Goal: Transaction & Acquisition: Purchase product/service

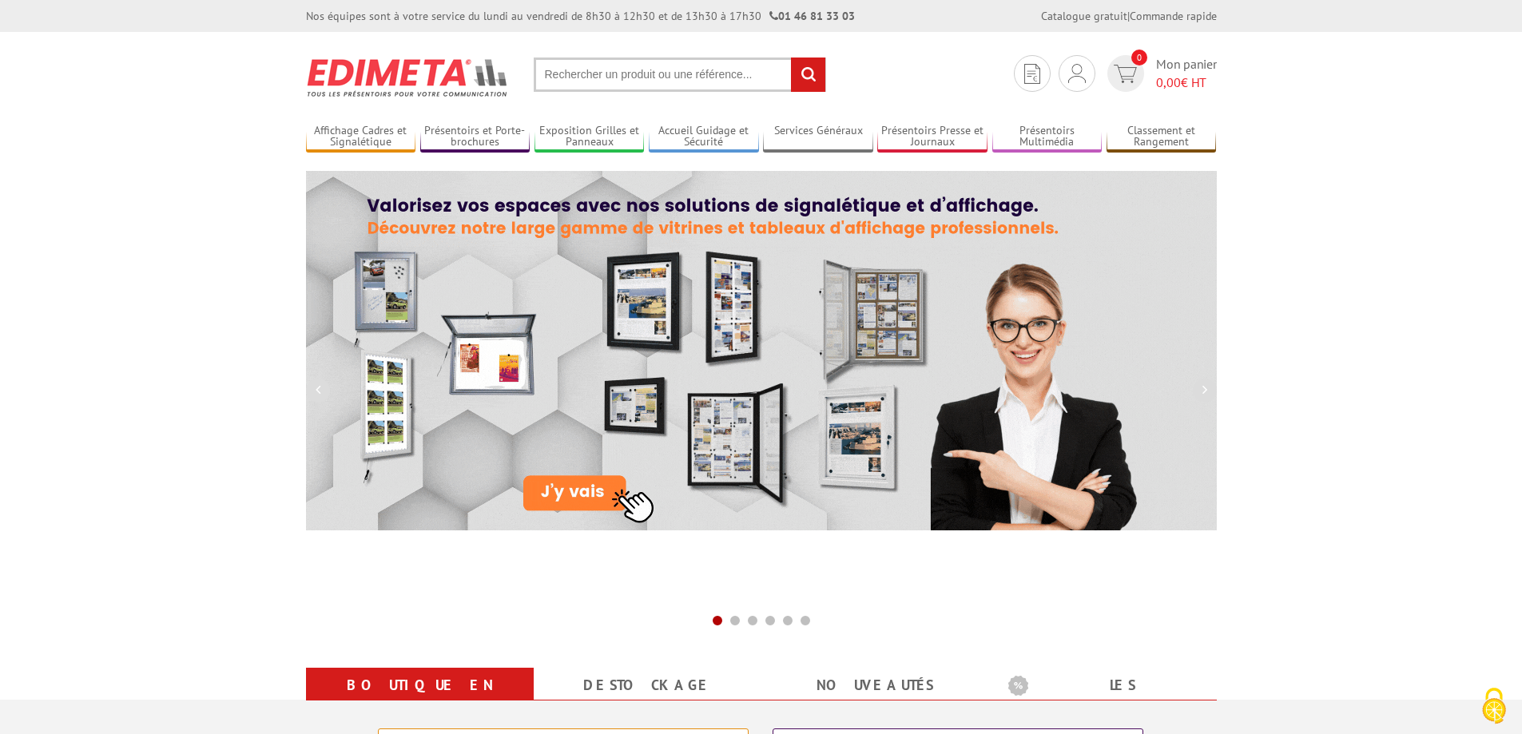
click at [612, 60] on input "text" at bounding box center [680, 75] width 292 height 34
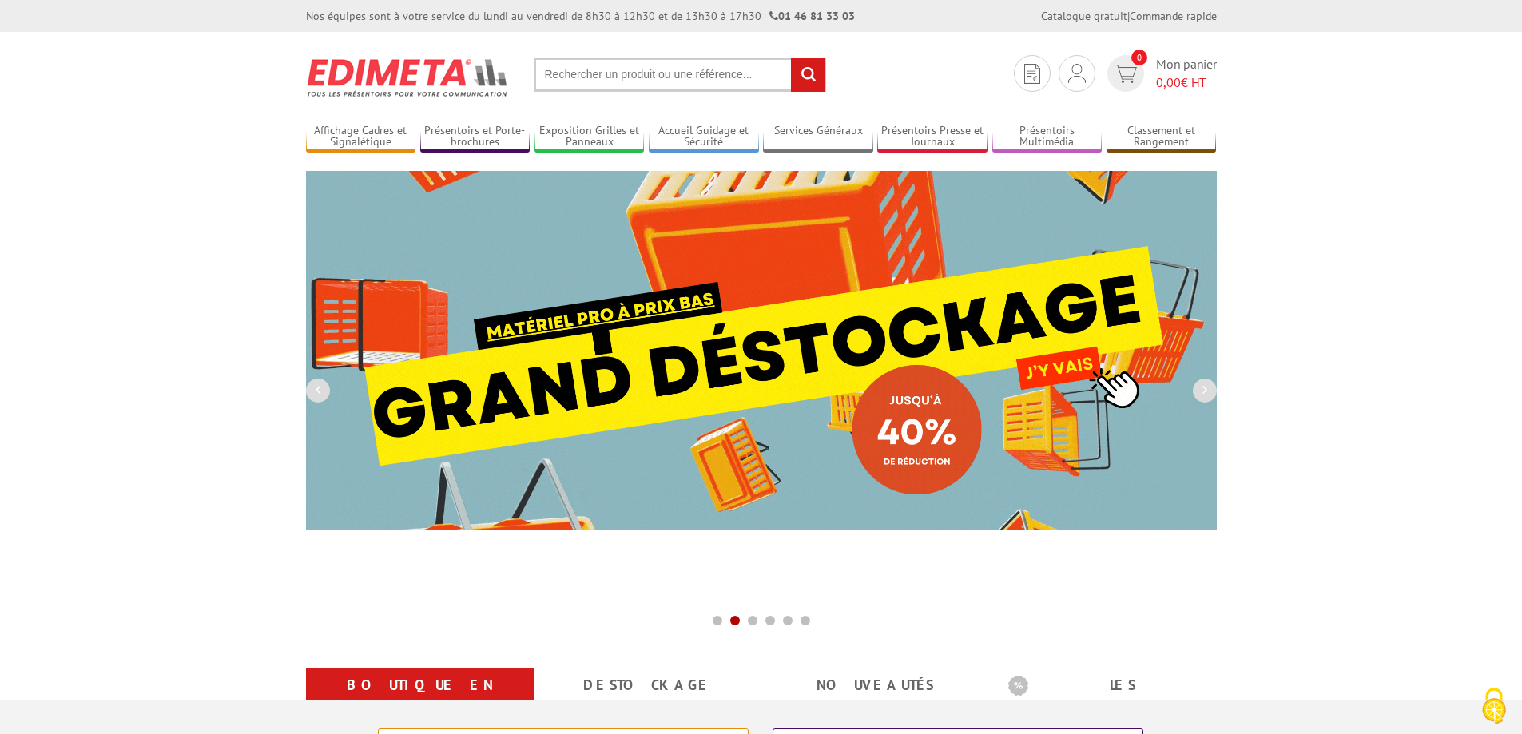
click at [610, 70] on input "text" at bounding box center [680, 75] width 292 height 34
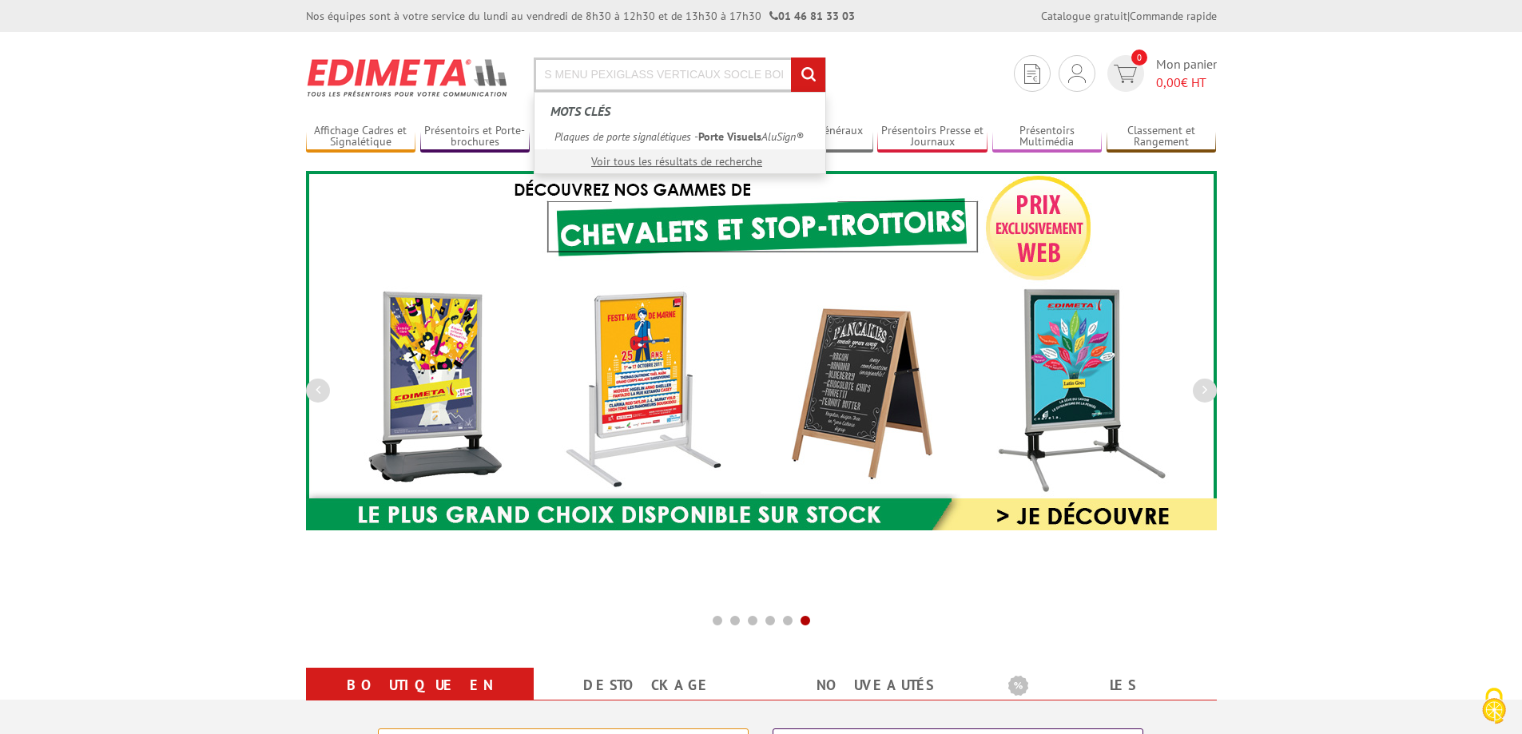
scroll to position [0, 89]
type input "PORTE VISUELS MENU PEXIGLASS VERTICAUX SOCLE BOIS"
click at [791, 58] on input "rechercher" at bounding box center [808, 75] width 34 height 34
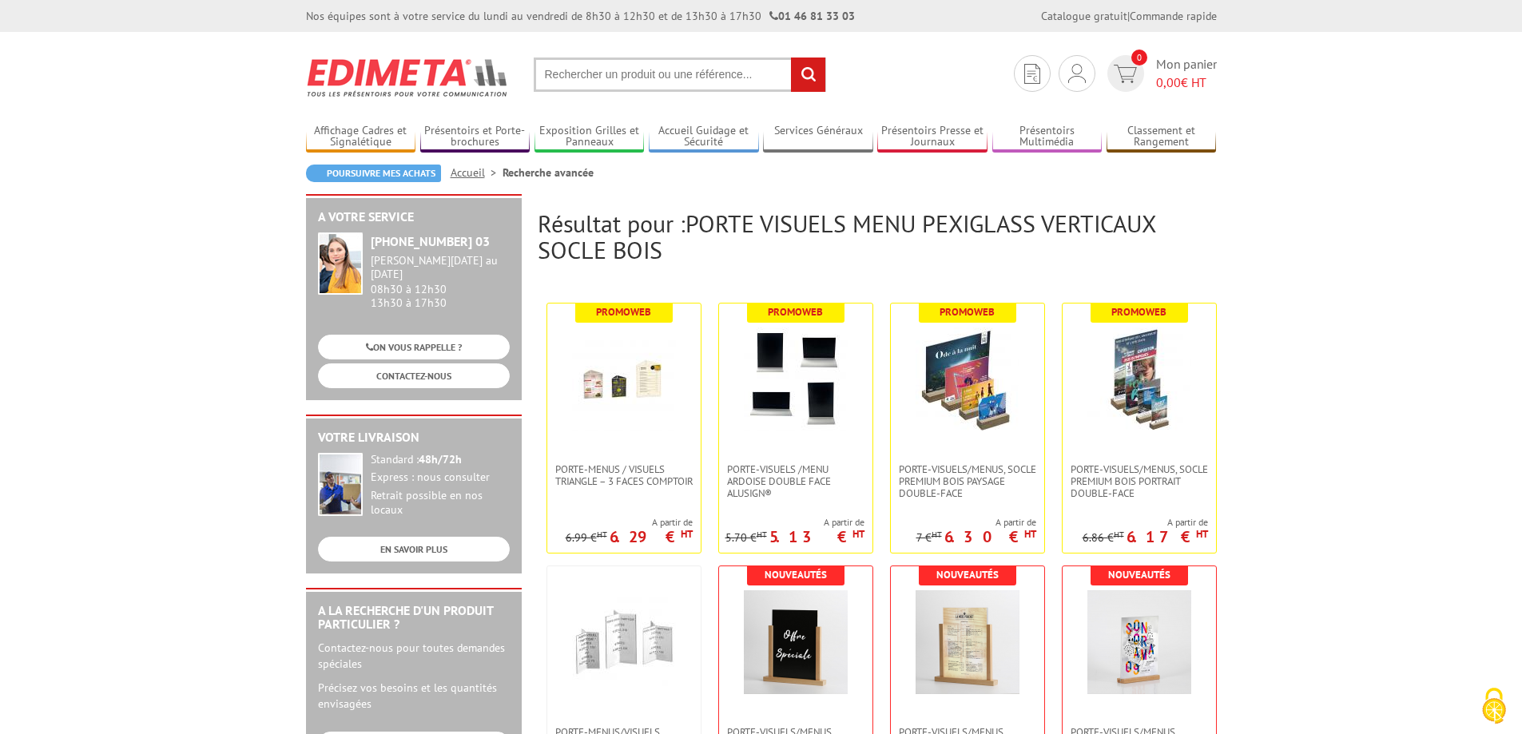
click at [722, 79] on input "text" at bounding box center [680, 75] width 292 height 34
click at [690, 79] on input "text" at bounding box center [680, 75] width 292 height 34
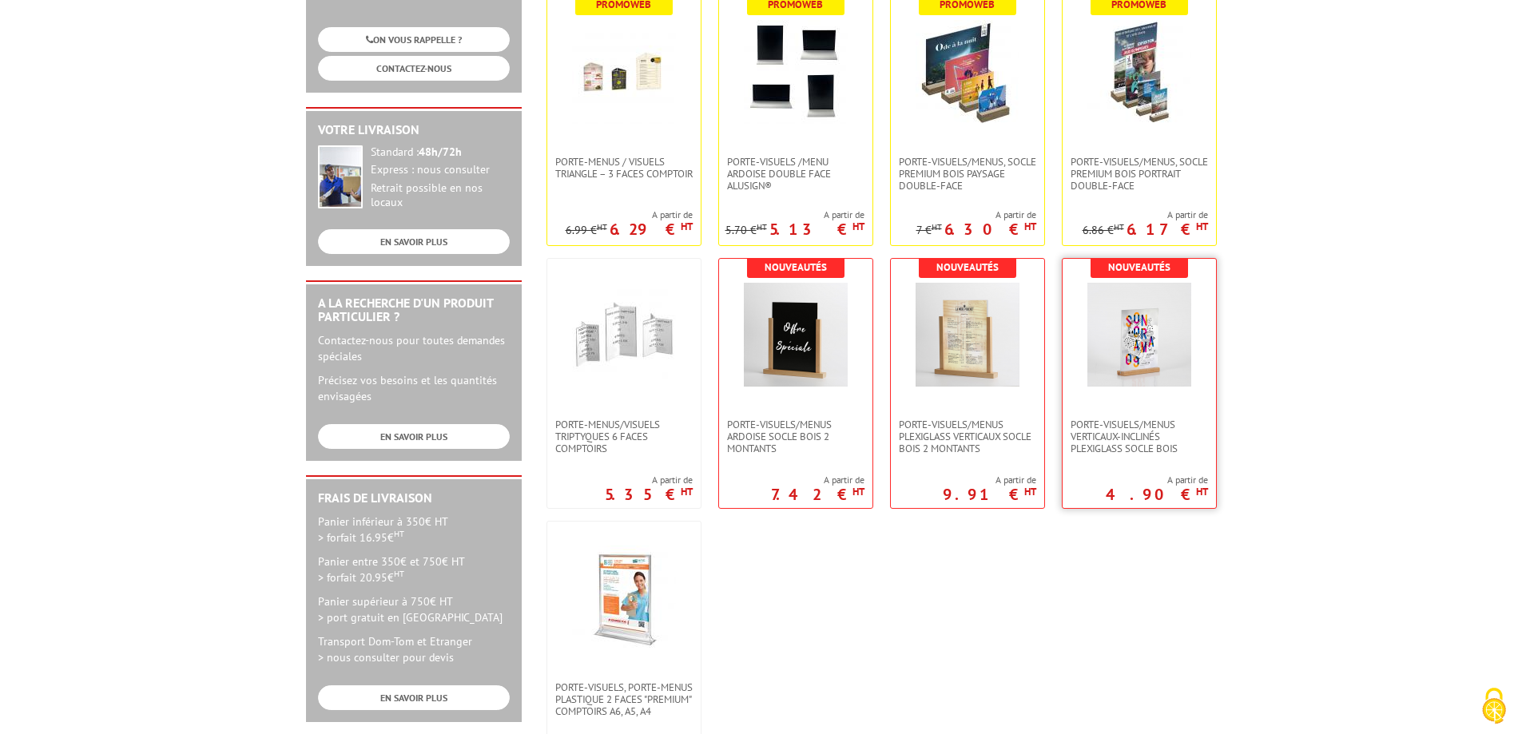
scroll to position [320, 0]
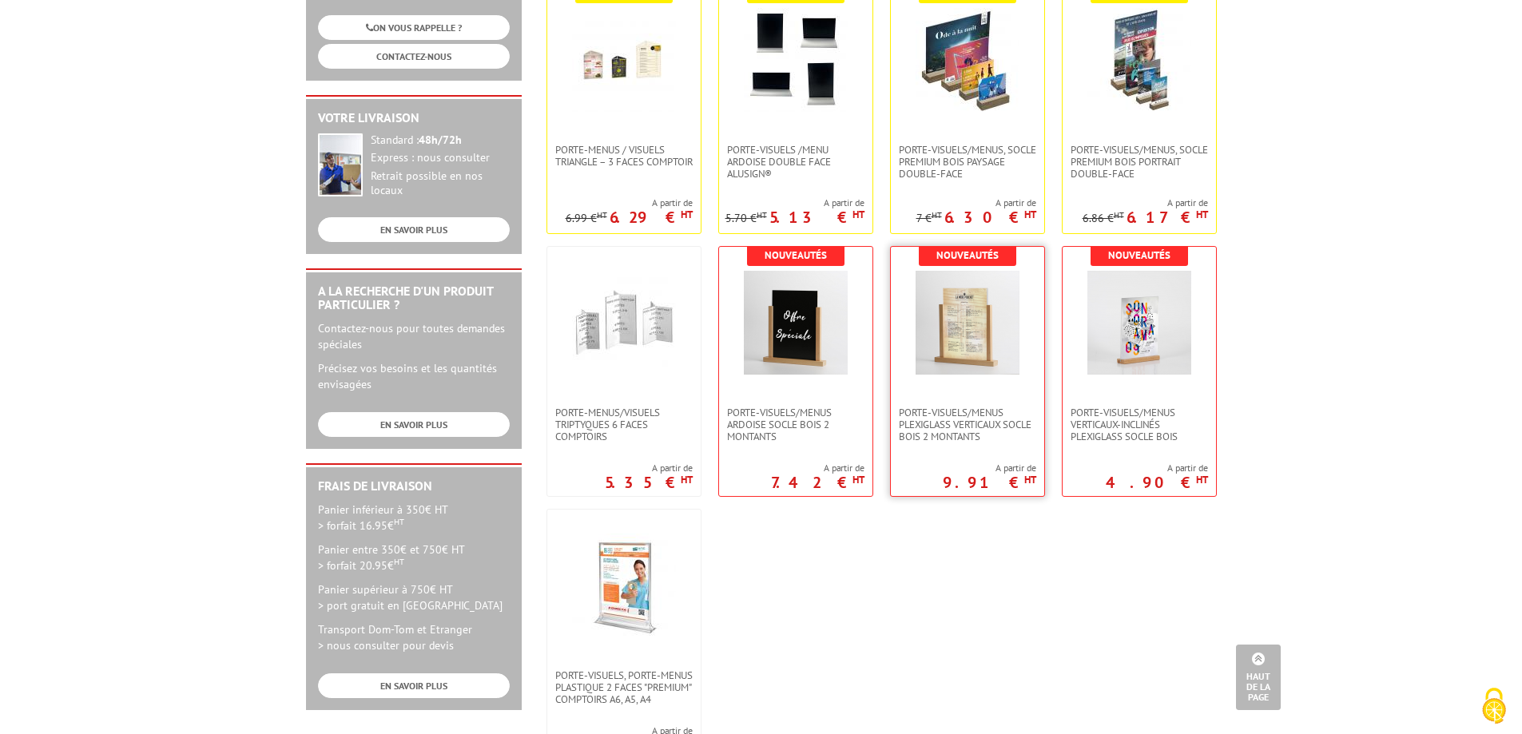
click at [964, 356] on img at bounding box center [968, 323] width 104 height 104
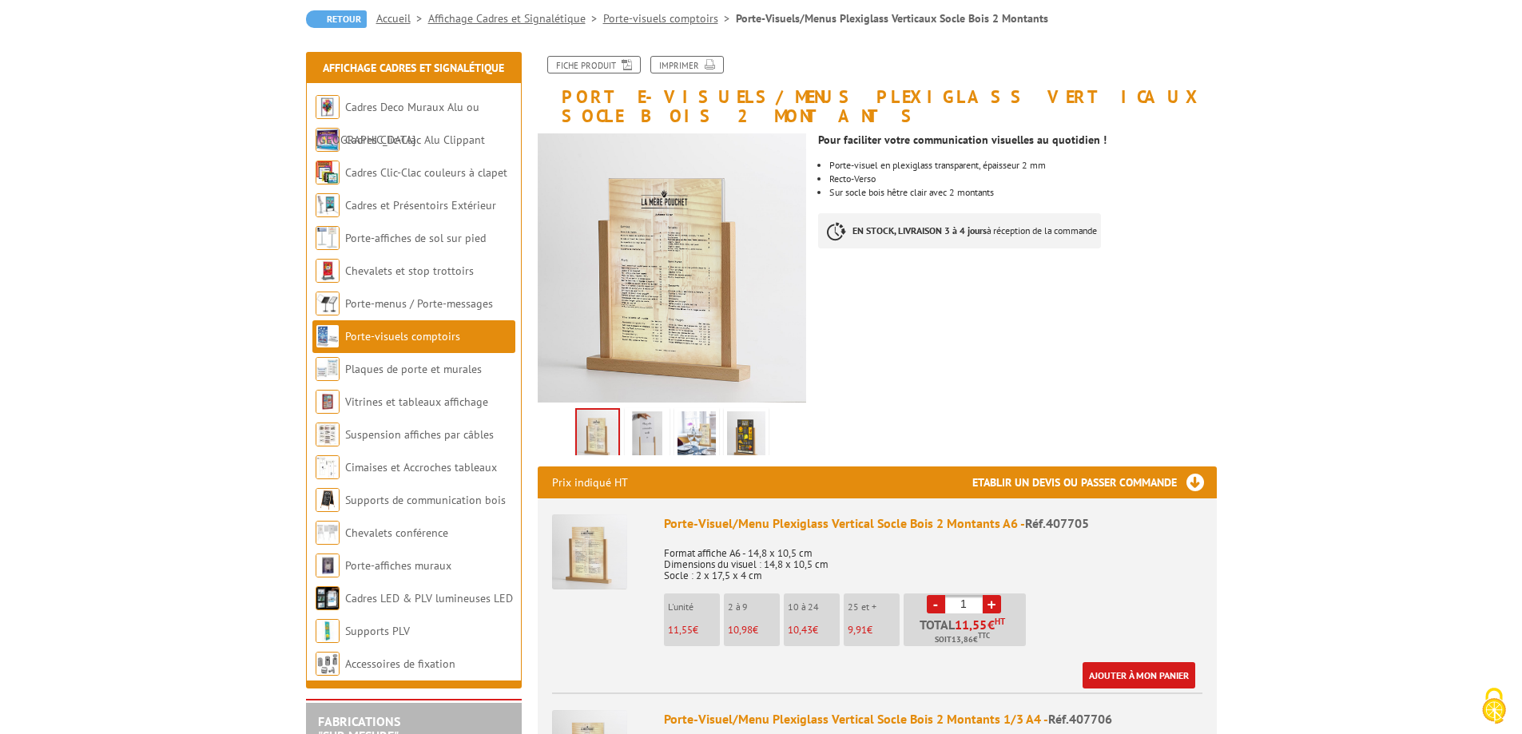
scroll to position [160, 0]
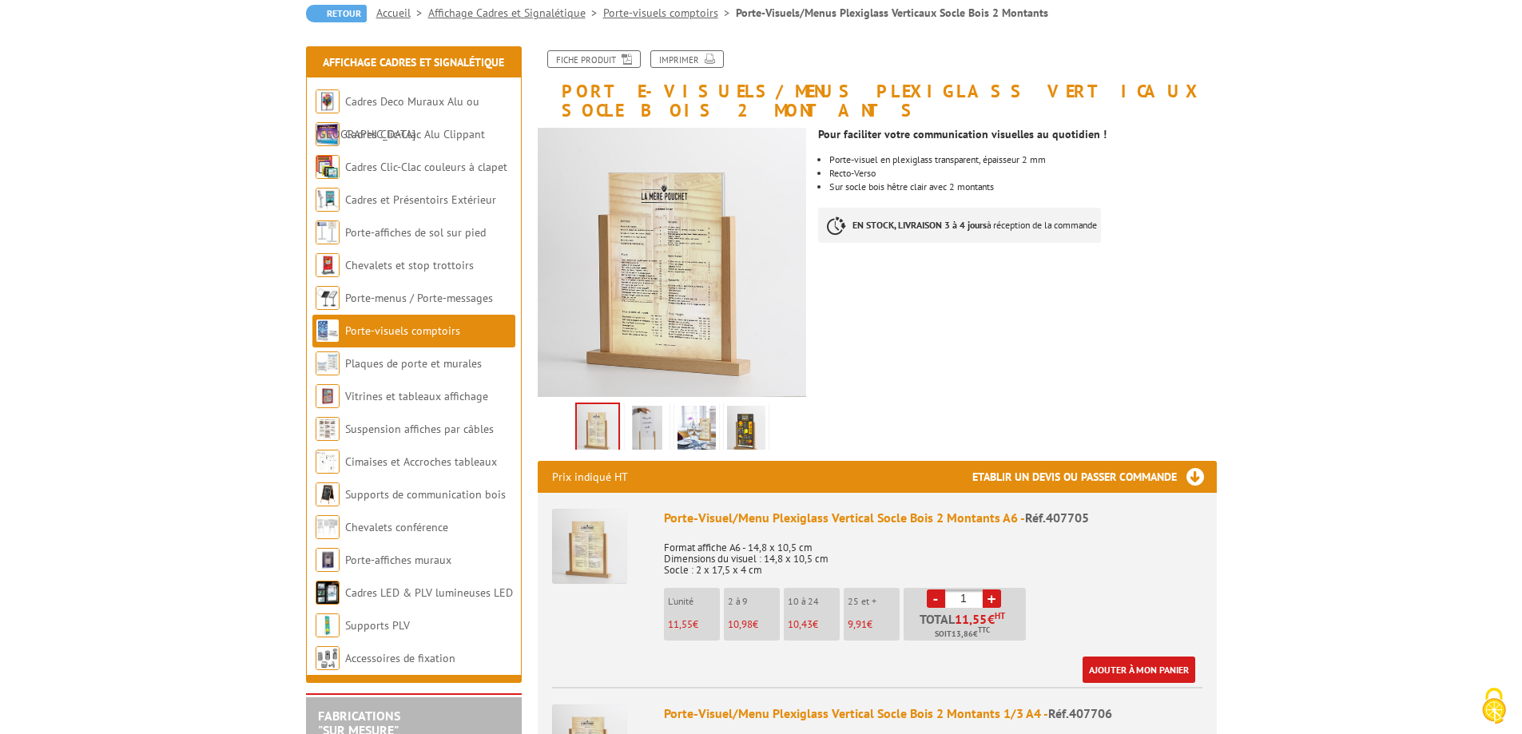
click at [640, 414] on img at bounding box center [647, 431] width 38 height 50
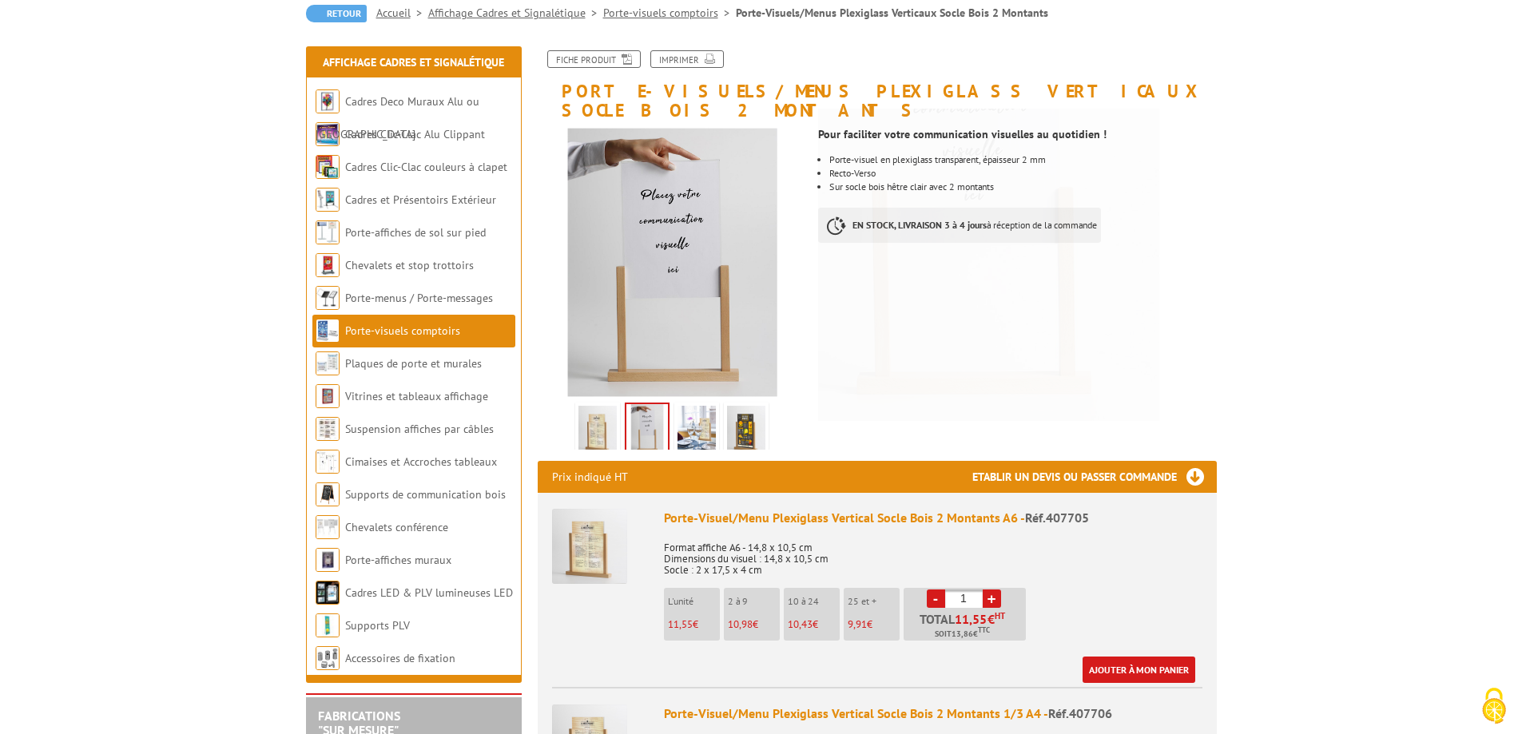
click at [706, 417] on img at bounding box center [697, 431] width 38 height 50
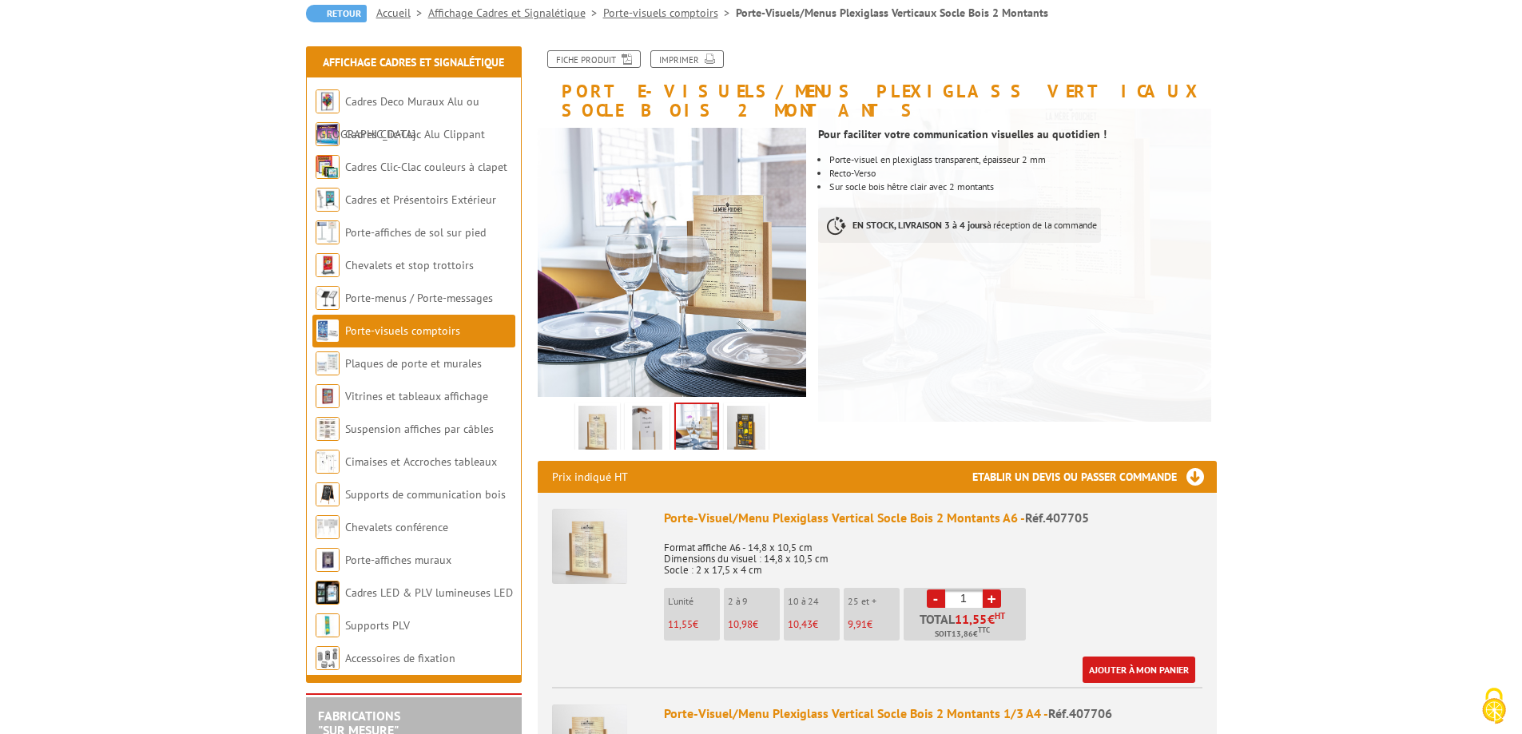
click at [751, 412] on img at bounding box center [746, 431] width 38 height 50
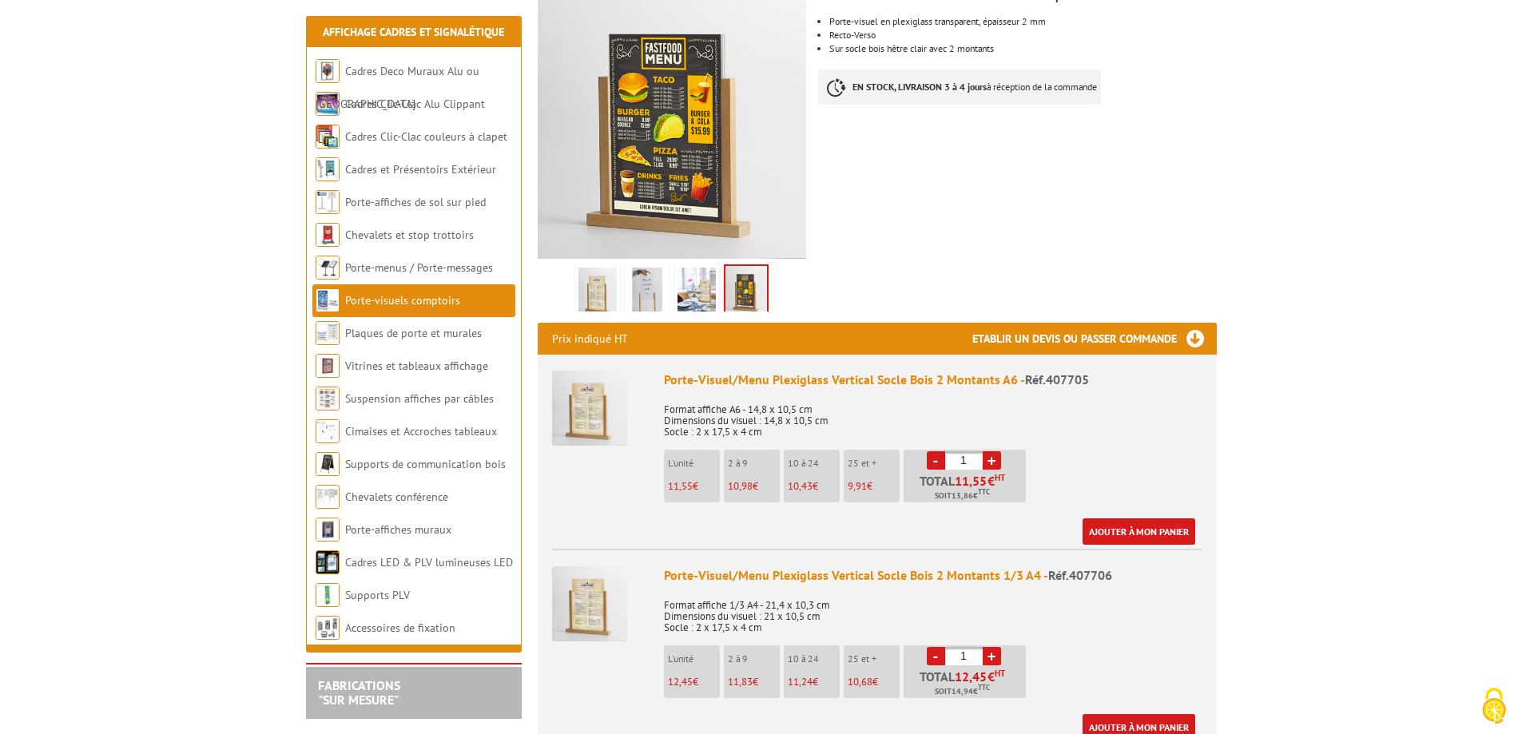
scroll to position [320, 0]
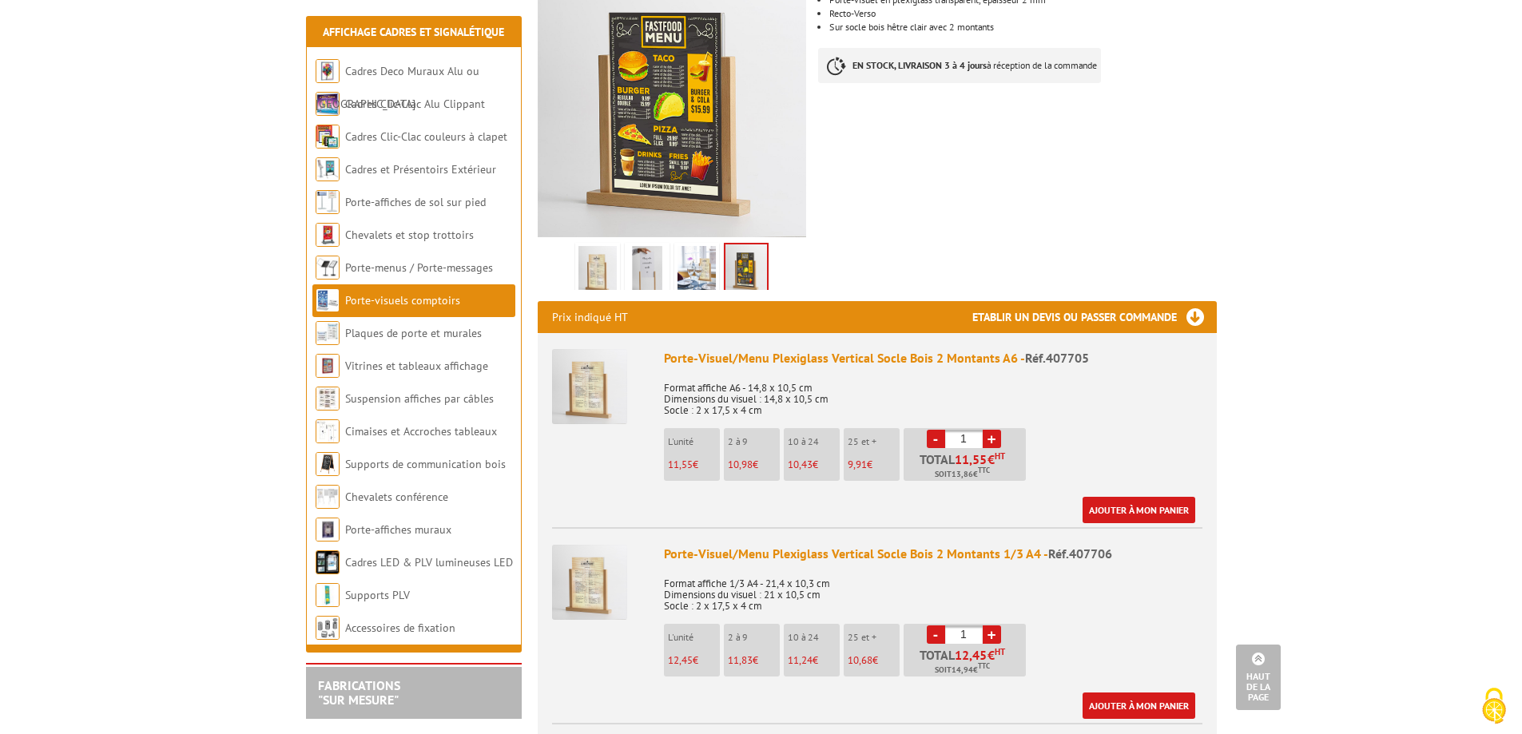
click at [992, 430] on link "+" at bounding box center [992, 439] width 18 height 18
click at [937, 430] on link "-" at bounding box center [936, 439] width 18 height 18
type input "1"
click at [937, 430] on link "-" at bounding box center [936, 439] width 18 height 18
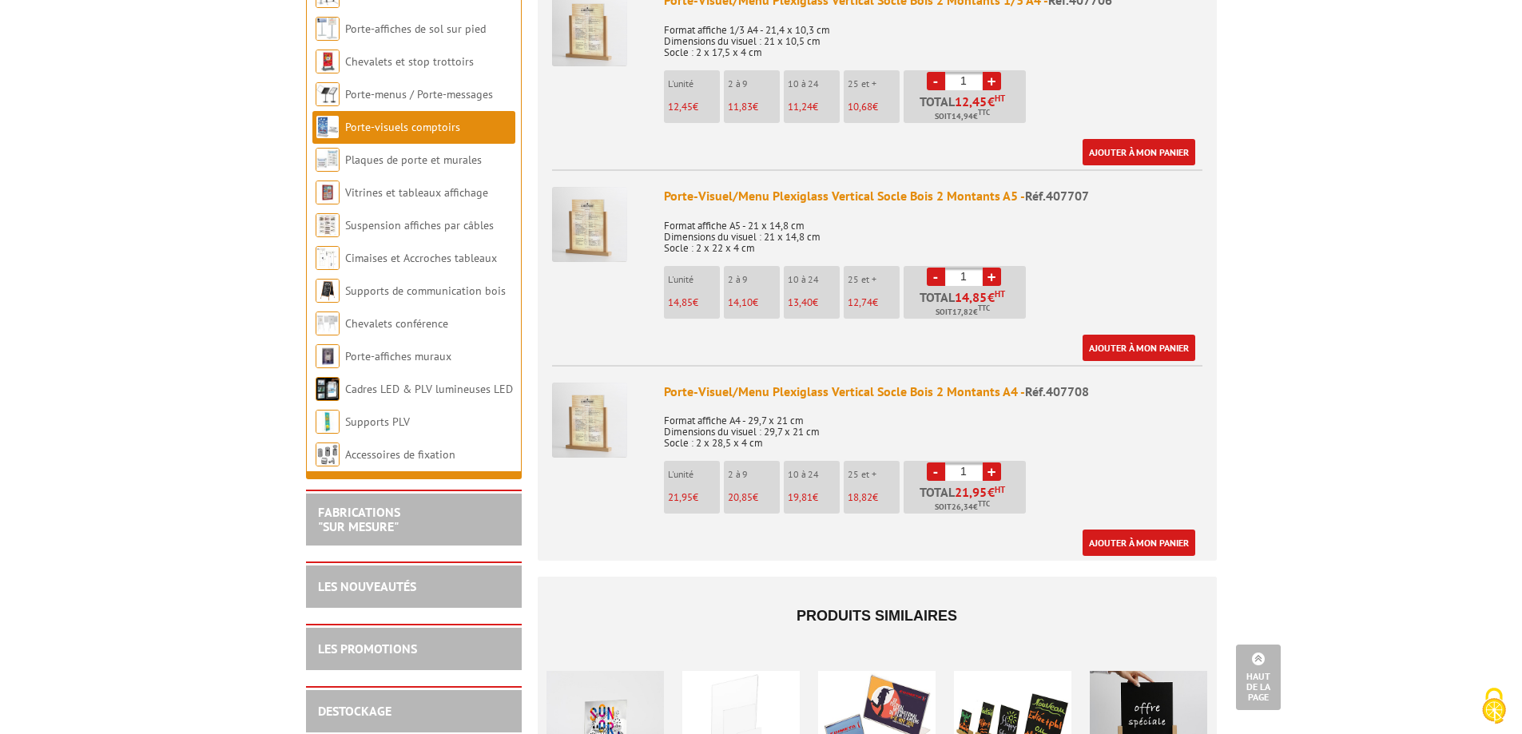
scroll to position [879, 0]
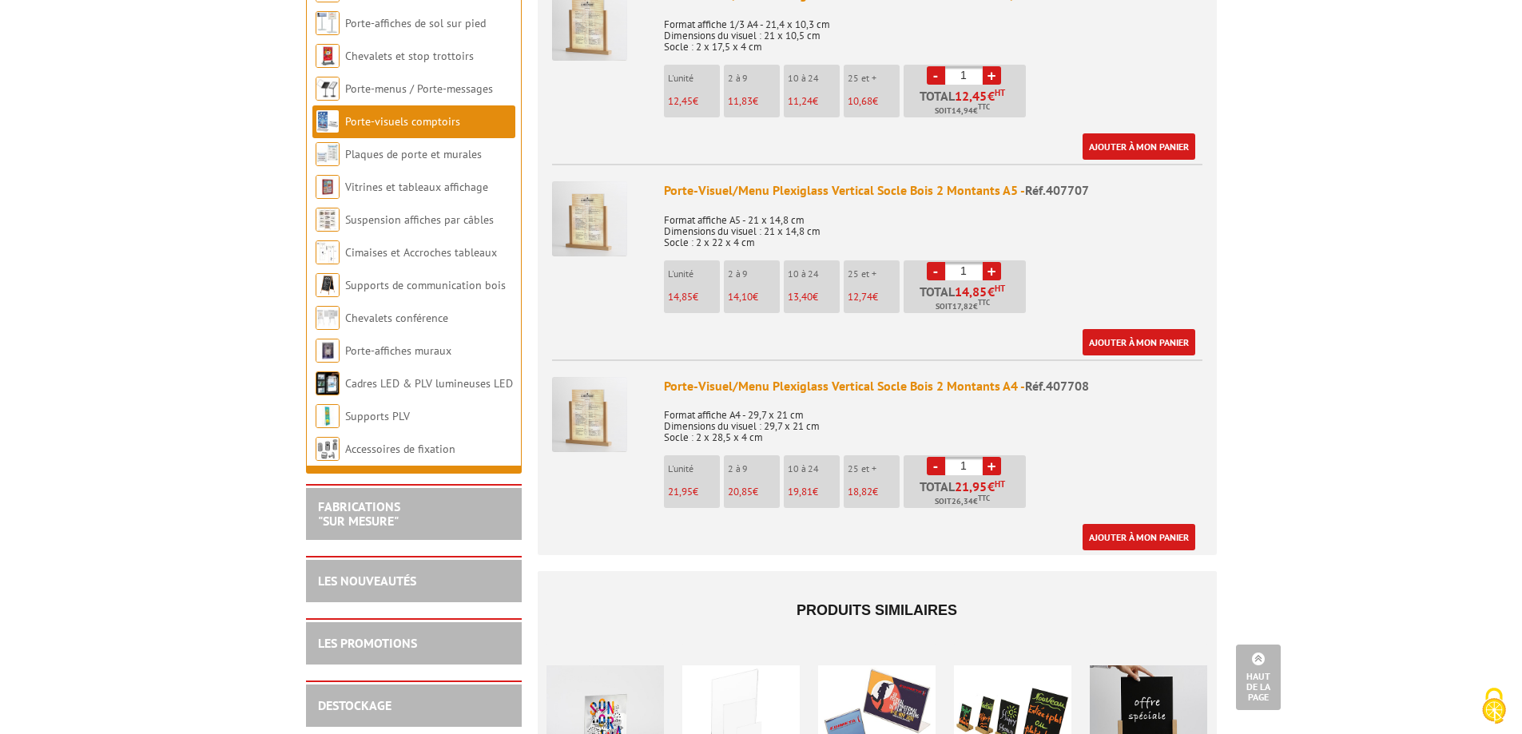
click at [993, 457] on link "+" at bounding box center [992, 466] width 18 height 18
type input "2"
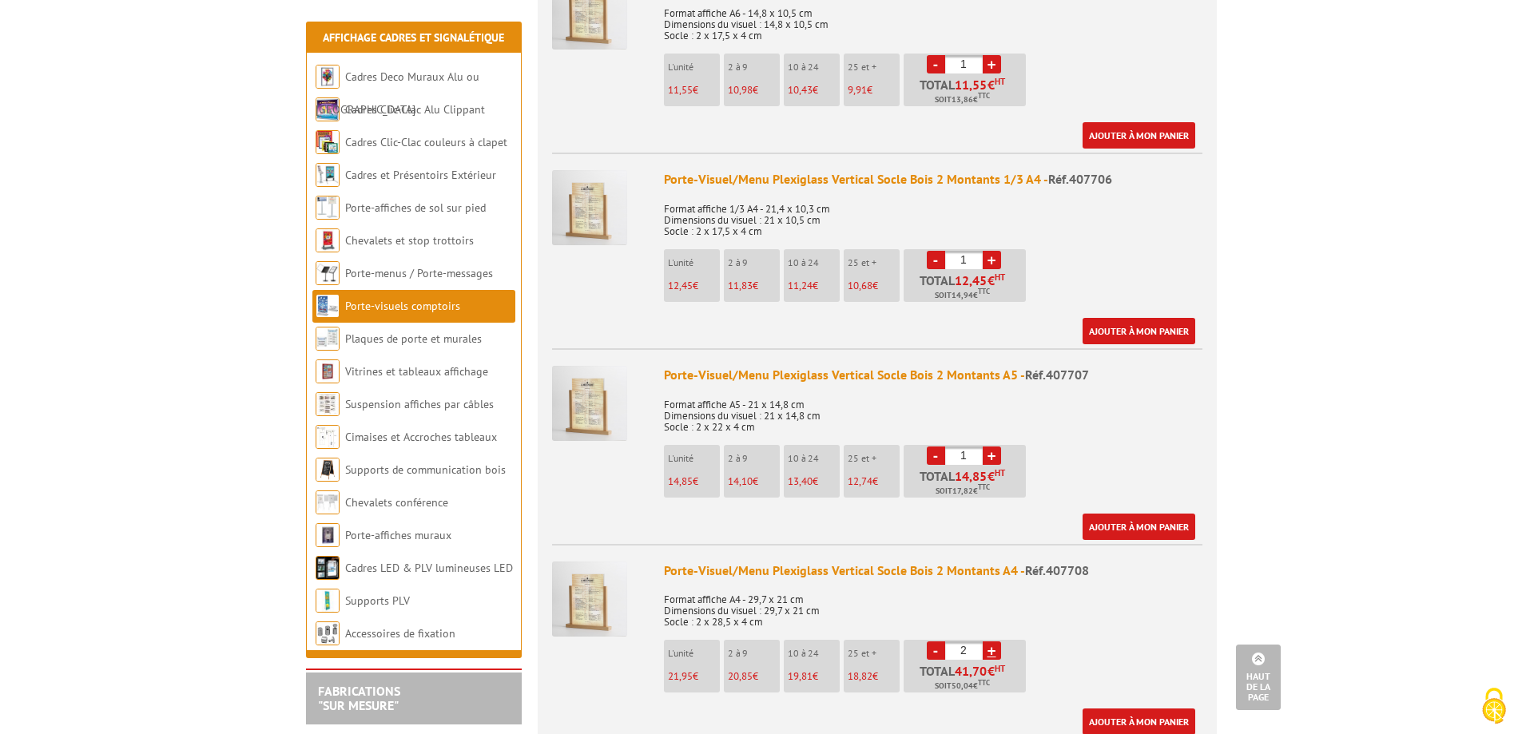
scroll to position [639, 0]
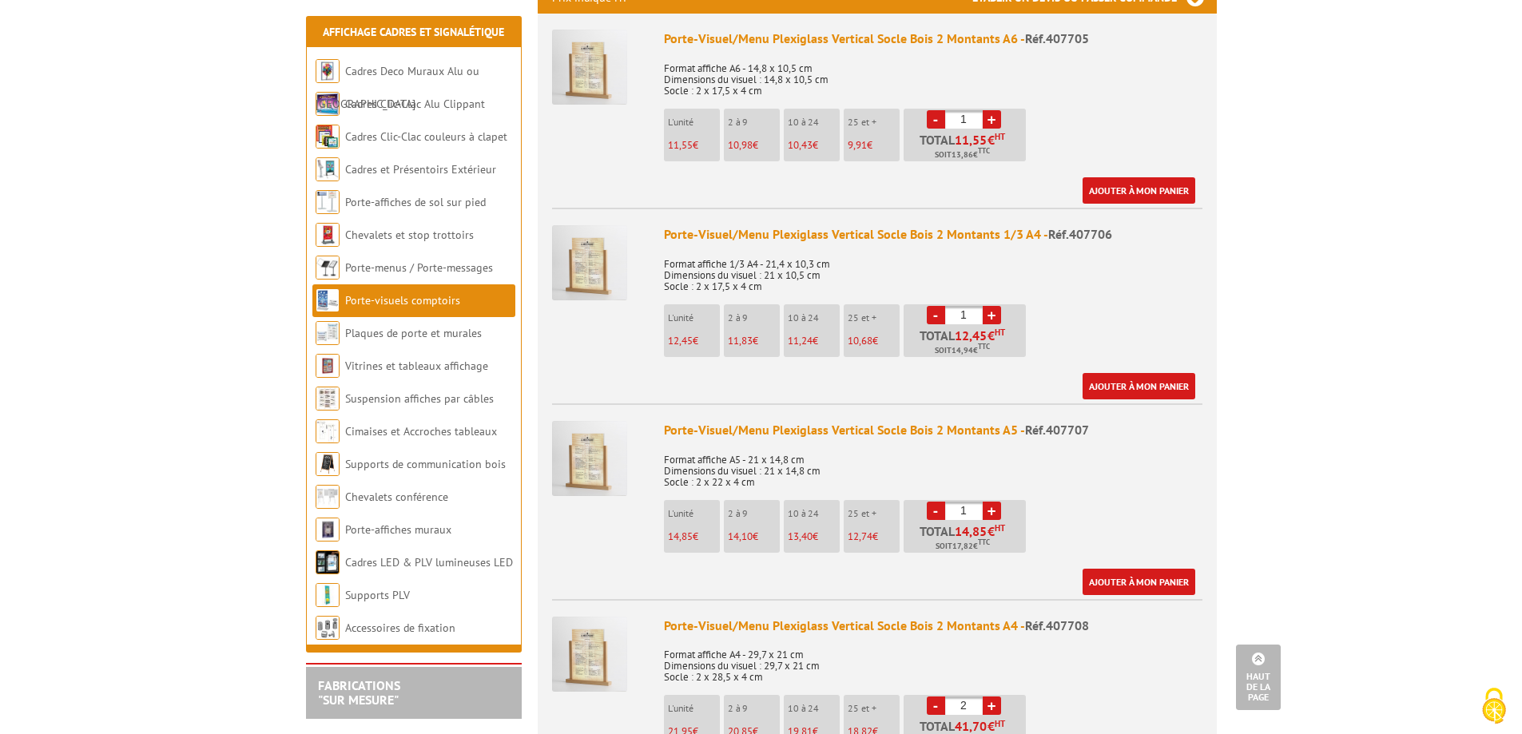
click at [993, 502] on link "+" at bounding box center [992, 511] width 18 height 18
type input "2"
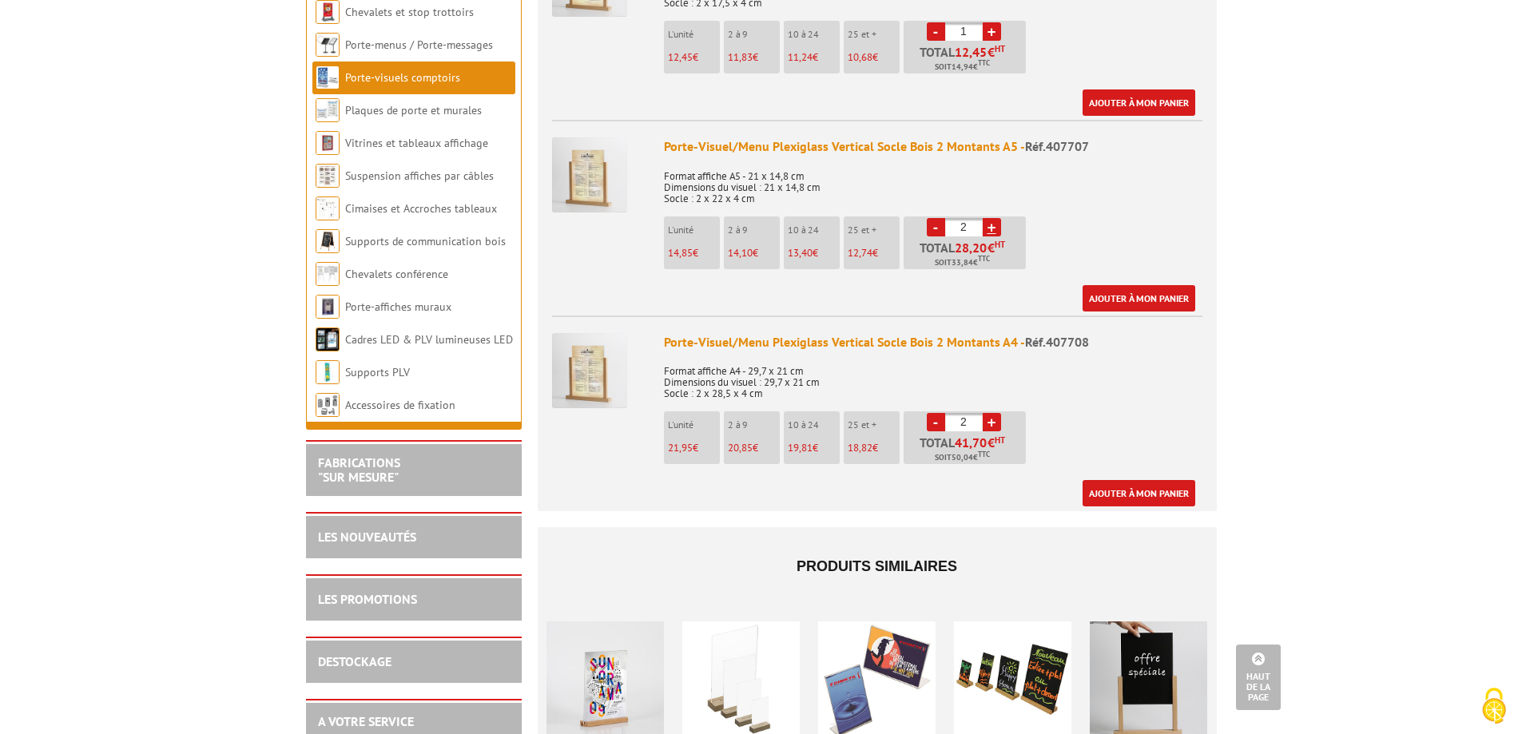
scroll to position [959, 0]
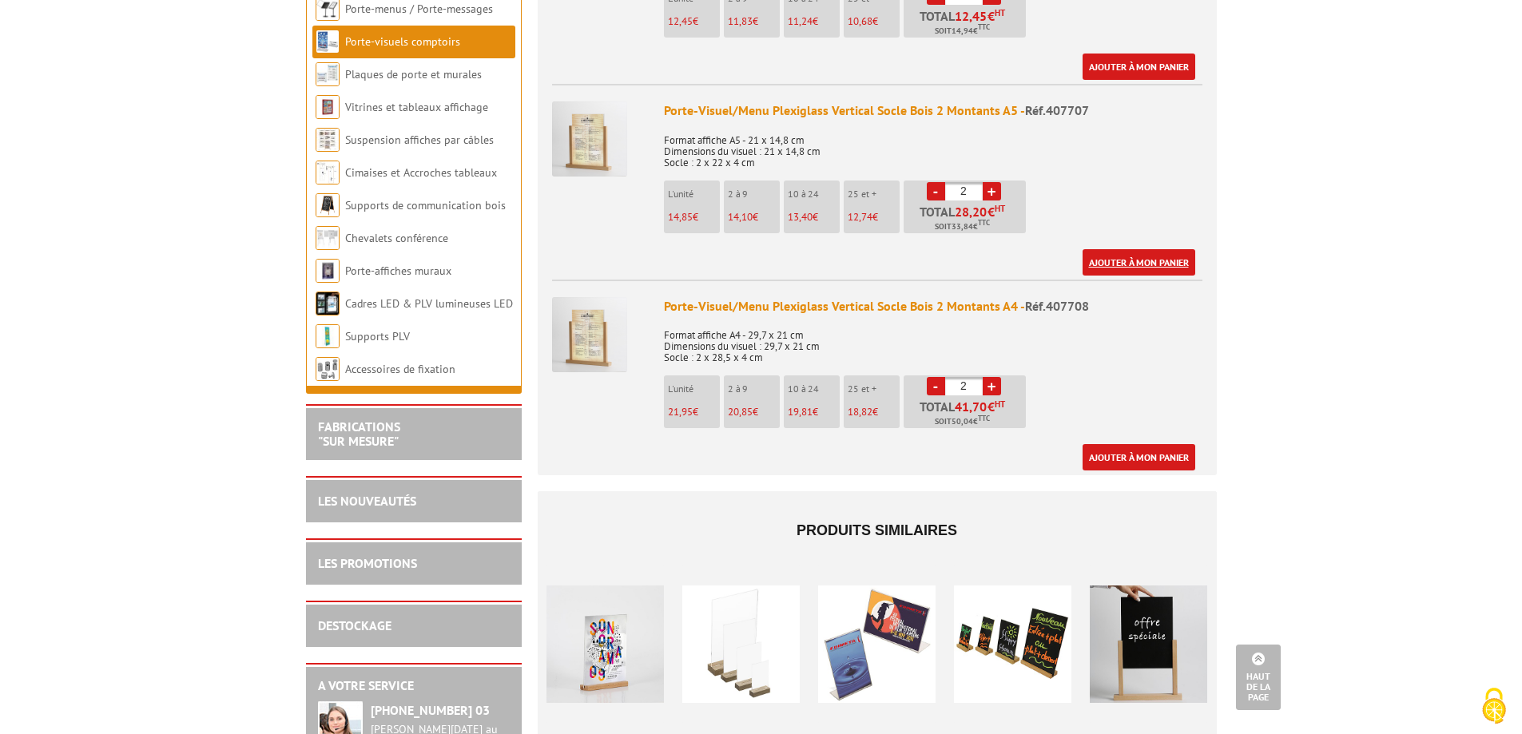
click at [1139, 249] on link "Ajouter à mon panier" at bounding box center [1139, 262] width 113 height 26
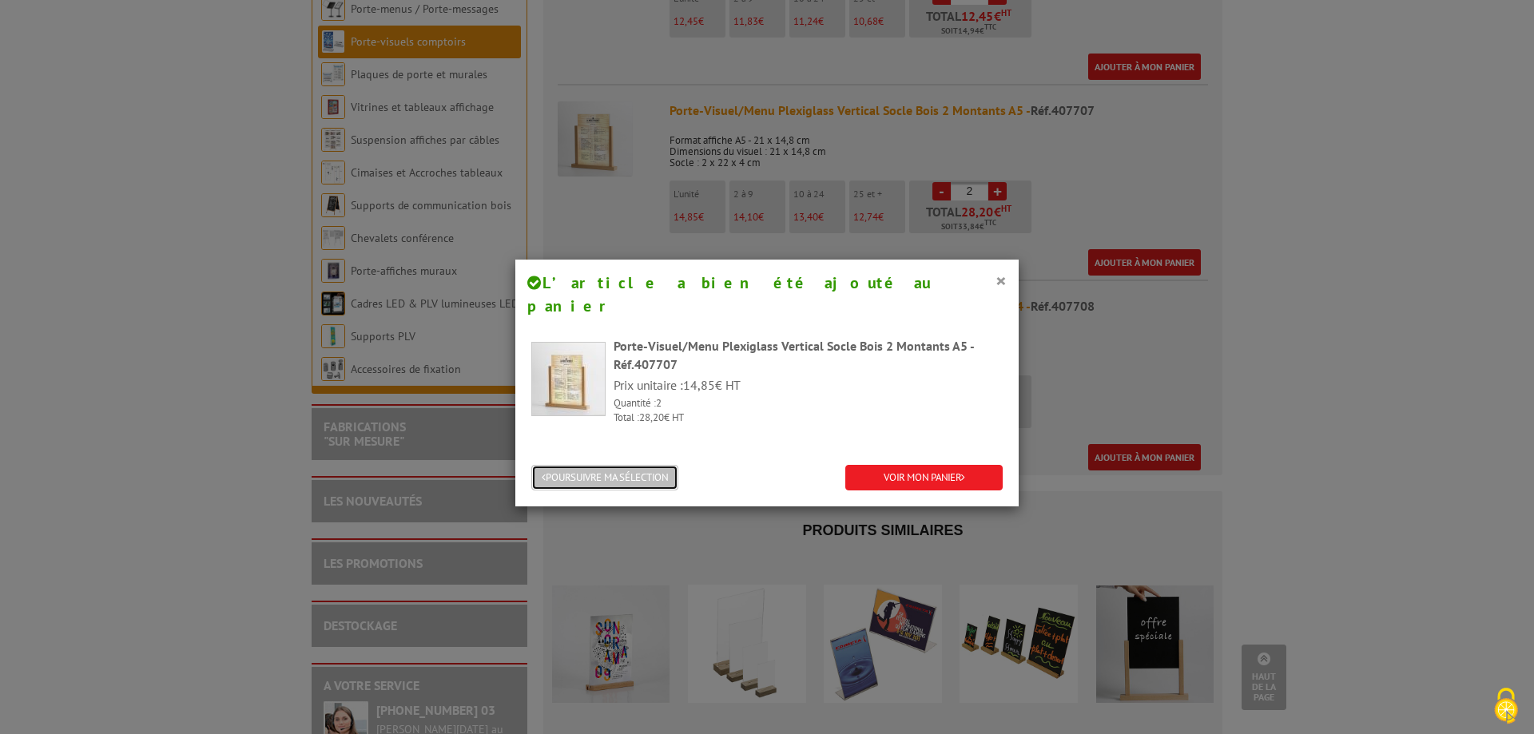
click at [618, 465] on button "POURSUIVRE MA SÉLECTION" at bounding box center [604, 478] width 147 height 26
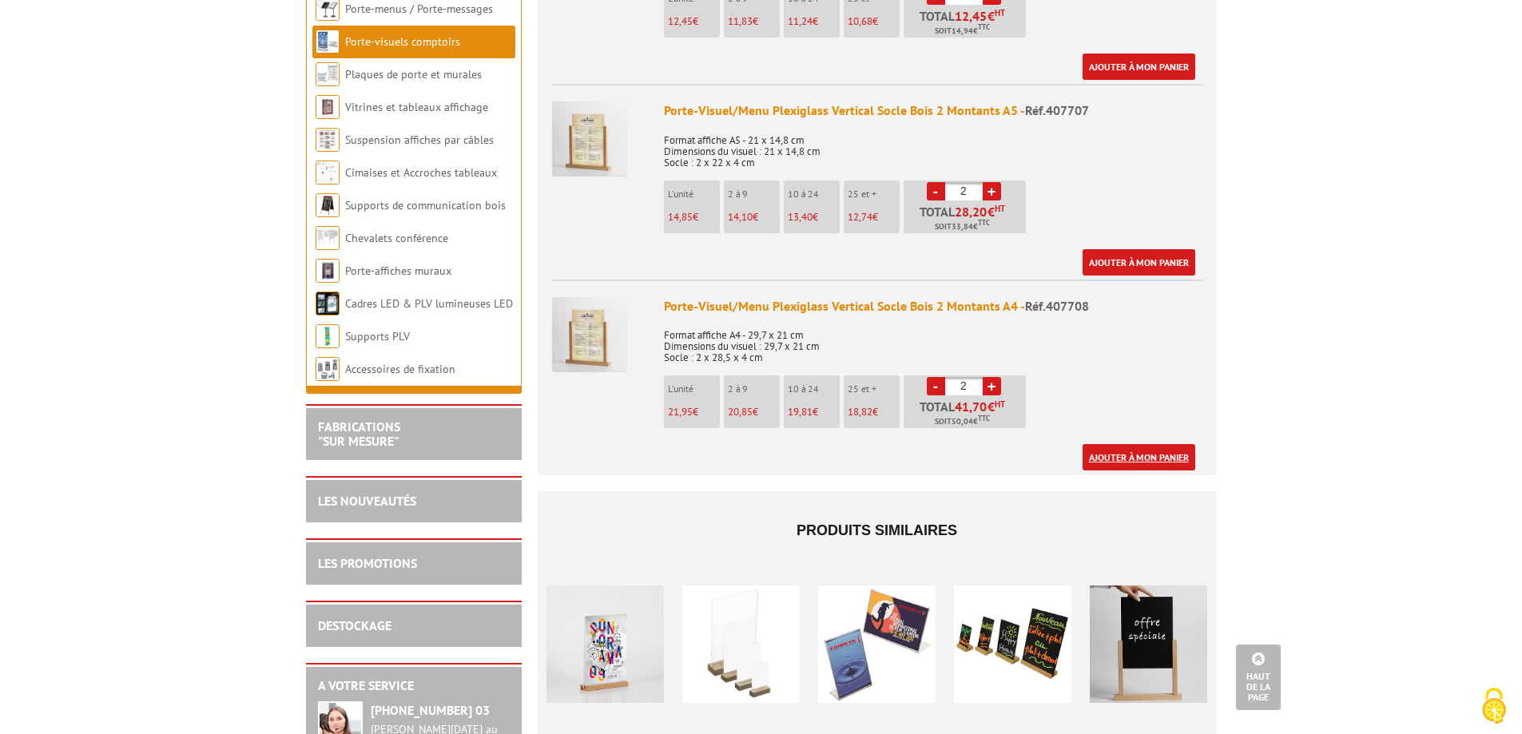
click at [1137, 444] on link "Ajouter à mon panier" at bounding box center [1139, 457] width 113 height 26
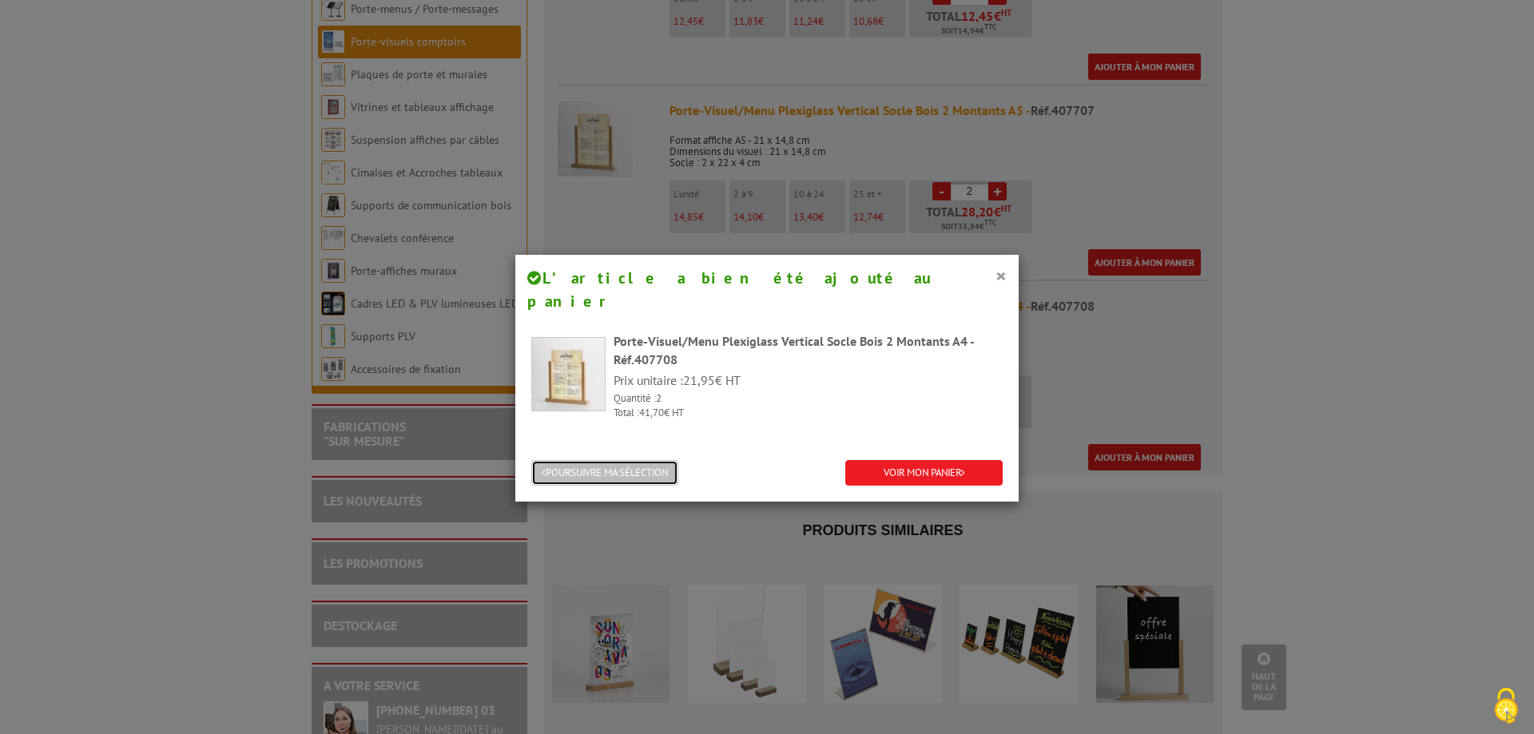
click at [591, 460] on button "POURSUIVRE MA SÉLECTION" at bounding box center [604, 473] width 147 height 26
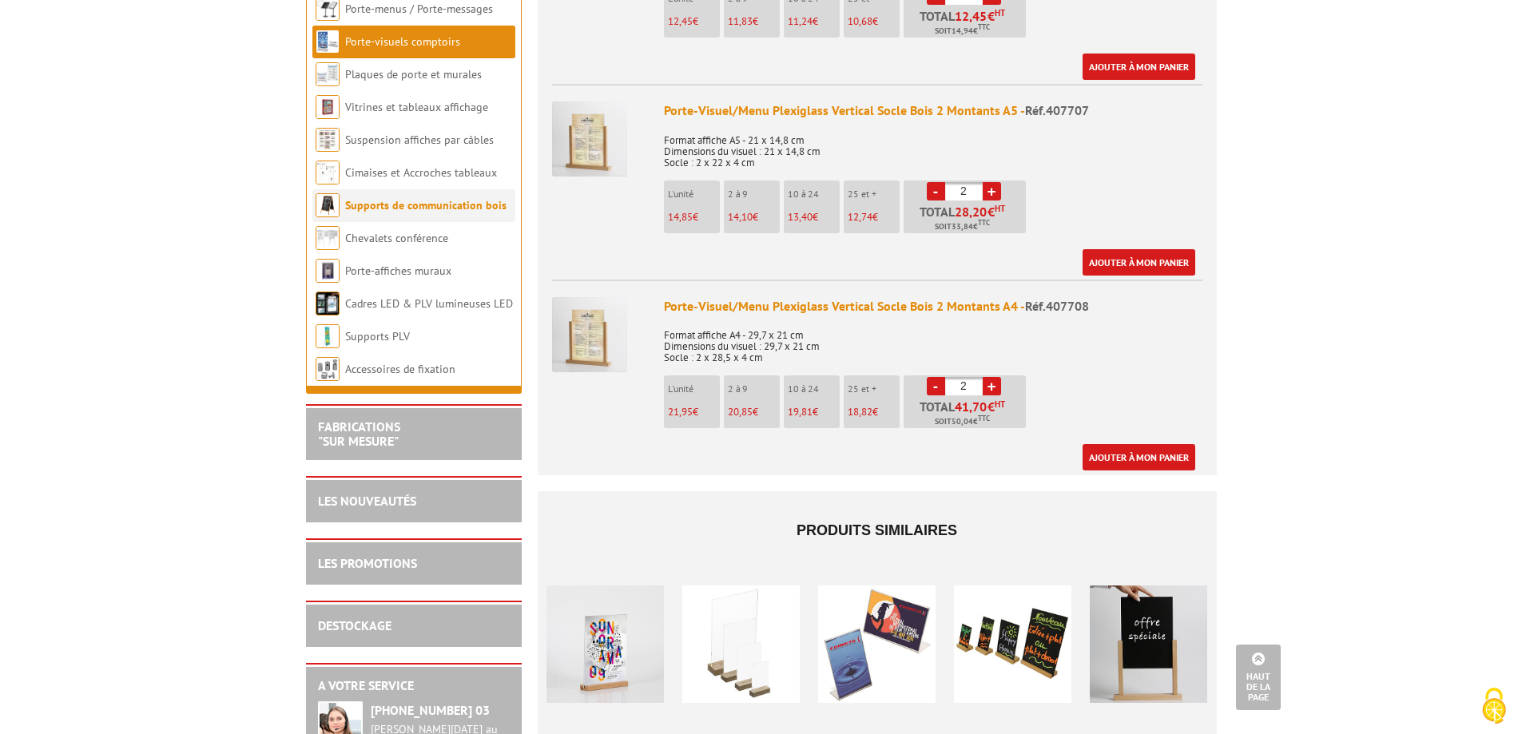
click at [387, 198] on link "Supports de communication bois" at bounding box center [425, 205] width 161 height 14
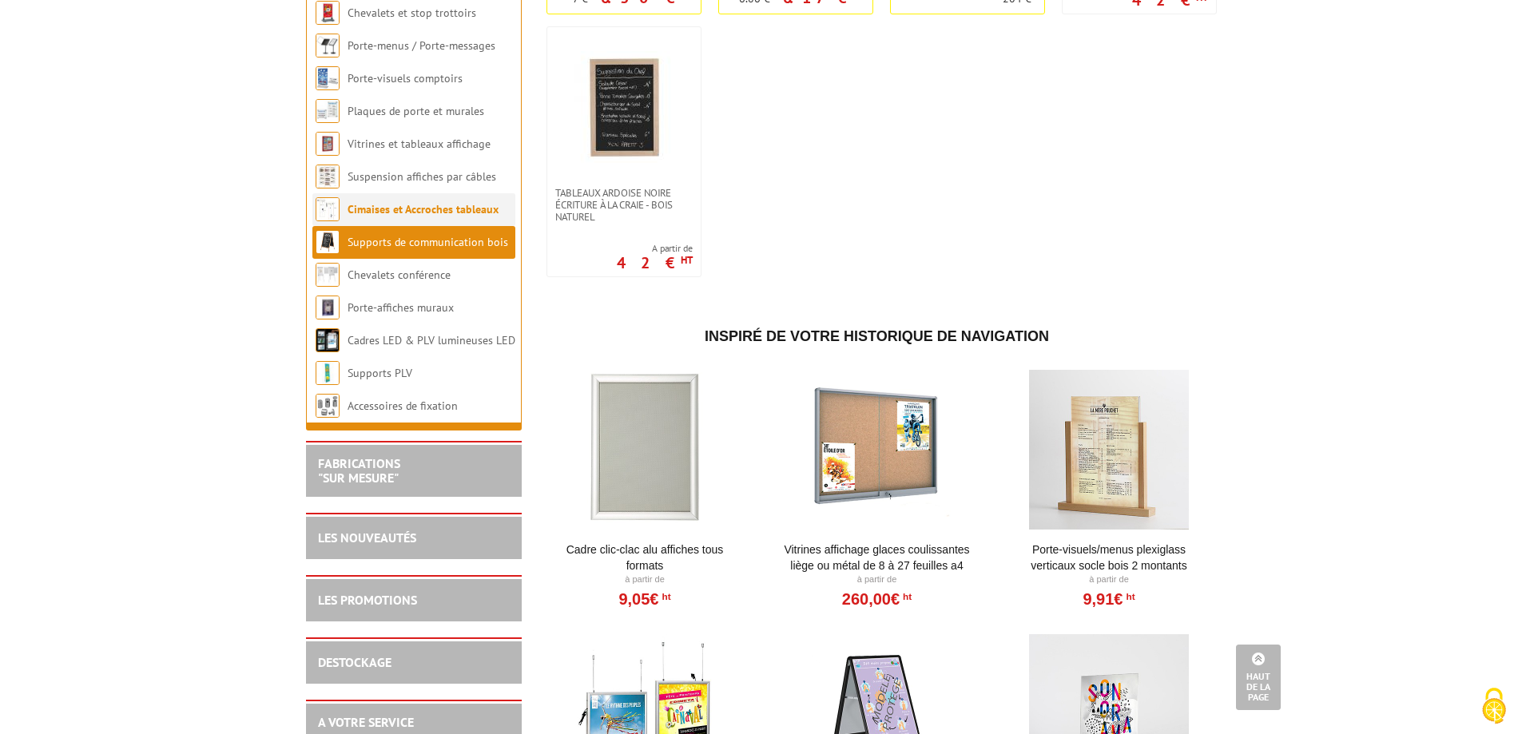
scroll to position [2557, 0]
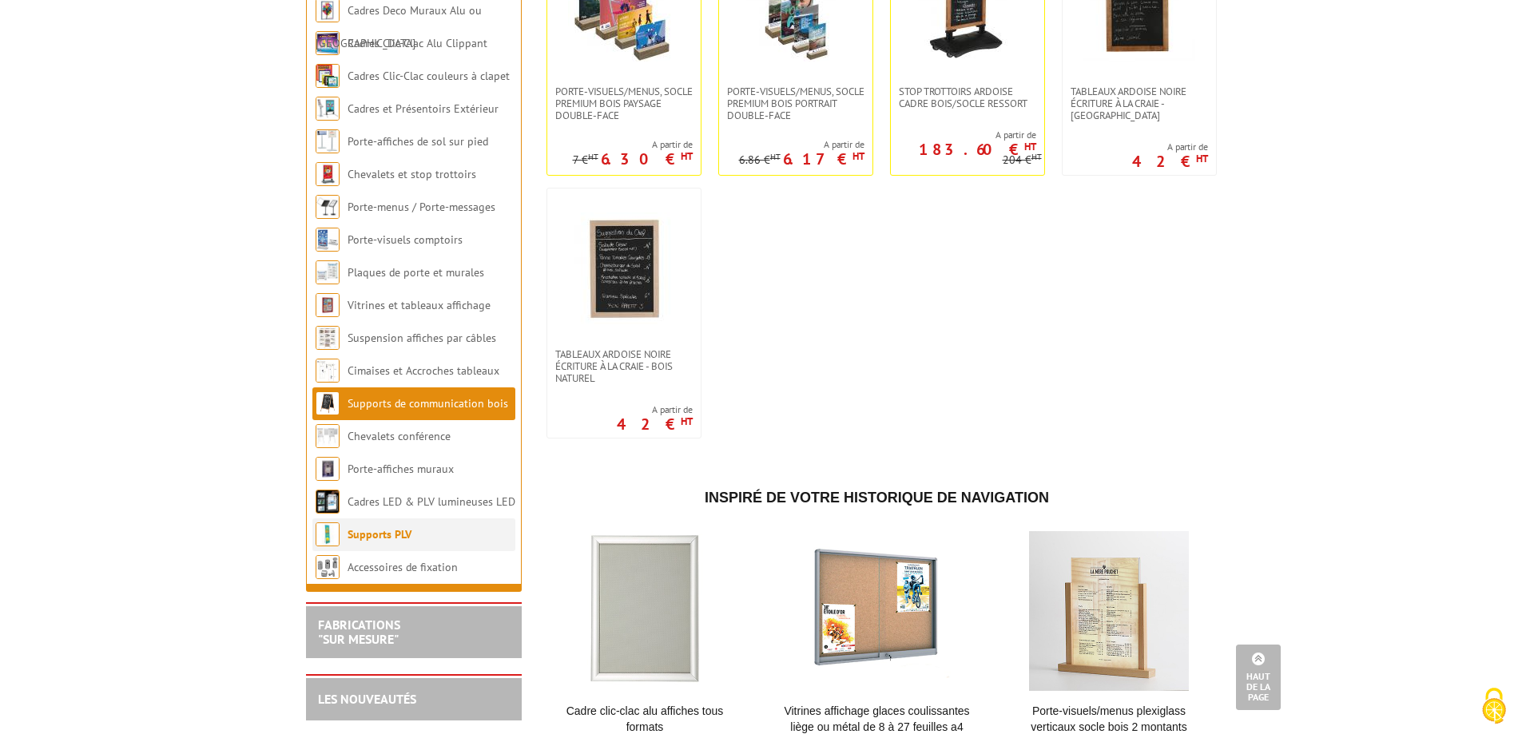
click at [381, 542] on link "Supports PLV" at bounding box center [380, 534] width 64 height 14
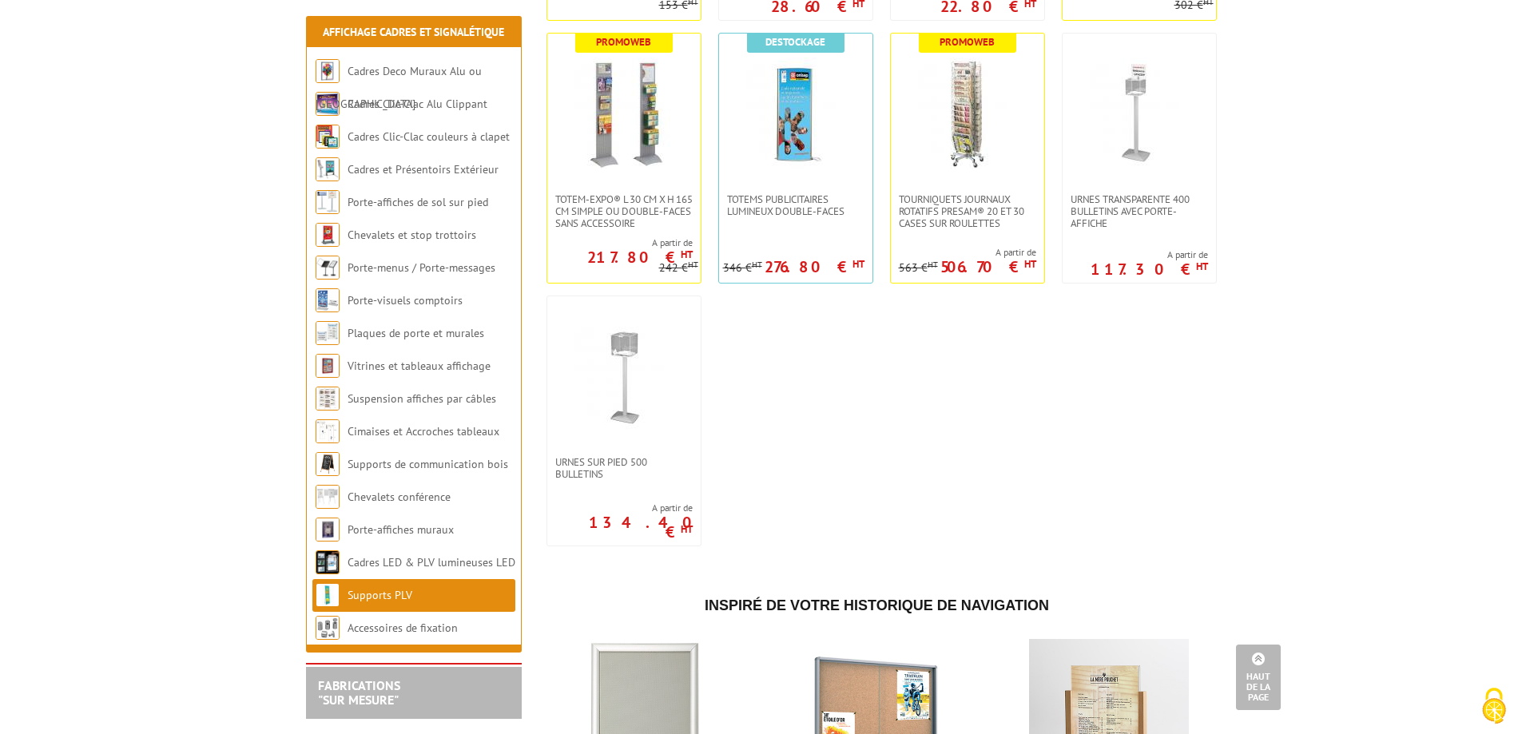
scroll to position [4235, 0]
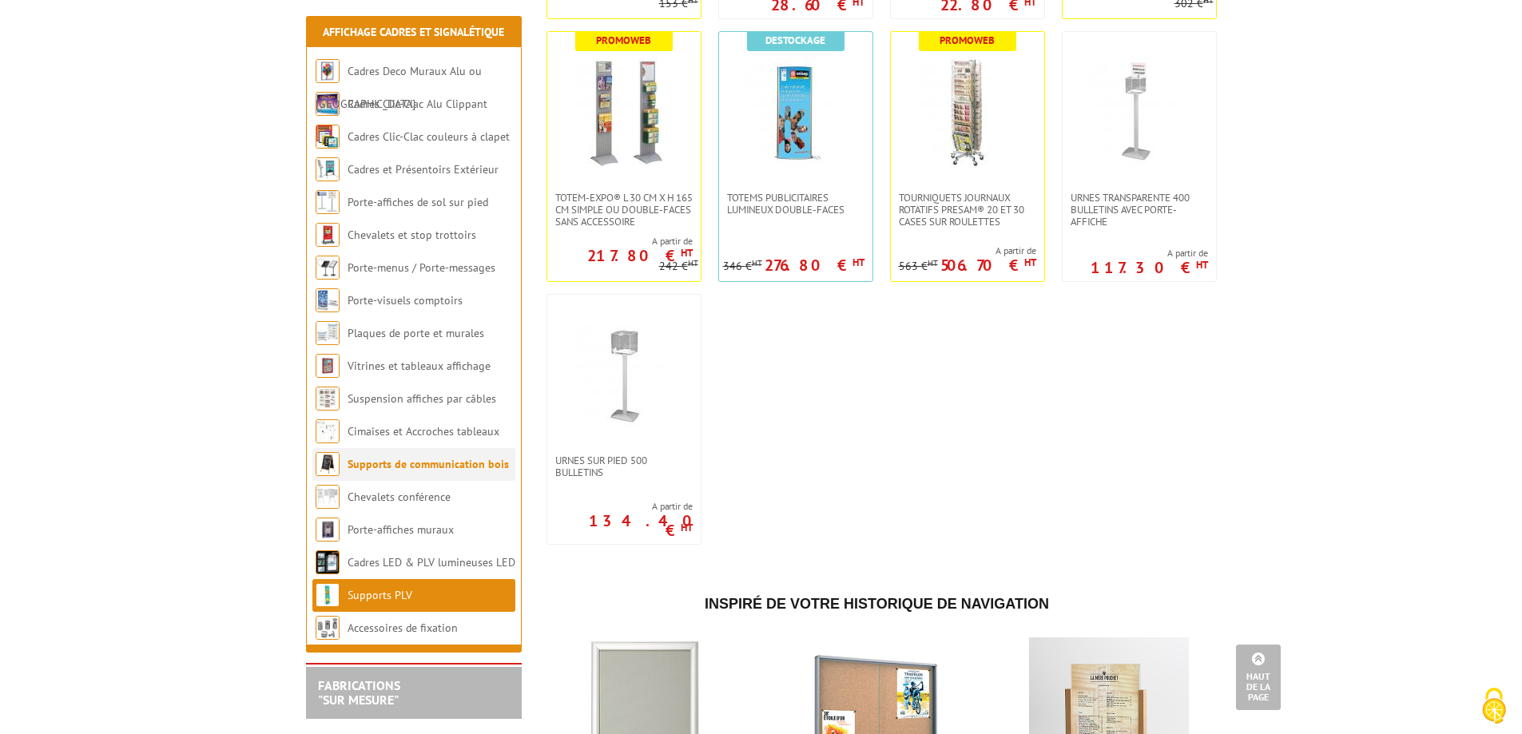
click at [407, 467] on link "Supports de communication bois" at bounding box center [428, 464] width 161 height 14
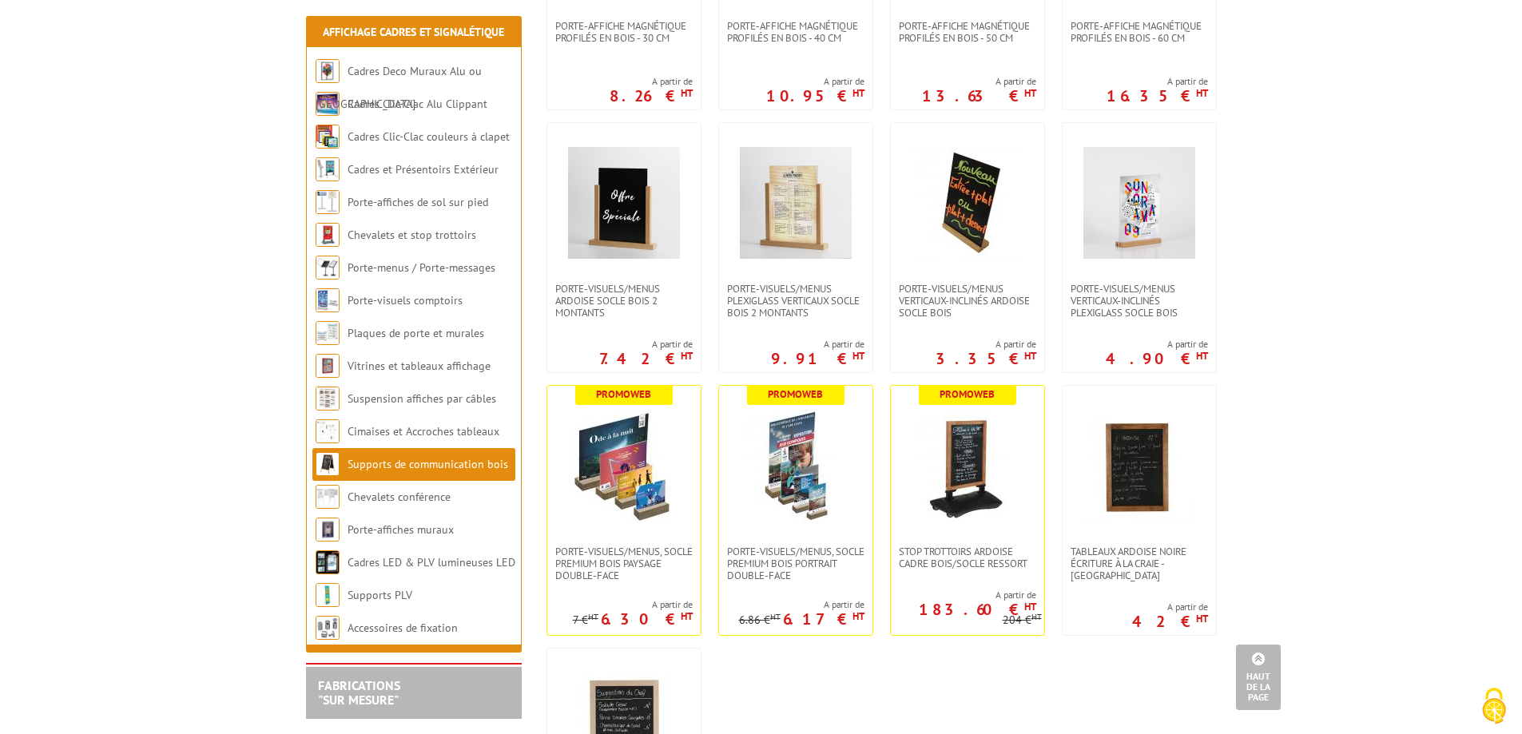
scroll to position [1918, 0]
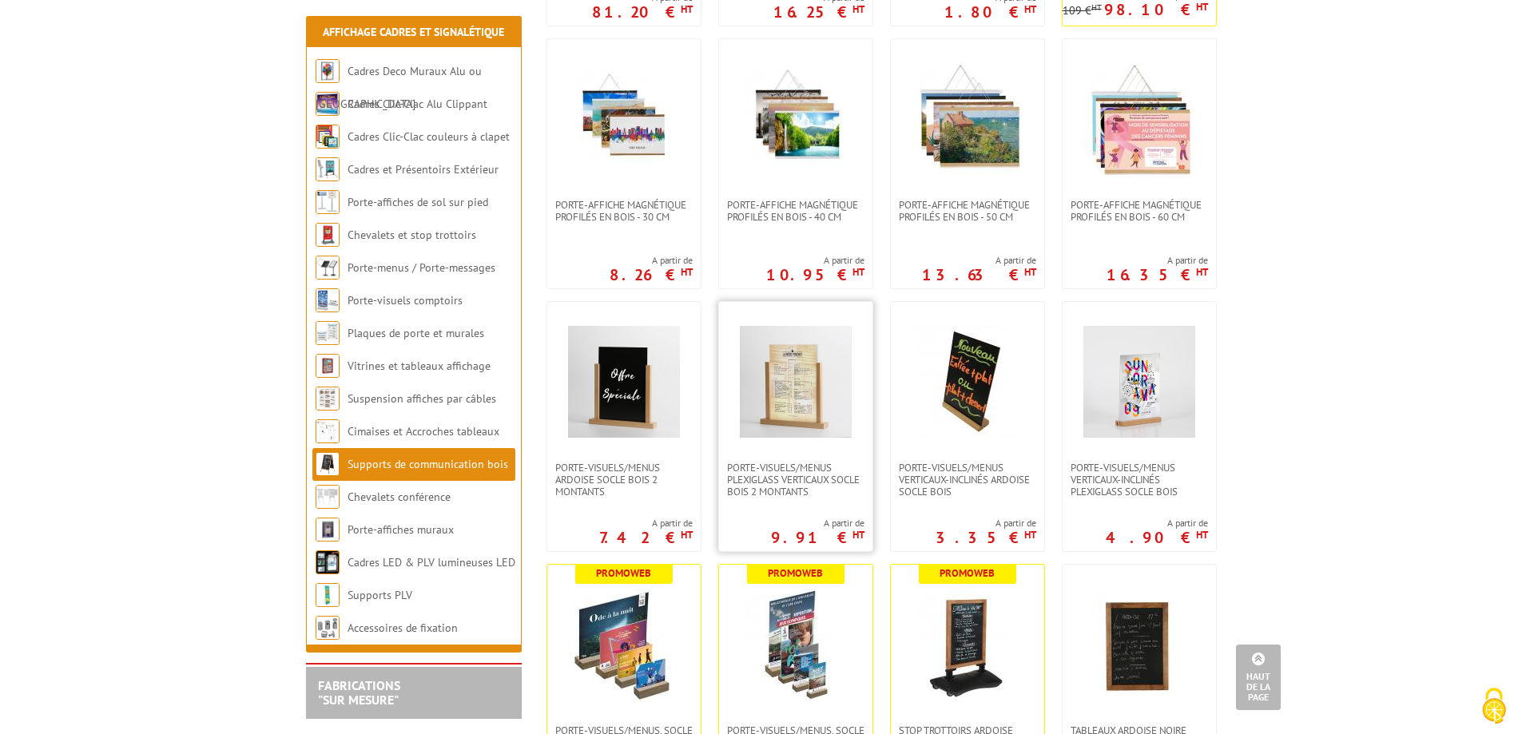
click at [789, 404] on img at bounding box center [796, 382] width 112 height 112
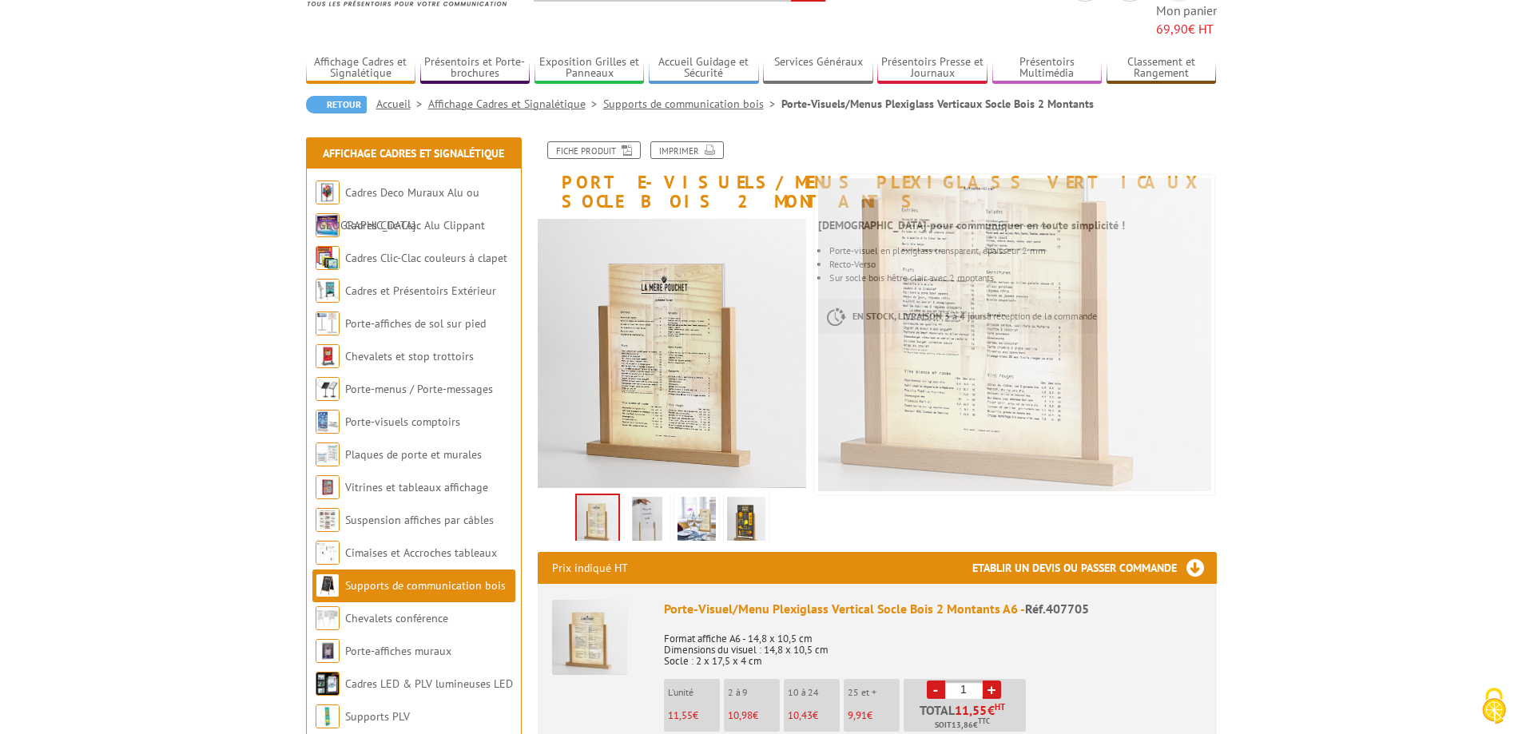
scroll to position [320, 0]
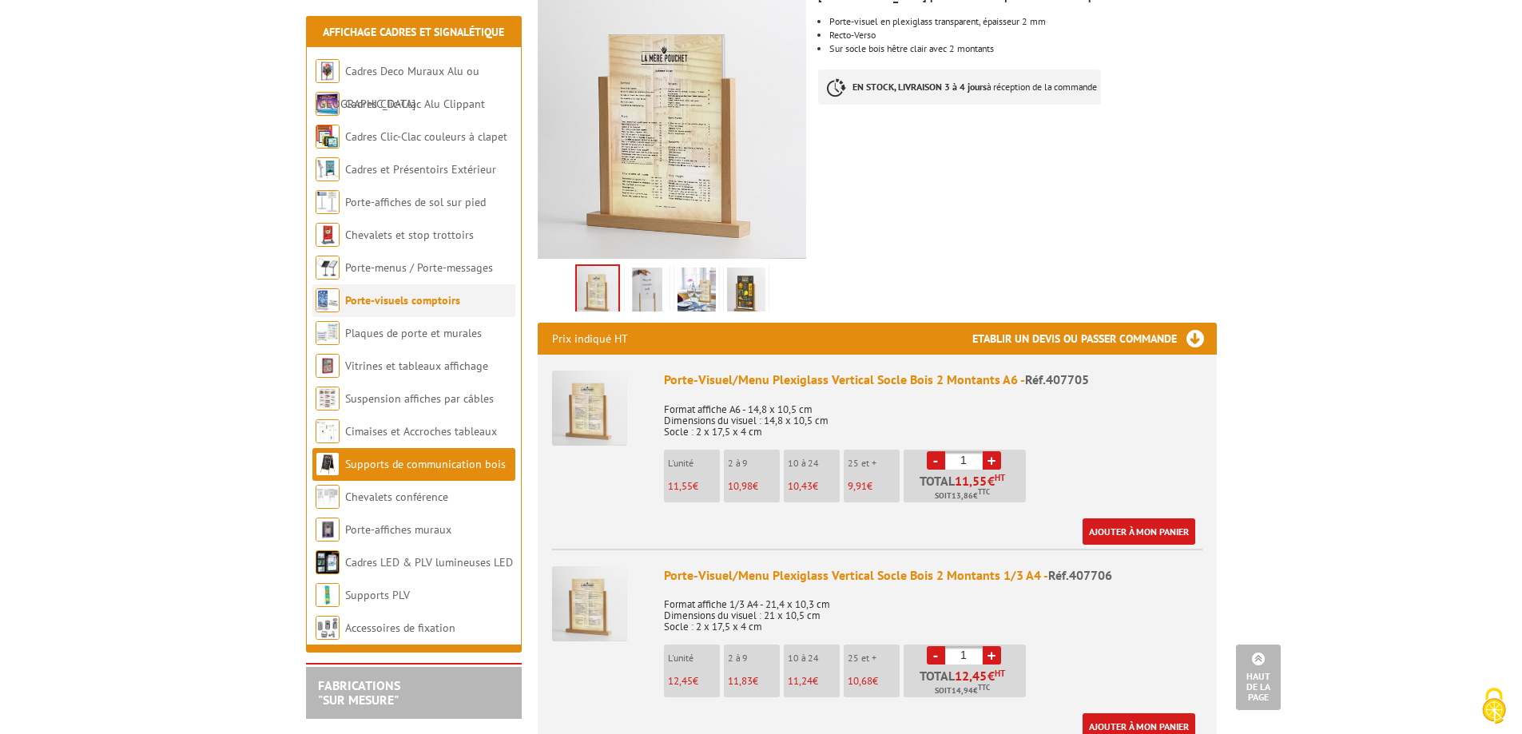
click at [436, 304] on link "Porte-visuels comptoirs" at bounding box center [402, 300] width 115 height 14
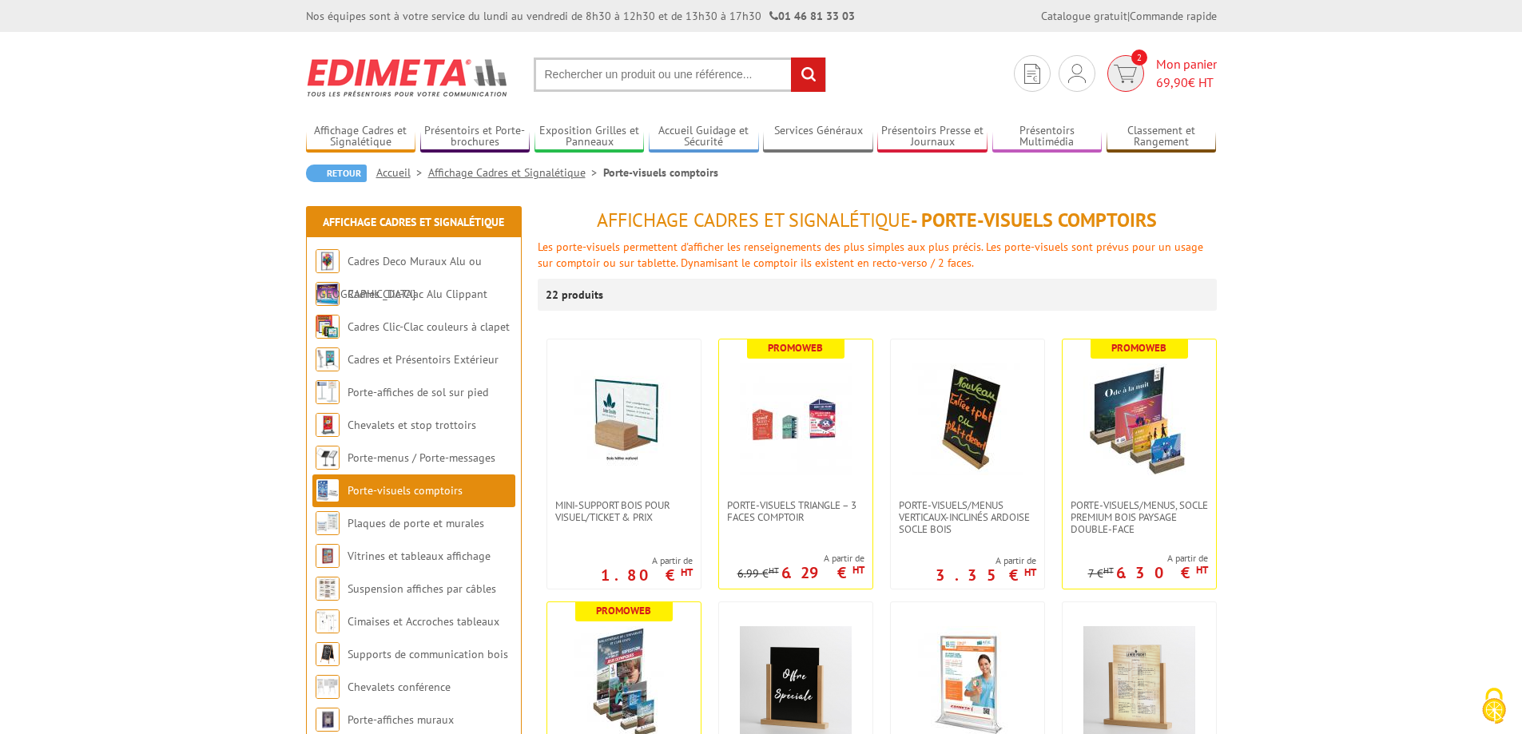
click at [1183, 71] on span "Mon panier 69,90 € HT" at bounding box center [1186, 73] width 61 height 37
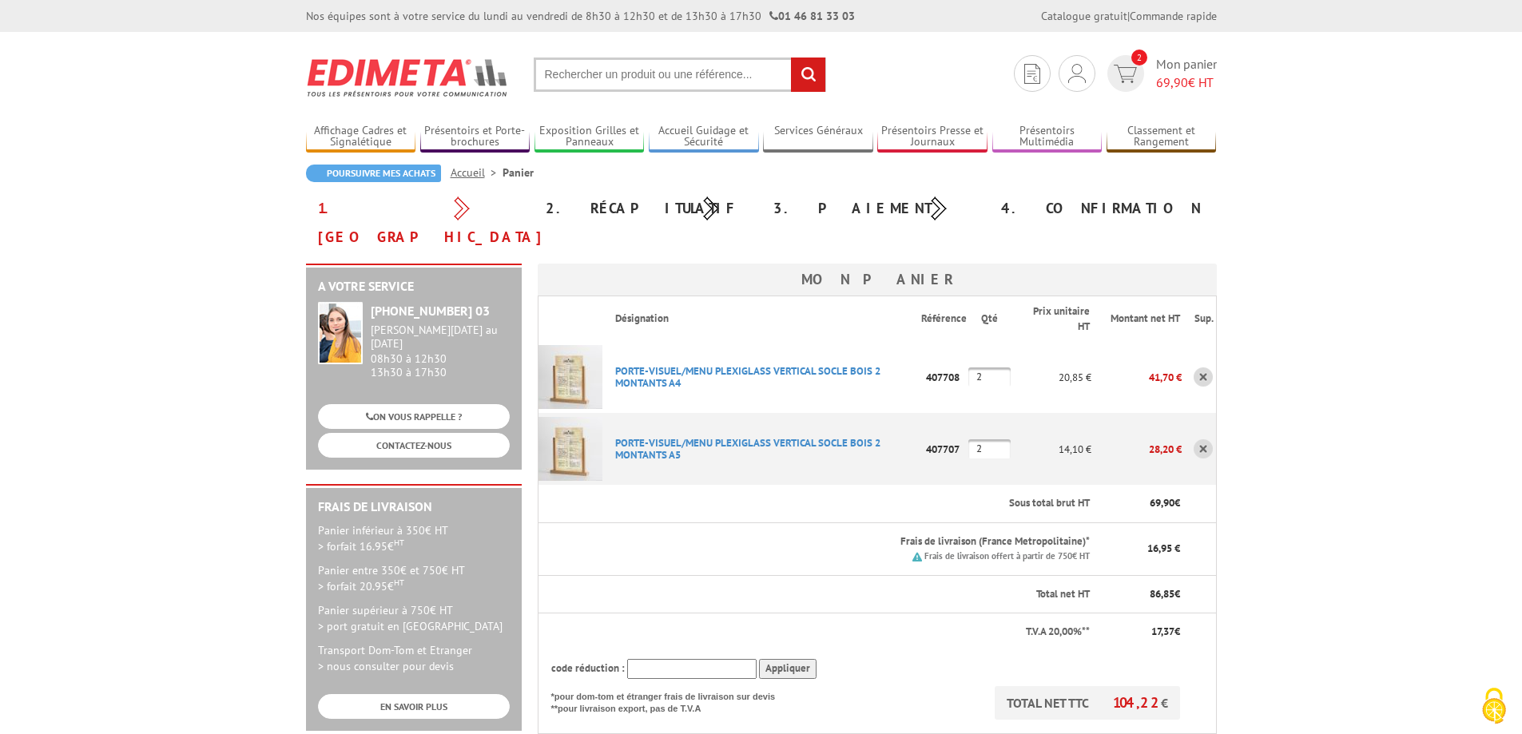
click at [984, 440] on input "2" at bounding box center [990, 449] width 42 height 19
click at [986, 368] on input "2" at bounding box center [990, 377] width 42 height 19
click at [992, 440] on input "2" at bounding box center [990, 449] width 42 height 19
click at [948, 364] on p "407708" at bounding box center [944, 378] width 47 height 28
drag, startPoint x: 939, startPoint y: 416, endPoint x: 948, endPoint y: 415, distance: 8.9
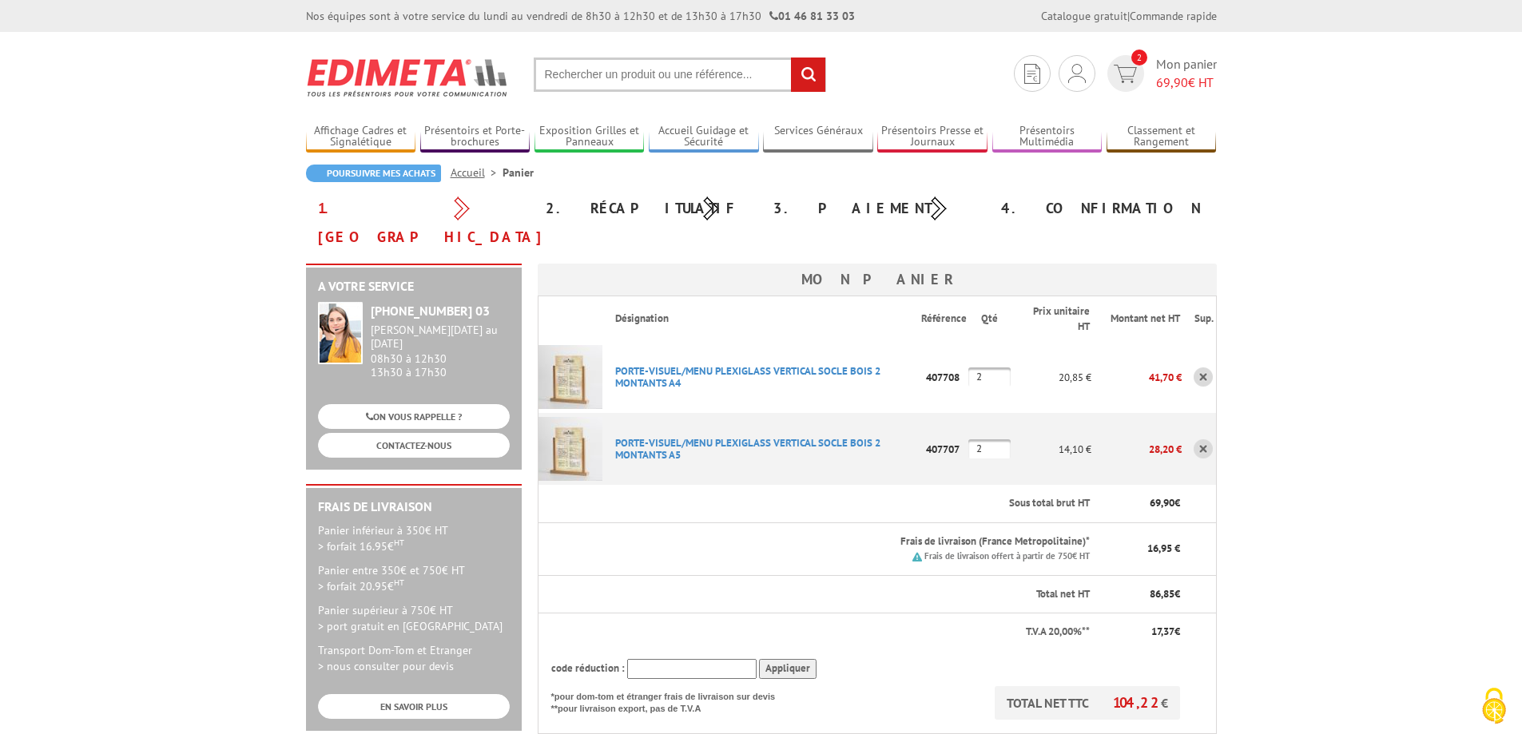
click at [941, 436] on p "407707" at bounding box center [944, 450] width 47 height 28
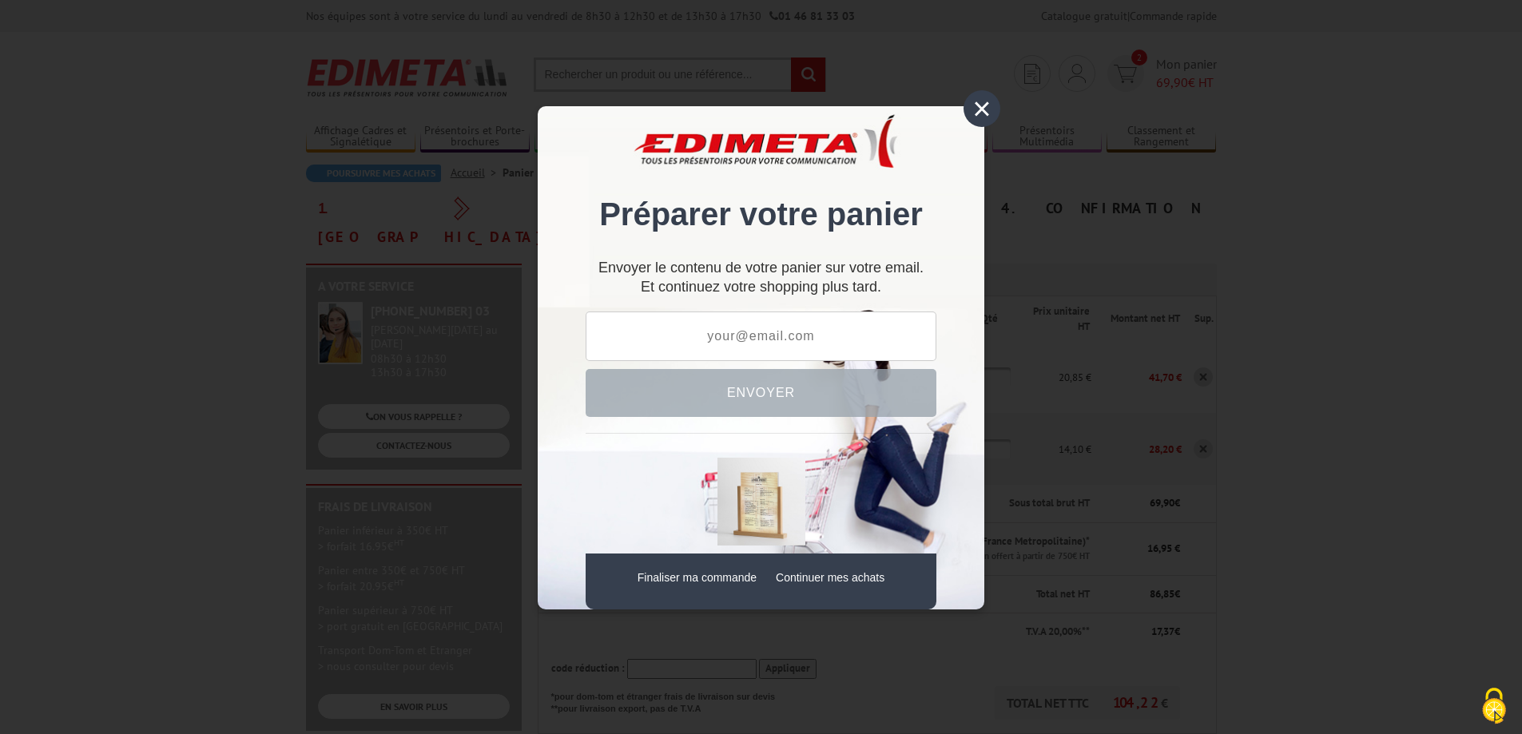
click at [981, 109] on div "×" at bounding box center [982, 108] width 37 height 37
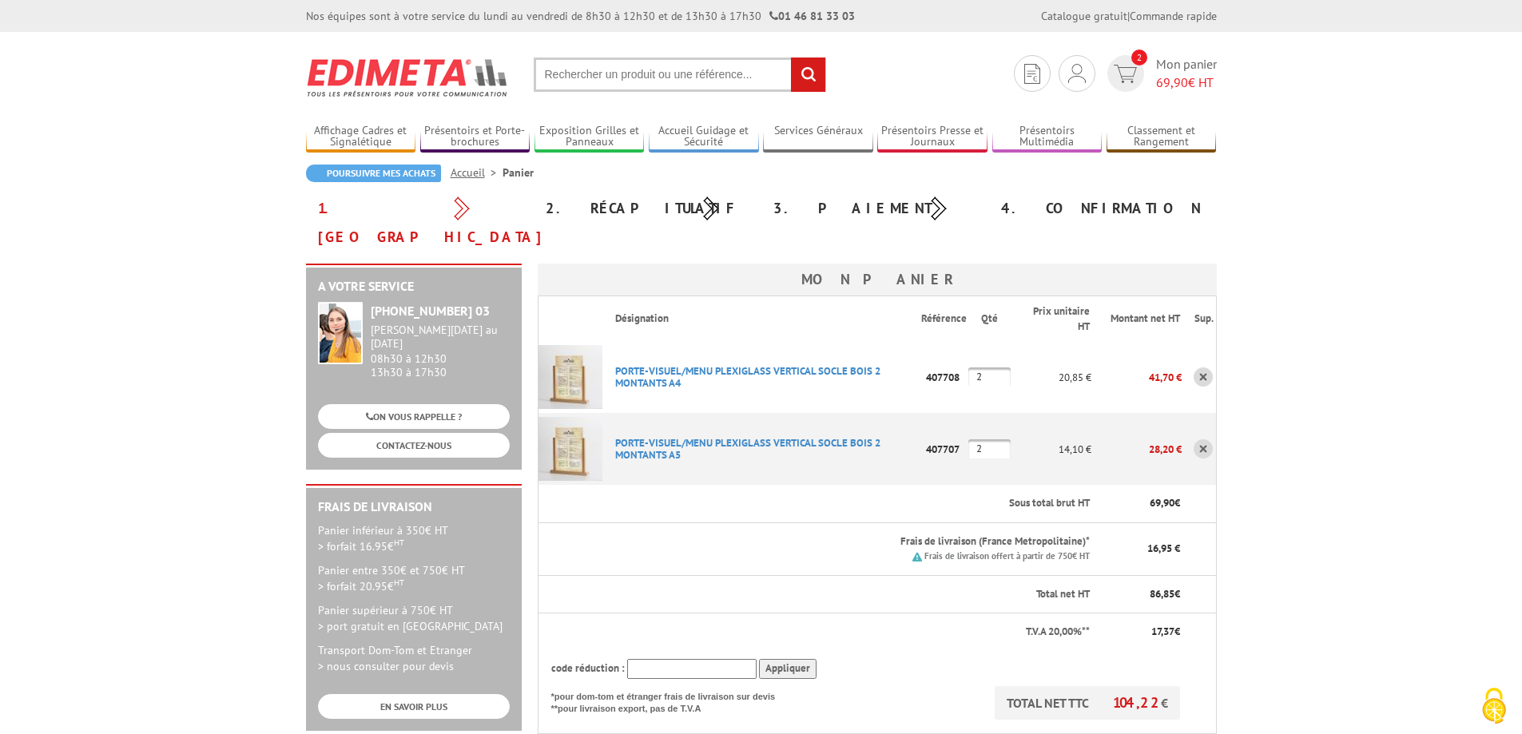
click at [649, 82] on input "text" at bounding box center [680, 75] width 292 height 34
type input "PRESENTOIR ROTATIF"
click at [791, 58] on input "rechercher" at bounding box center [808, 75] width 34 height 34
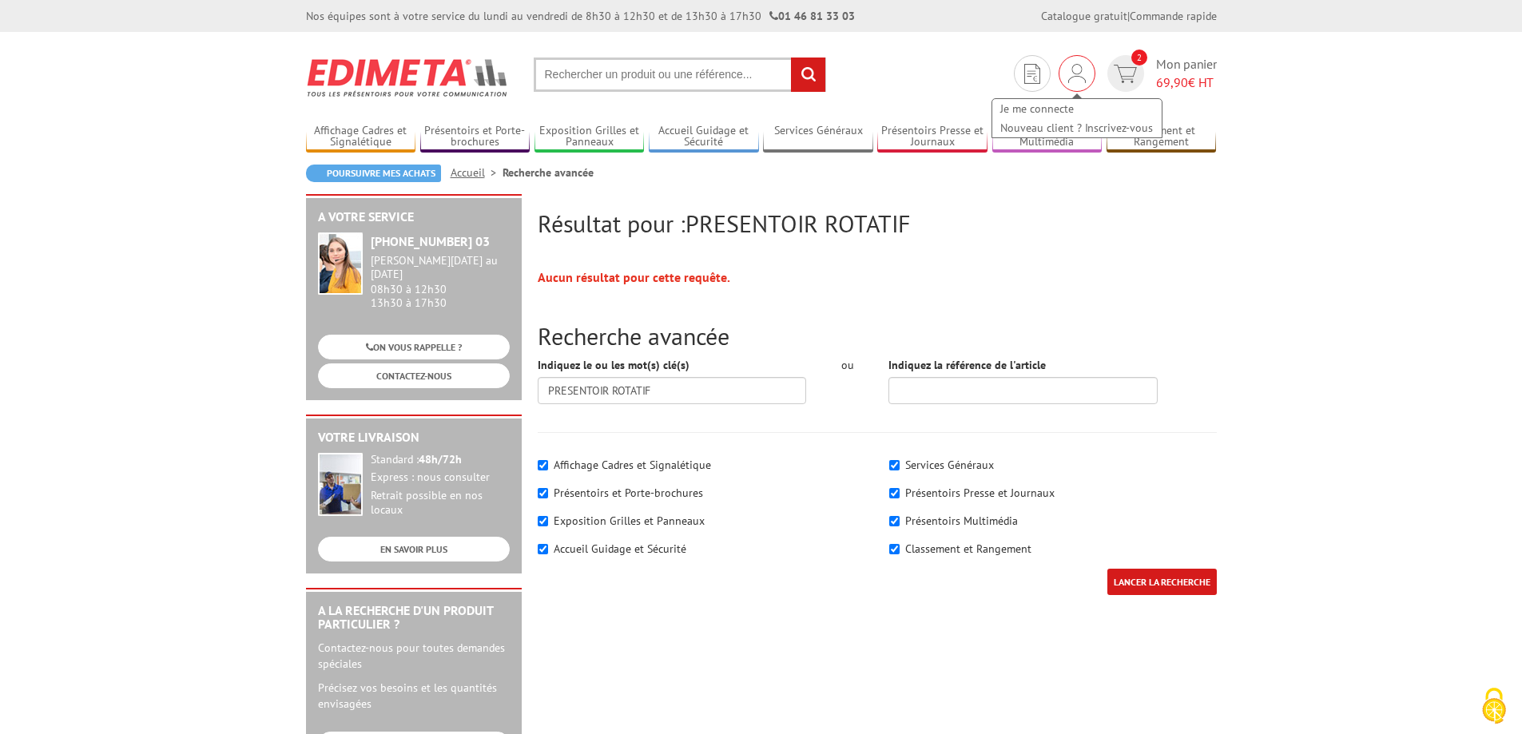
click at [1068, 72] on img at bounding box center [1077, 73] width 18 height 19
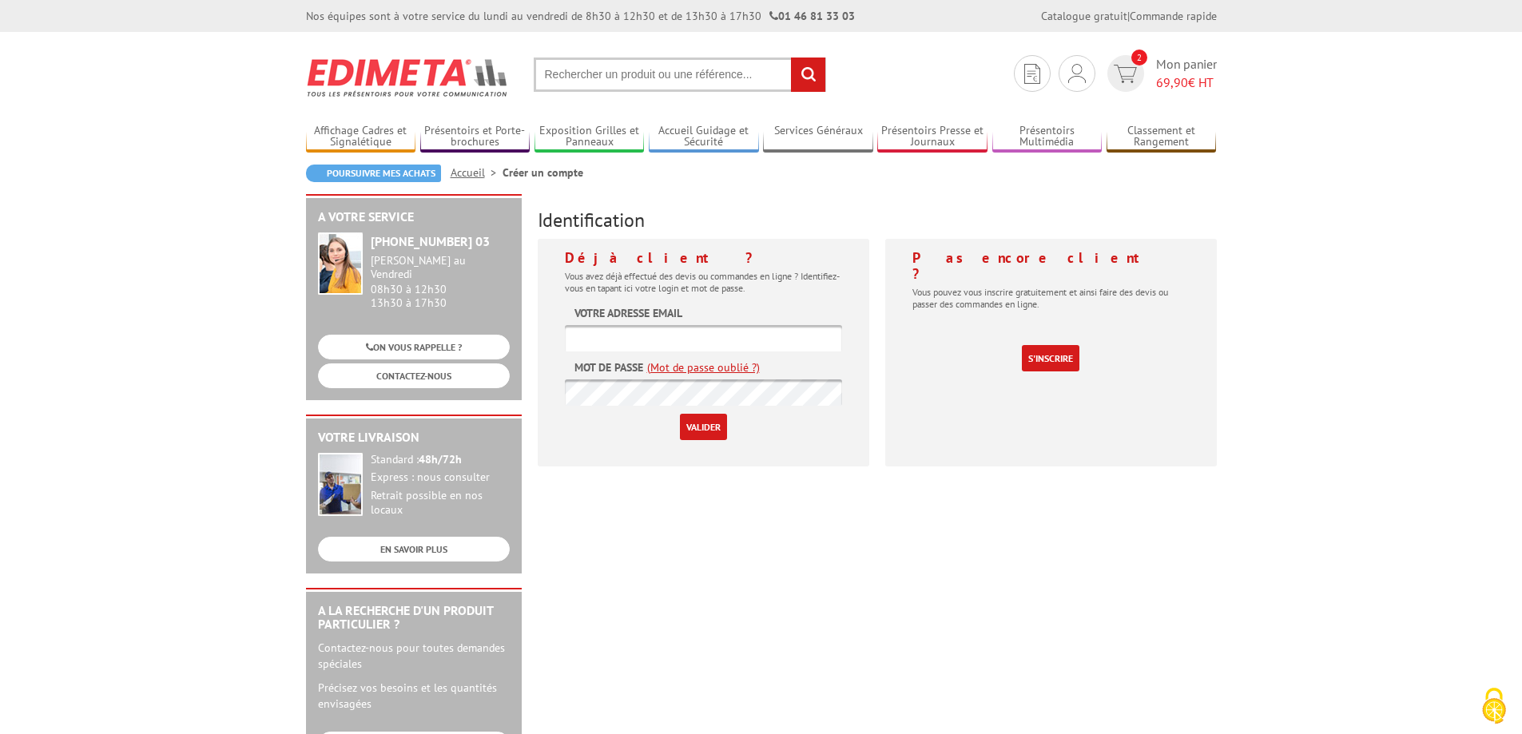
click at [638, 336] on input "text" at bounding box center [703, 338] width 277 height 26
type input "[PERSON_NAME][EMAIL_ADDRESS][DOMAIN_NAME]"
click at [1052, 345] on link "S'inscrire" at bounding box center [1051, 358] width 58 height 26
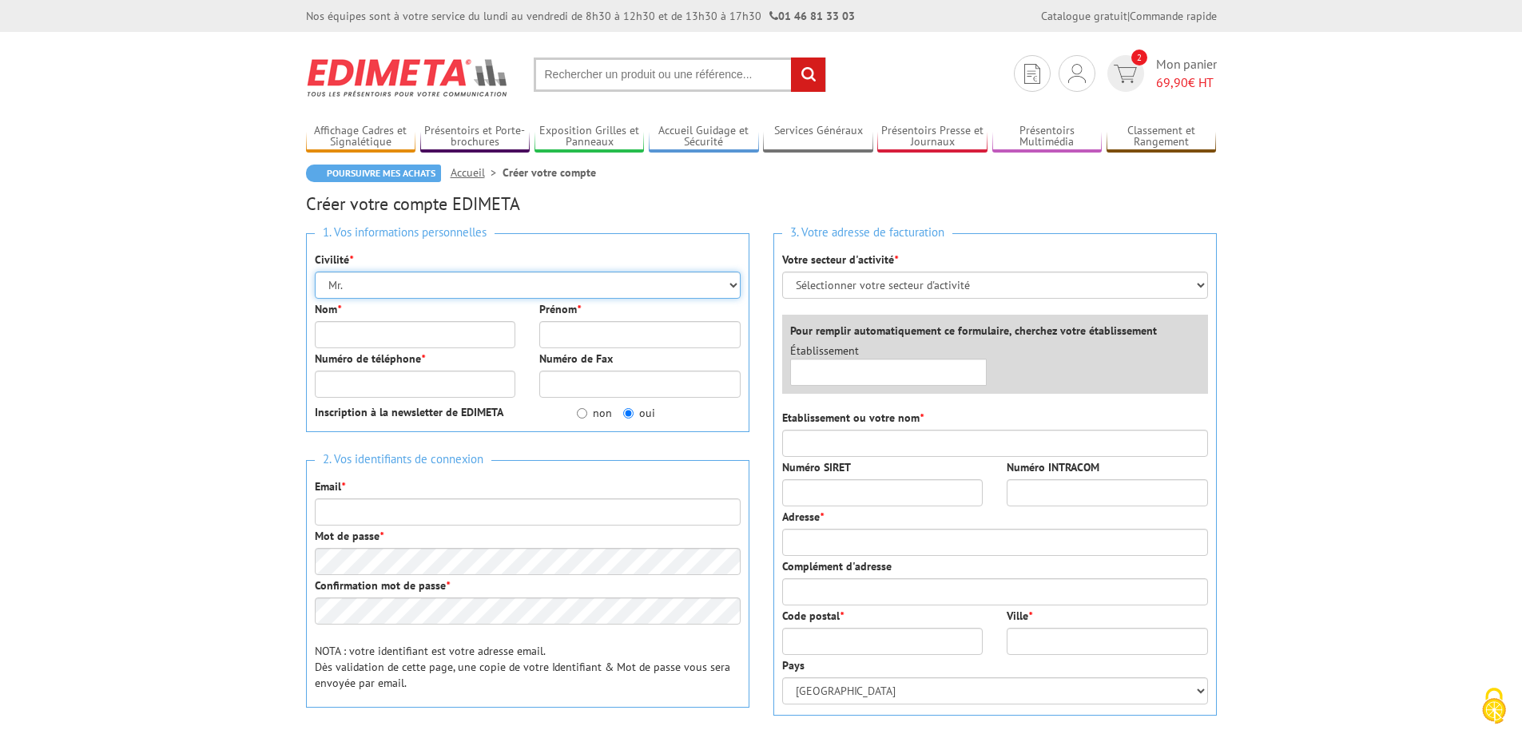
click at [367, 283] on select "Mr. Mme. Mlle." at bounding box center [528, 285] width 426 height 27
select select "Mme."
click at [315, 272] on select "Mr. Mme. Mlle." at bounding box center [528, 285] width 426 height 27
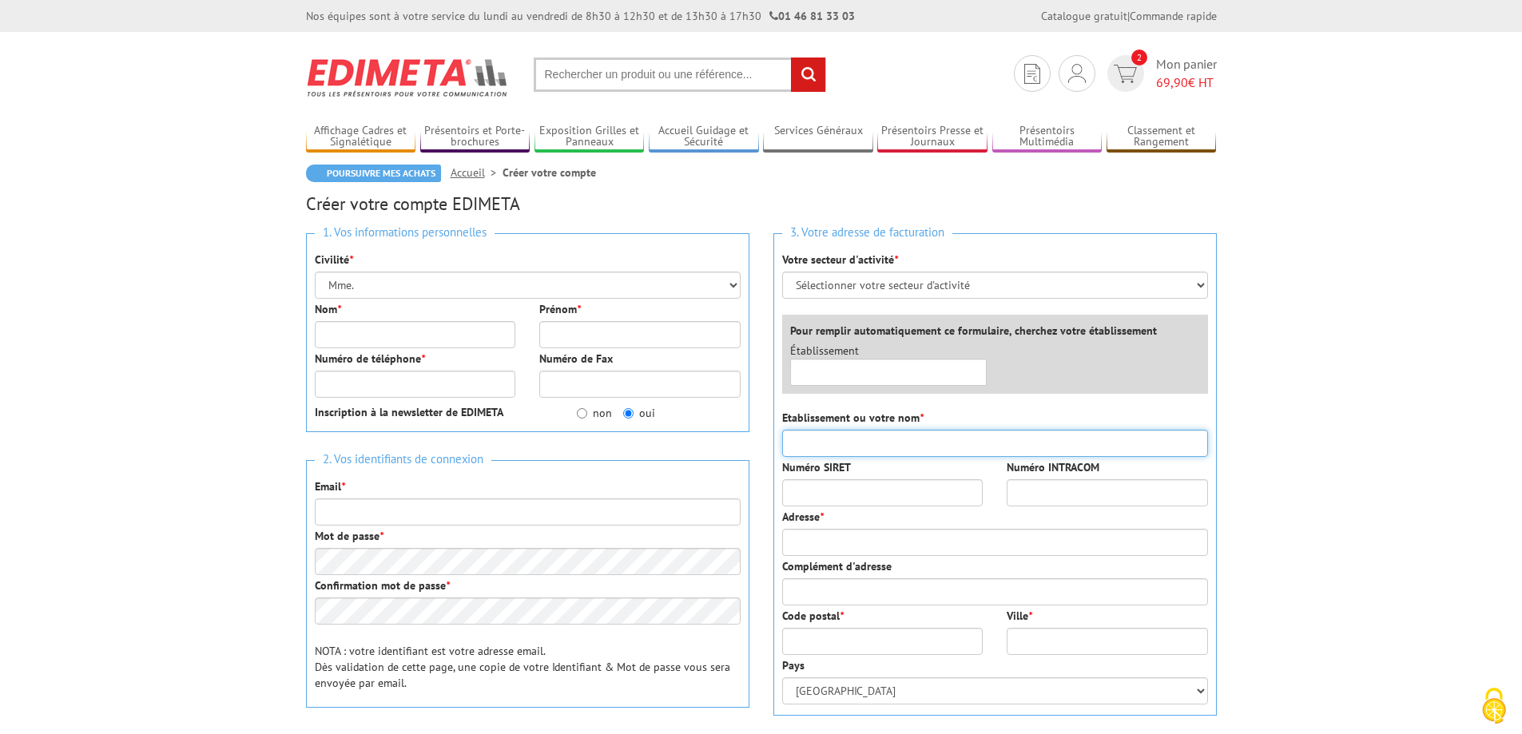
click at [837, 440] on input "Etablissement ou votre nom *" at bounding box center [995, 443] width 426 height 27
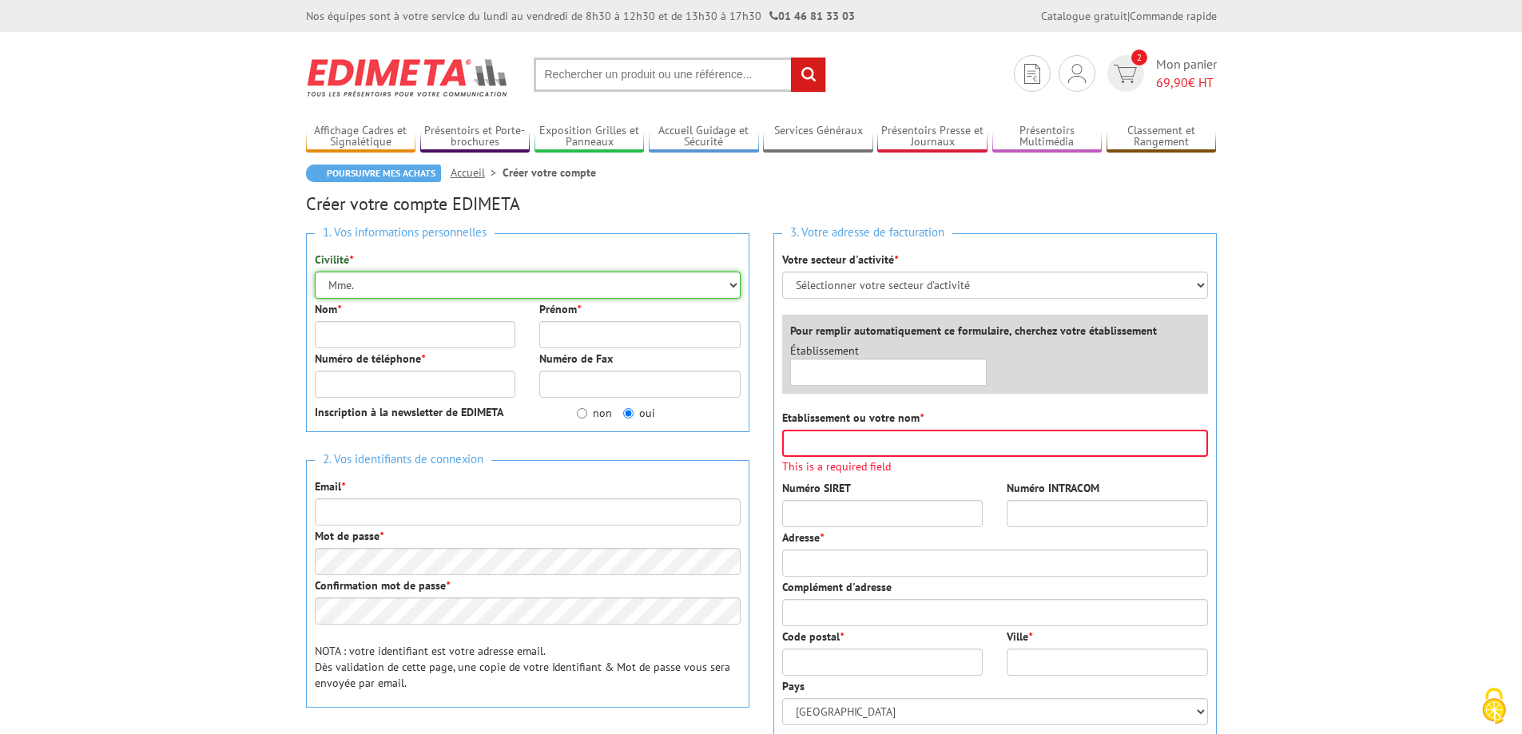
click at [392, 289] on select "Mr. Mme. Mlle." at bounding box center [528, 285] width 426 height 27
click at [413, 280] on select "Mr. Mme. Mlle." at bounding box center [528, 285] width 426 height 27
click at [578, 416] on input "non" at bounding box center [582, 413] width 10 height 10
radio input "true"
click at [373, 285] on select "Mr. Mme. Mlle." at bounding box center [528, 285] width 426 height 27
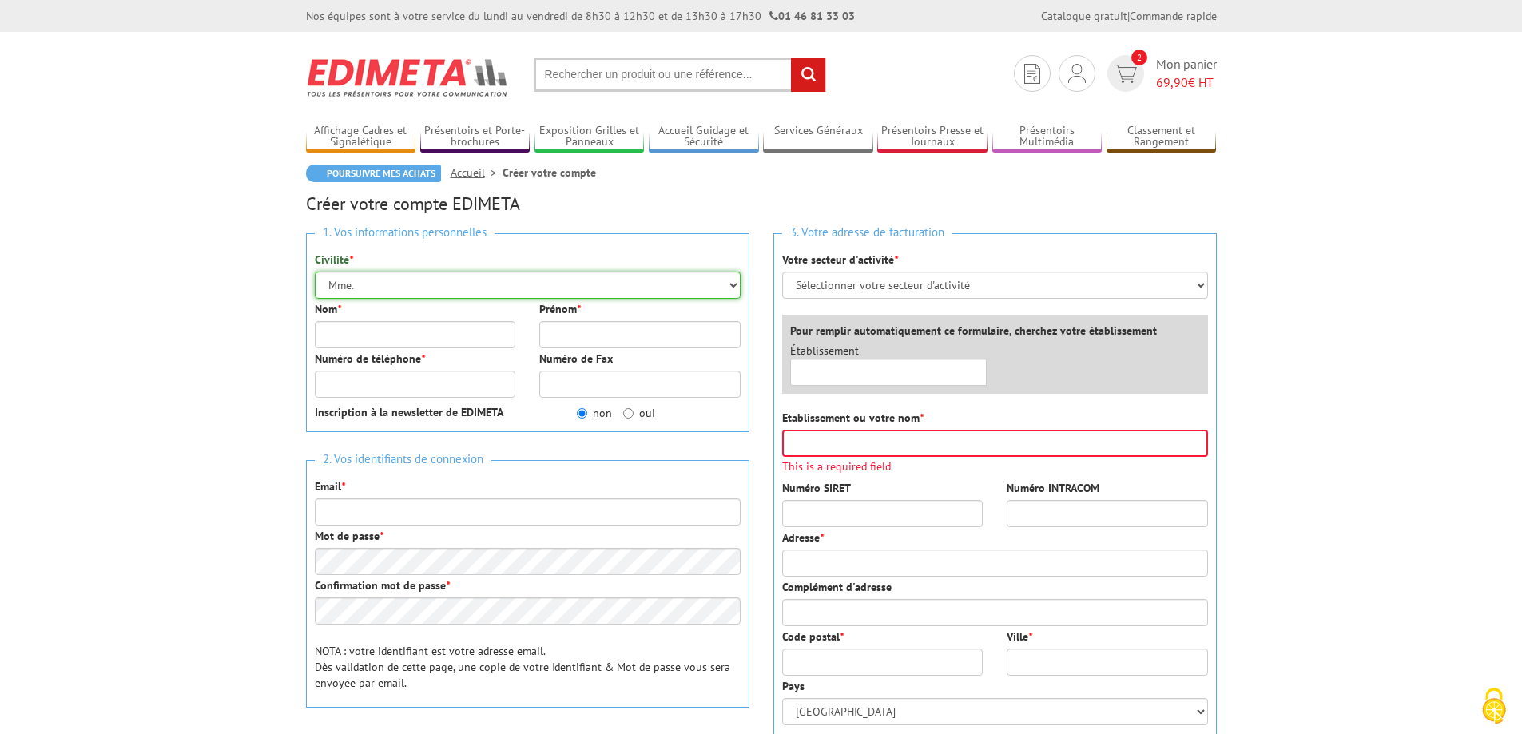
click at [381, 288] on select "Mr. Mme. Mlle." at bounding box center [528, 285] width 426 height 27
click at [339, 338] on input "Nom *" at bounding box center [415, 334] width 201 height 27
type input "JAGANET"
type input "MELANIE"
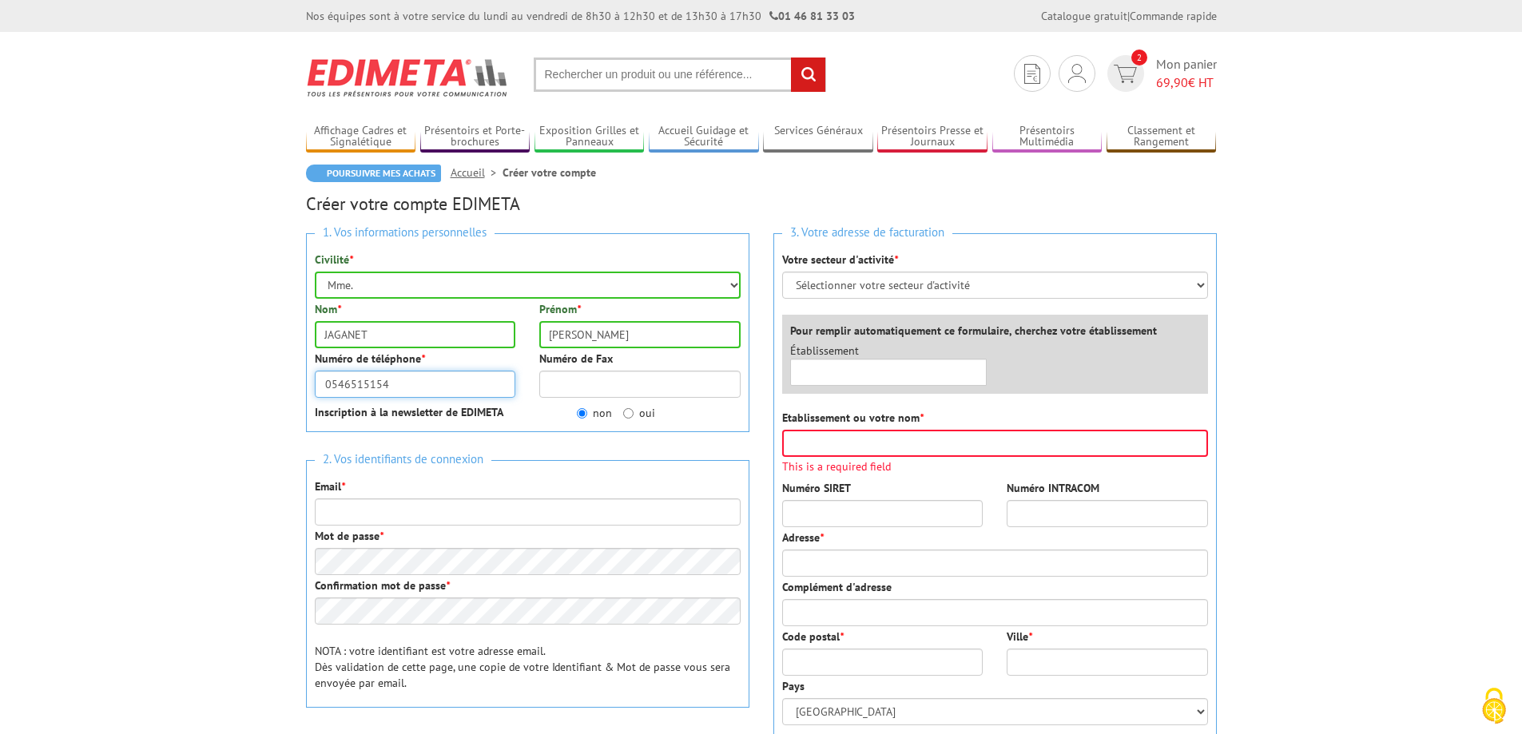
type input "0546515154"
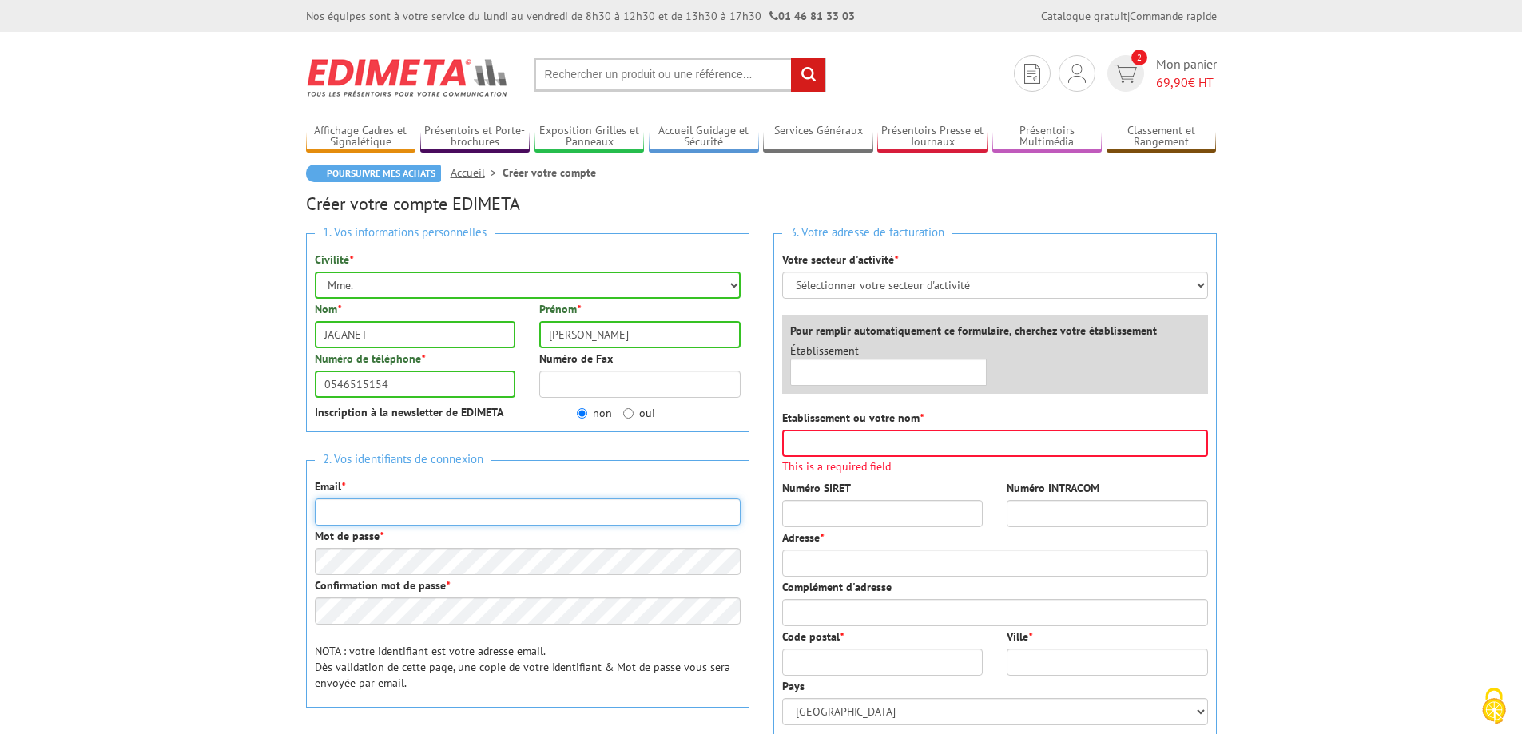
click at [364, 514] on input "Email *" at bounding box center [528, 512] width 426 height 27
type input "melanie.jaganet@pfpubliques.fr"
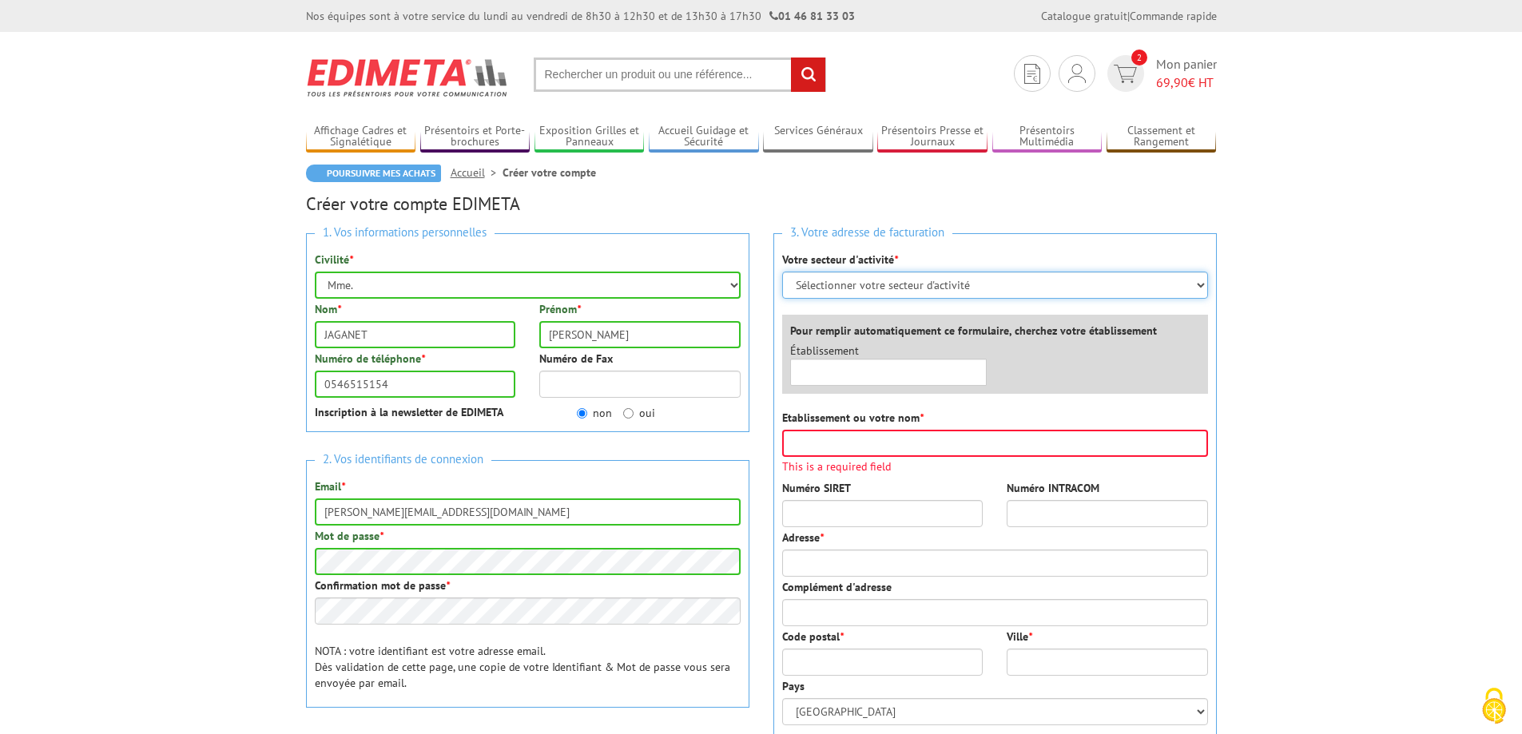
drag, startPoint x: 872, startPoint y: 278, endPoint x: 866, endPoint y: 290, distance: 13.2
click at [872, 278] on select "Sélectionner votre secteur d'activité Administrations et collectivités Magasins…" at bounding box center [995, 285] width 426 height 27
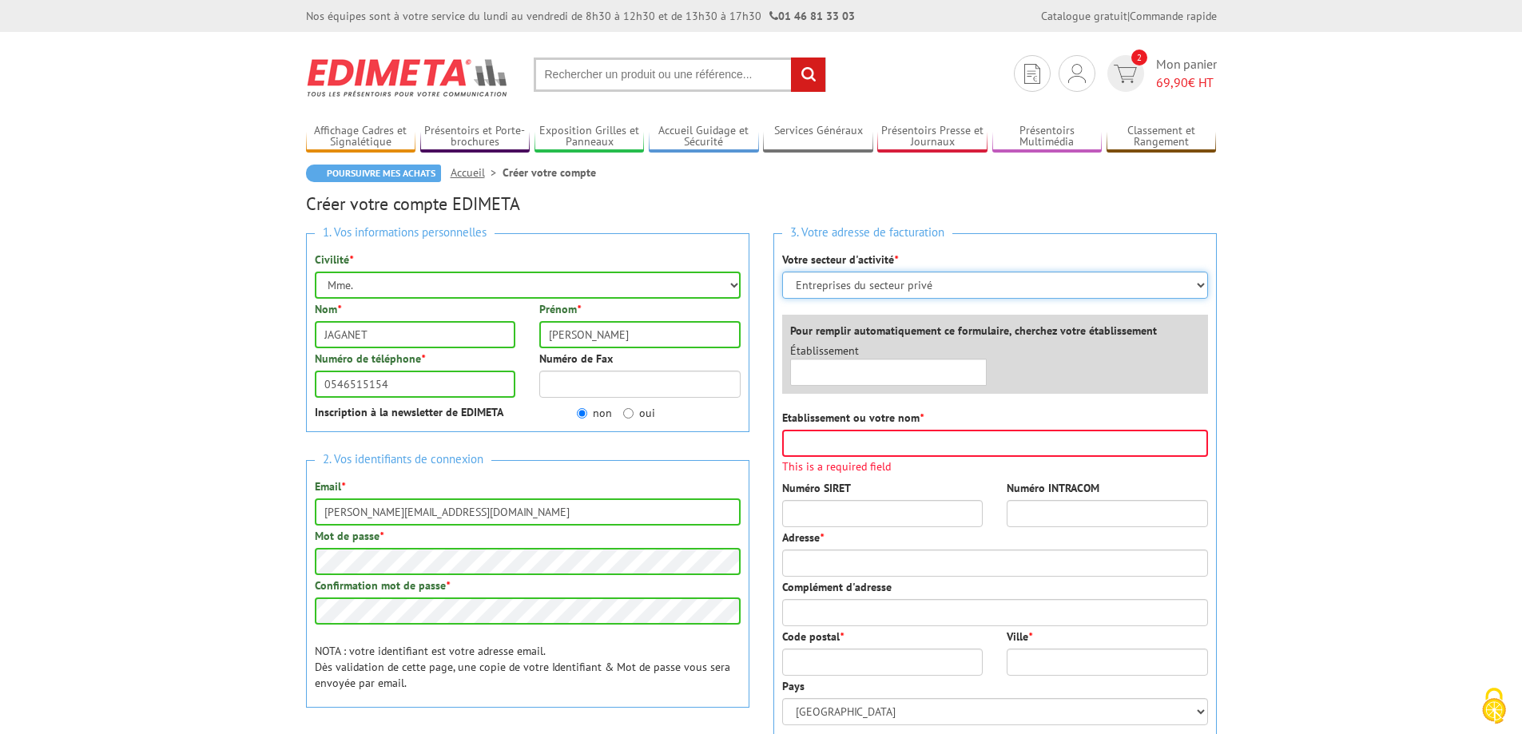
click at [782, 272] on select "Sélectionner votre secteur d'activité Administrations et collectivités Magasins…" at bounding box center [995, 285] width 426 height 27
click at [1201, 287] on select "Sélectionner votre secteur d'activité Administrations et collectivités Magasins…" at bounding box center [995, 285] width 426 height 27
select select "877"
click at [782, 272] on select "Sélectionner votre secteur d'activité Administrations et collectivités Magasins…" at bounding box center [995, 285] width 426 height 27
click at [889, 363] on input "text" at bounding box center [888, 372] width 197 height 27
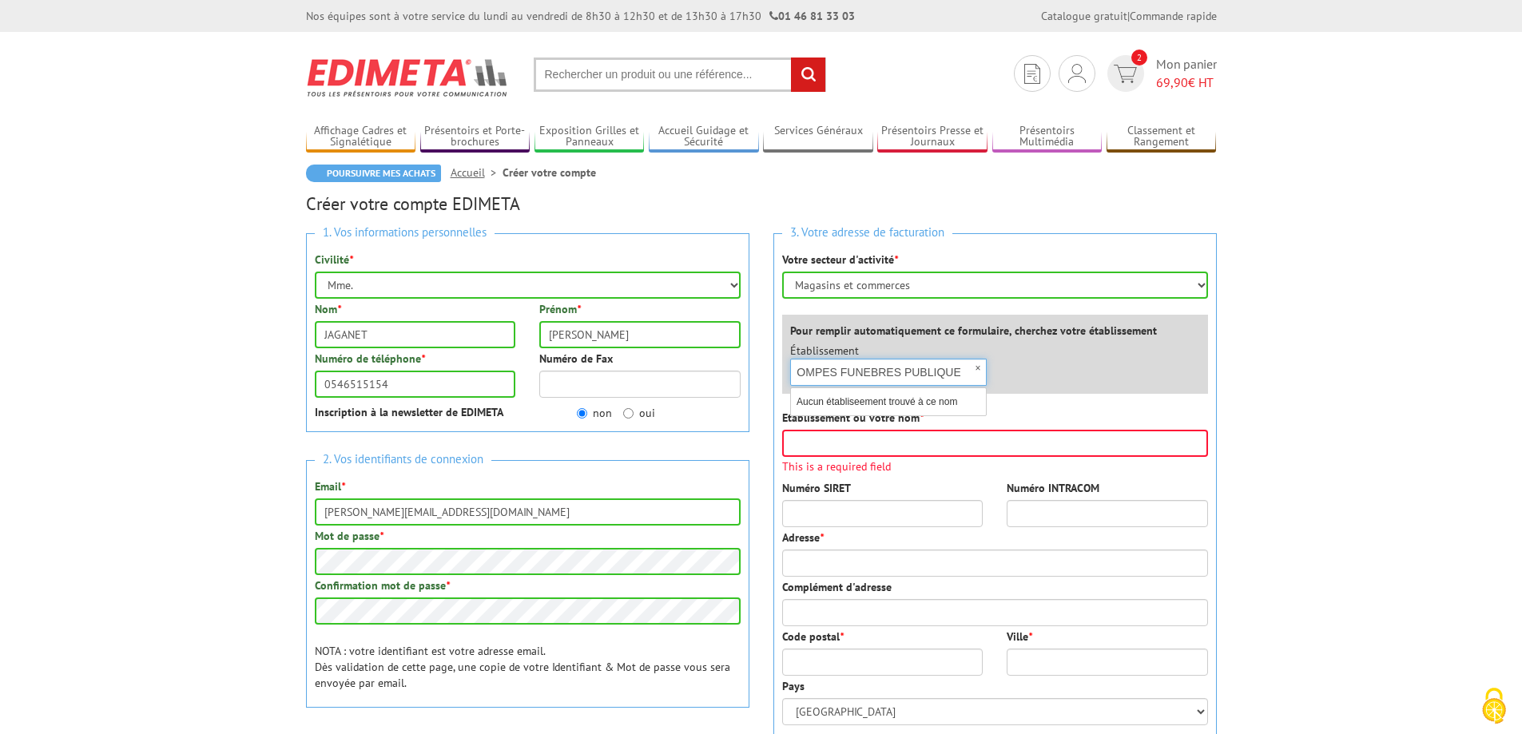
scroll to position [0, 10]
type input "POMPES FUNEBRES PUBLIQUE"
click at [948, 383] on input "POMPES FUNEBRES PUBLIQUE" at bounding box center [888, 372] width 197 height 27
click at [977, 368] on div "×" at bounding box center [888, 372] width 197 height 27
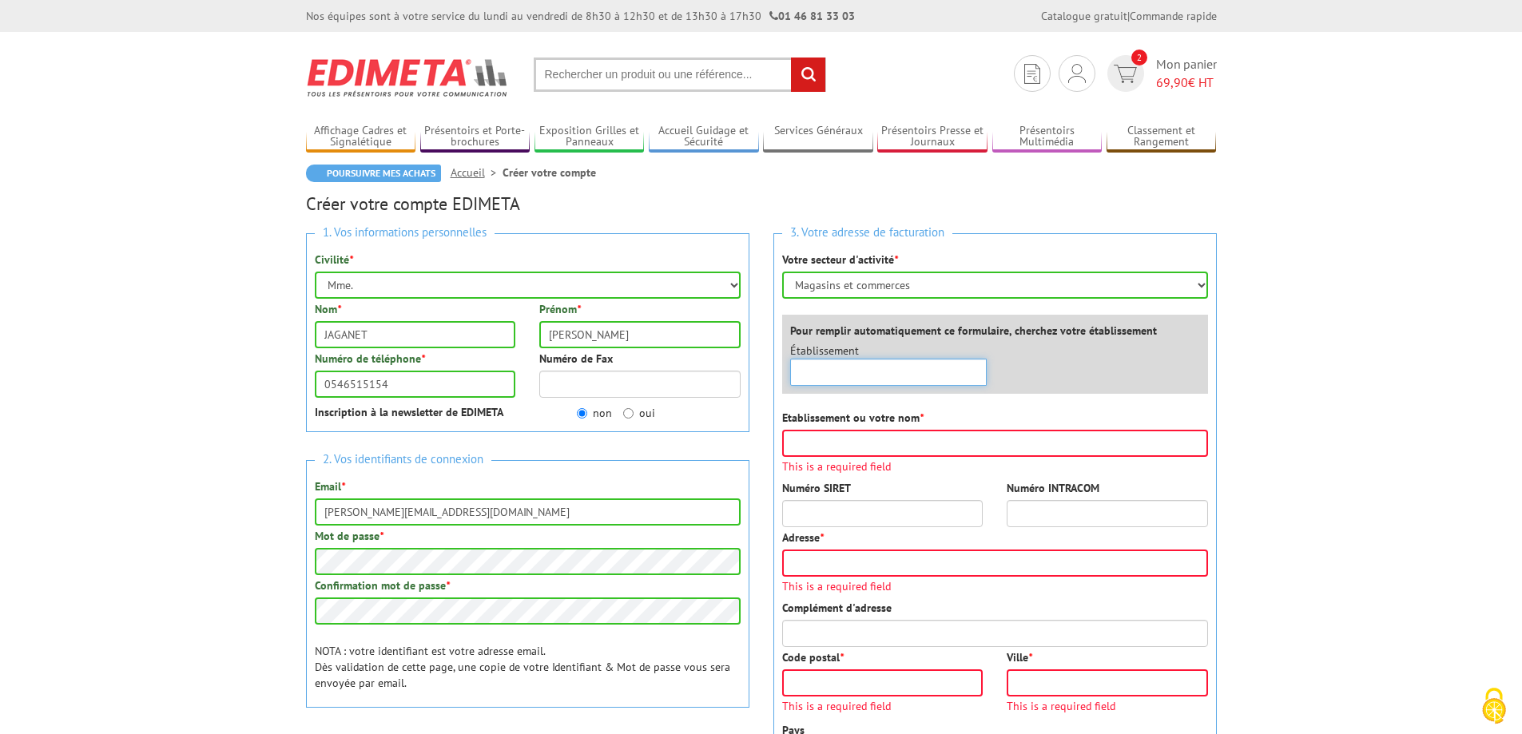
click at [813, 376] on input "text" at bounding box center [888, 372] width 197 height 27
click at [805, 444] on input "Etablissement ou votre nom *" at bounding box center [995, 443] width 426 height 27
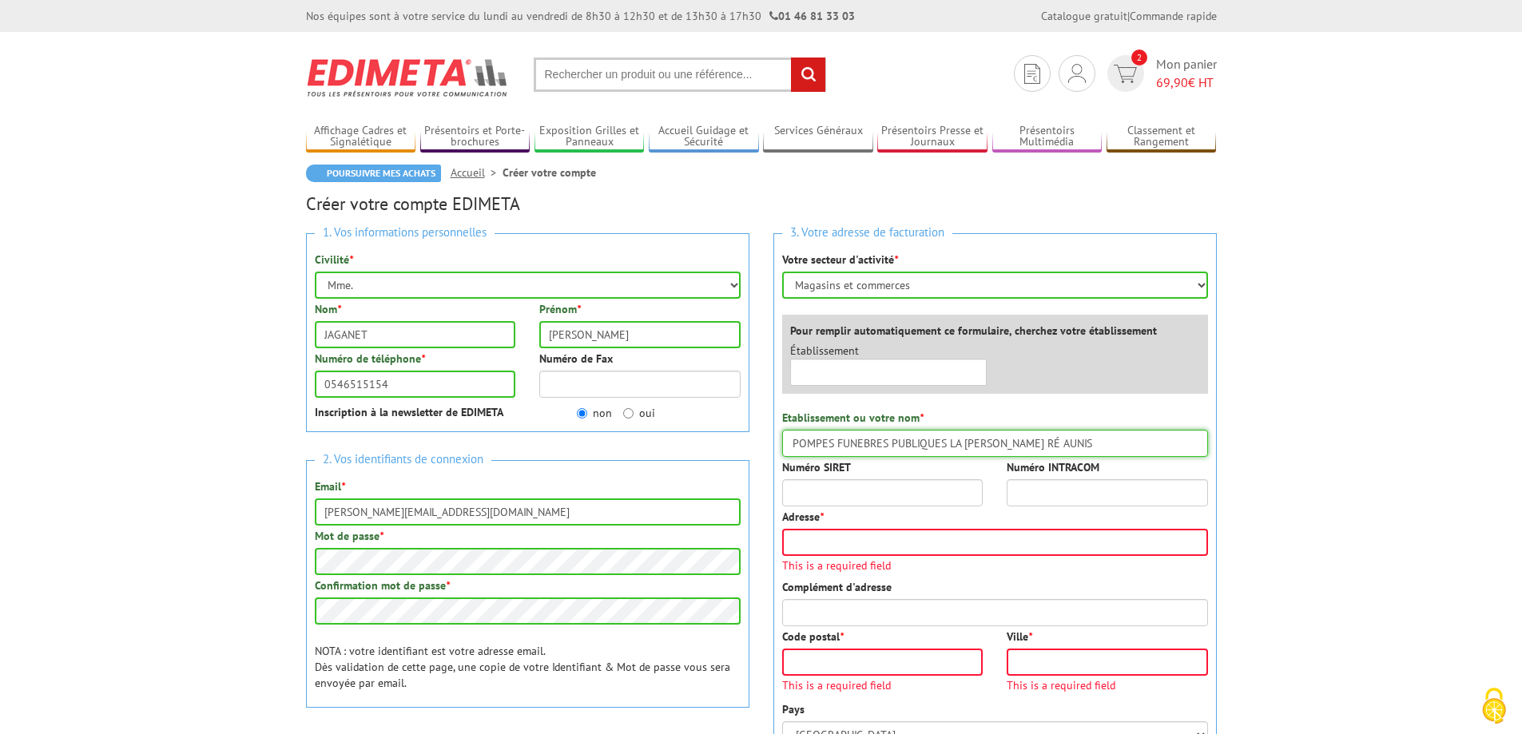
type input "POMPES FUNEBRES PUBLIQUES LA ROCHELLE RÉ AUNIS"
click at [815, 491] on input "Numéro SIRET" at bounding box center [882, 492] width 201 height 27
click at [897, 371] on input "text" at bounding box center [888, 372] width 197 height 27
click at [875, 377] on input "text" at bounding box center [888, 372] width 197 height 27
click at [857, 372] on input "text" at bounding box center [888, 372] width 197 height 27
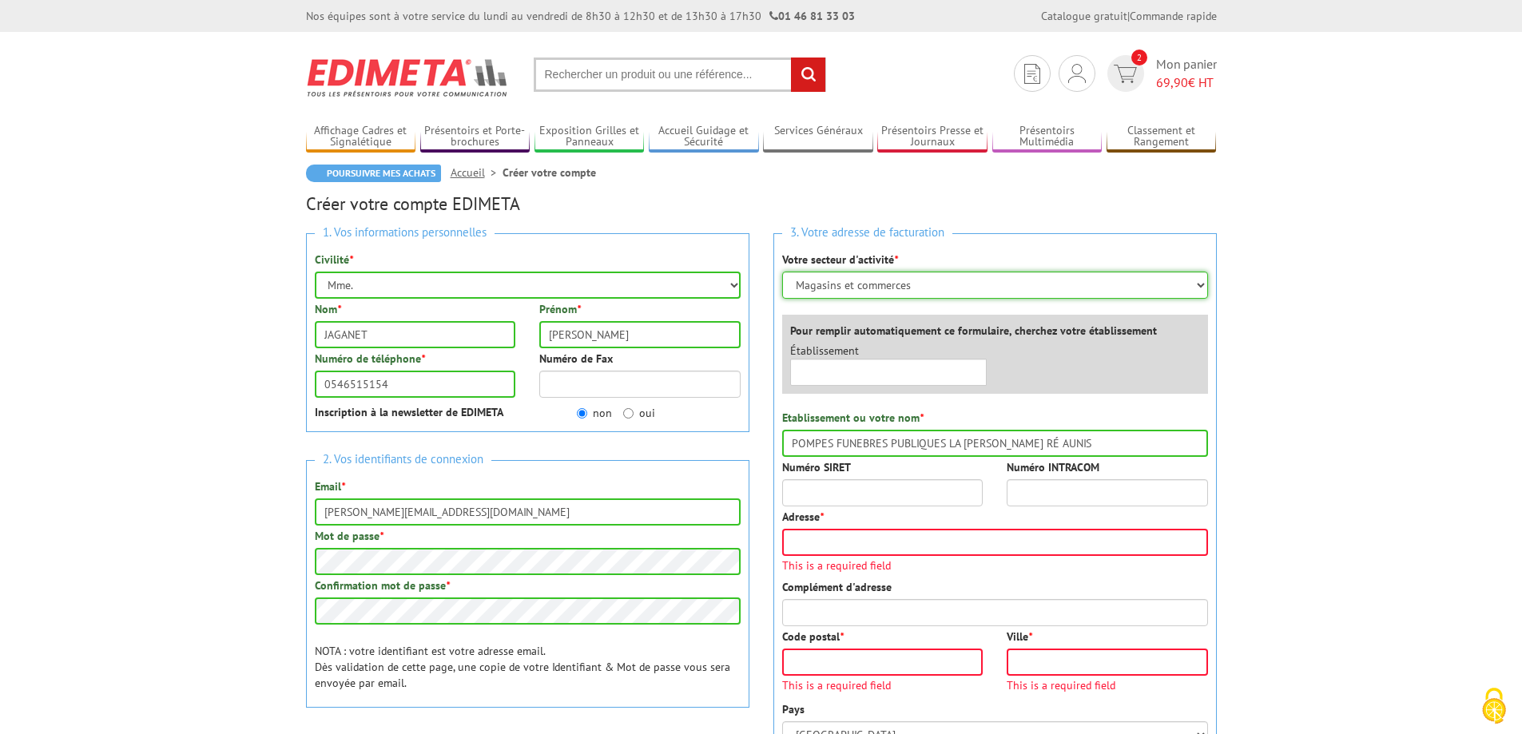
click at [1202, 283] on select "Sélectionner votre secteur d'activité Administrations et collectivités Magasins…" at bounding box center [995, 285] width 426 height 27
select select "876"
click at [782, 272] on select "Sélectionner votre secteur d'activité Administrations et collectivités Magasins…" at bounding box center [995, 285] width 426 height 27
click at [821, 369] on input "text" at bounding box center [888, 372] width 197 height 27
click at [1196, 282] on select "Sélectionner votre secteur d'activité Administrations et collectivités Magasins…" at bounding box center [995, 285] width 426 height 27
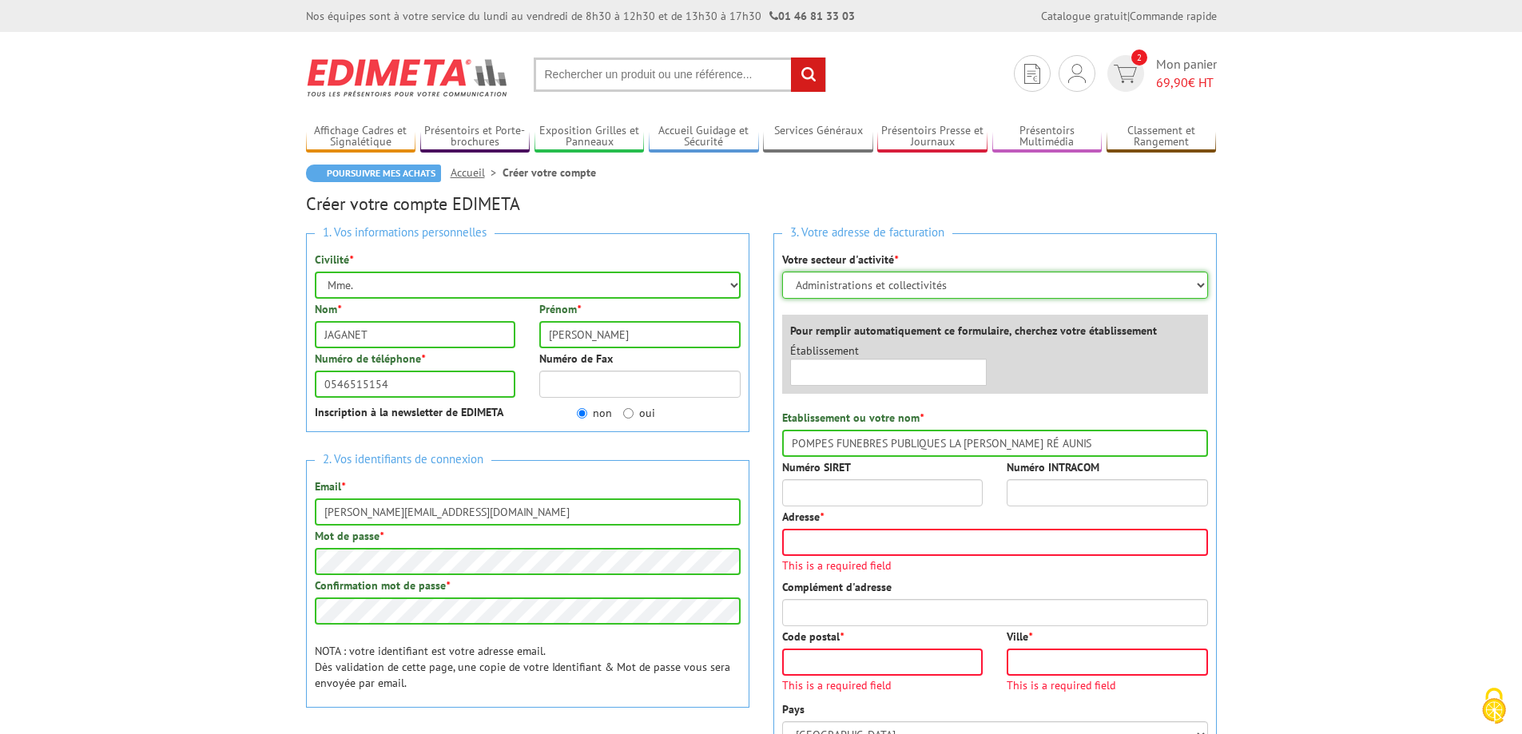
click at [782, 272] on select "Sélectionner votre secteur d'activité Administrations et collectivités Magasins…" at bounding box center [995, 285] width 426 height 27
click at [848, 379] on input "text" at bounding box center [888, 372] width 197 height 27
click at [859, 494] on input "Numéro SIRET" at bounding box center [882, 492] width 201 height 27
click at [1077, 489] on input "Numéro INTRACOM" at bounding box center [1107, 492] width 201 height 27
click at [796, 495] on input "Numéro SIRET" at bounding box center [882, 492] width 201 height 27
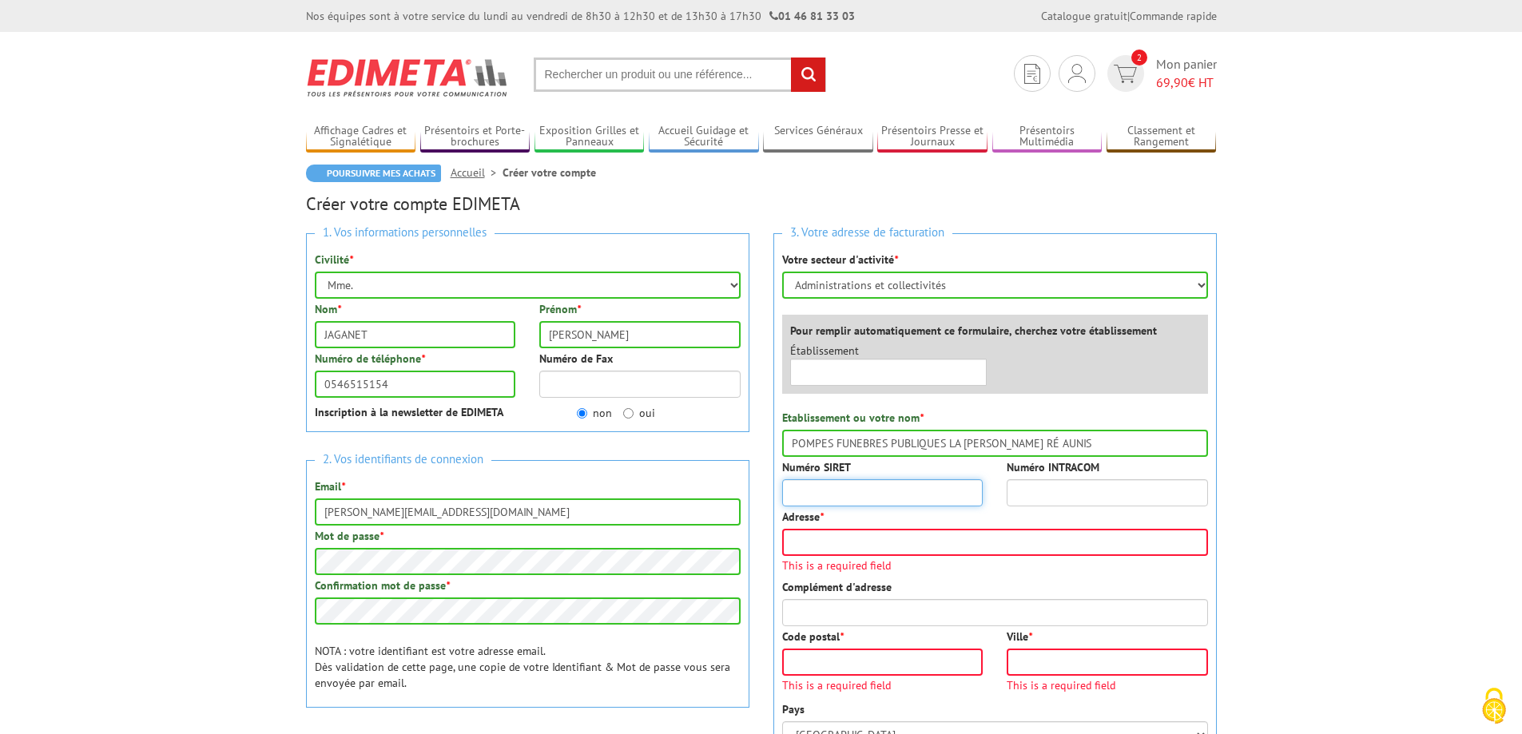
click at [822, 493] on input "Numéro SIRET" at bounding box center [882, 492] width 201 height 27
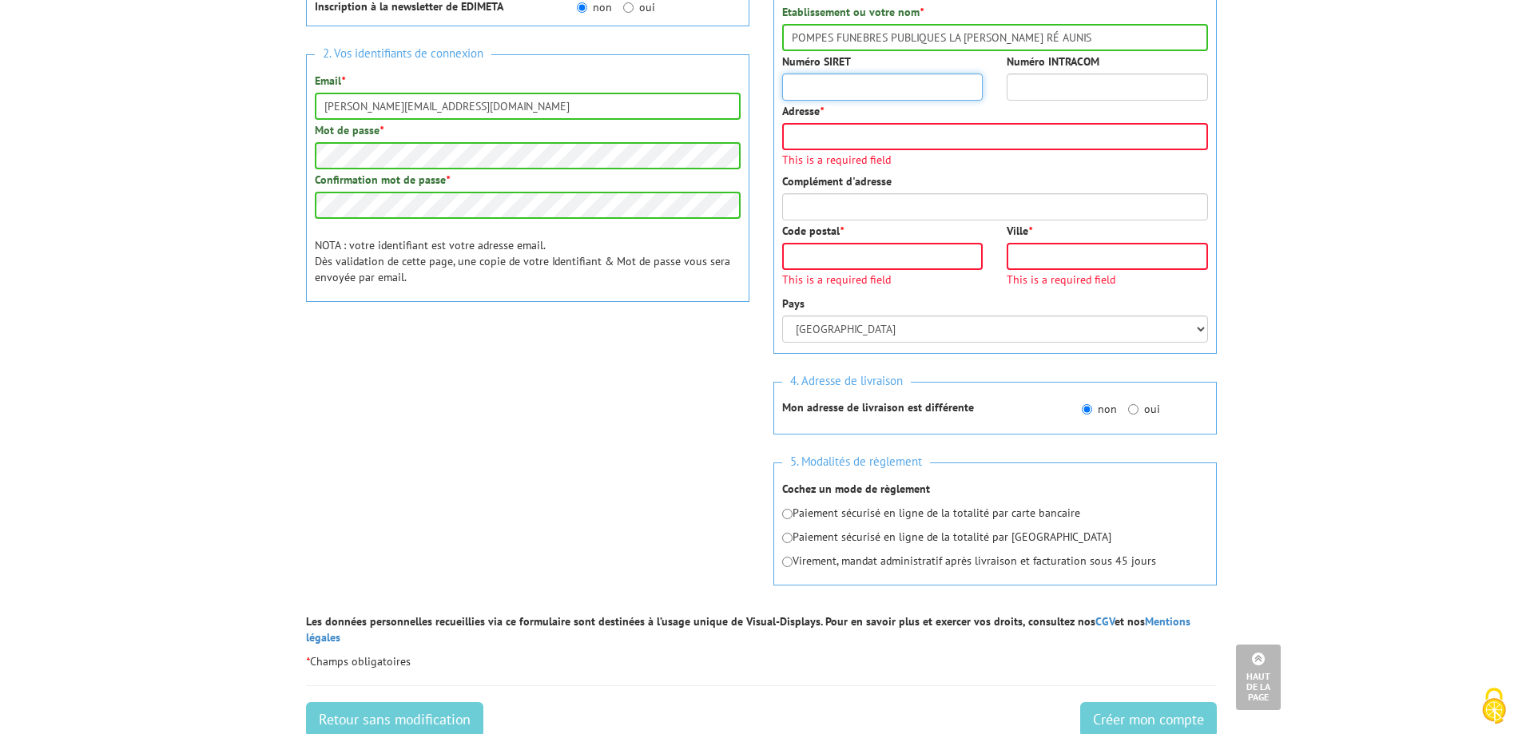
click at [923, 74] on input "Numéro SIRET" at bounding box center [882, 87] width 201 height 27
type input "53880361000012"
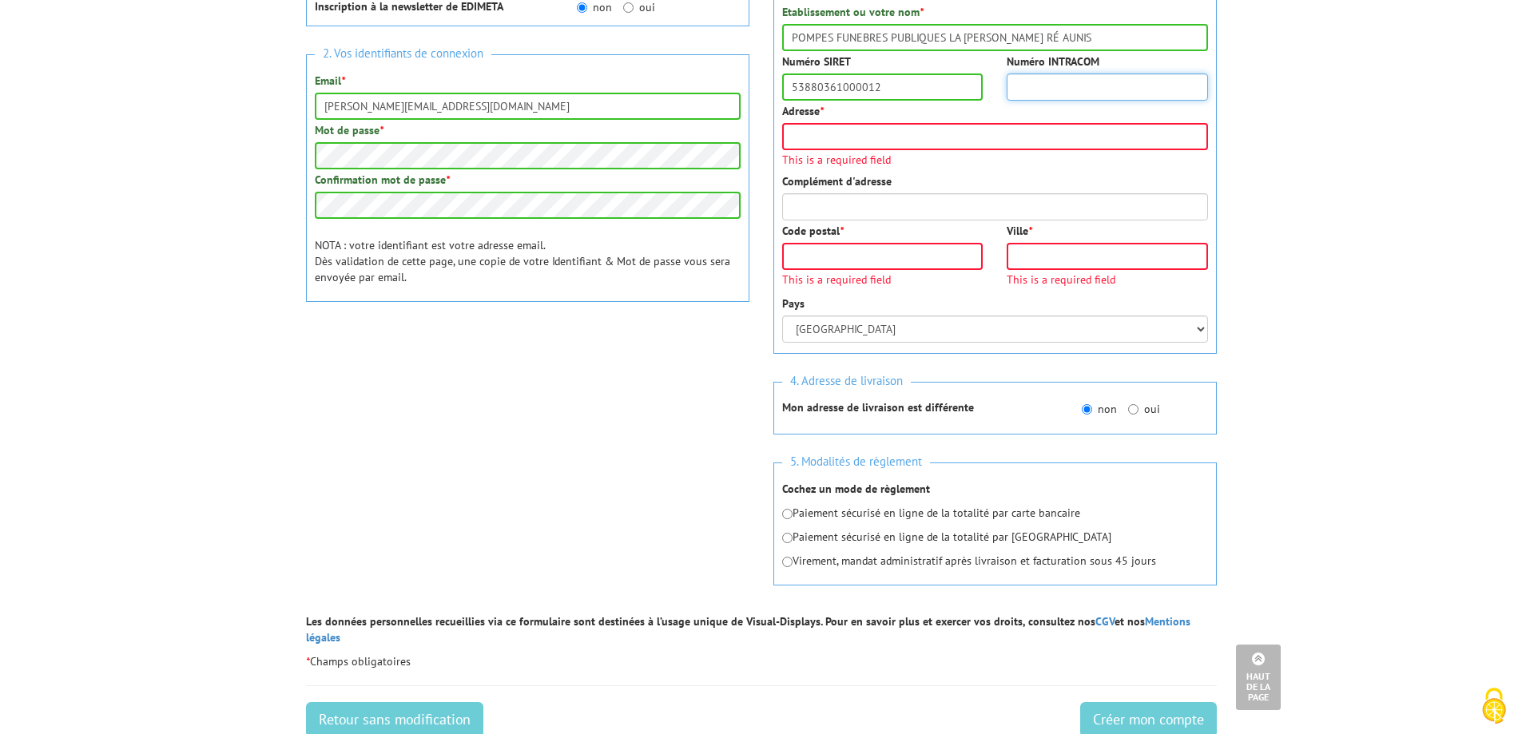
click at [1062, 82] on input "Numéro INTRACOM" at bounding box center [1107, 87] width 201 height 27
type input "FR29538803610"
click at [835, 141] on input "Adresse *" at bounding box center [995, 136] width 426 height 27
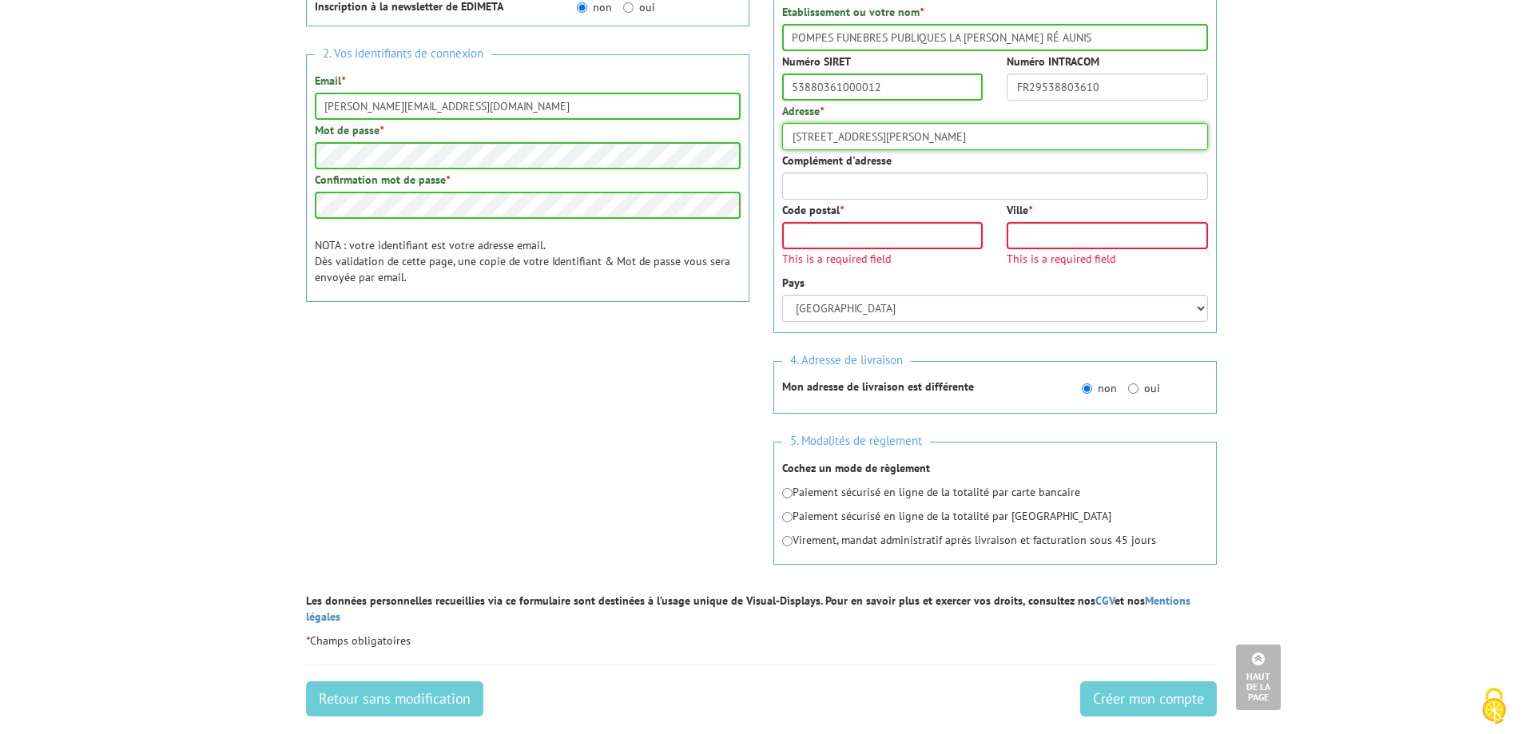
type input "27 RUE DU DOCTEUR SCHWEITZER"
type input "1700"
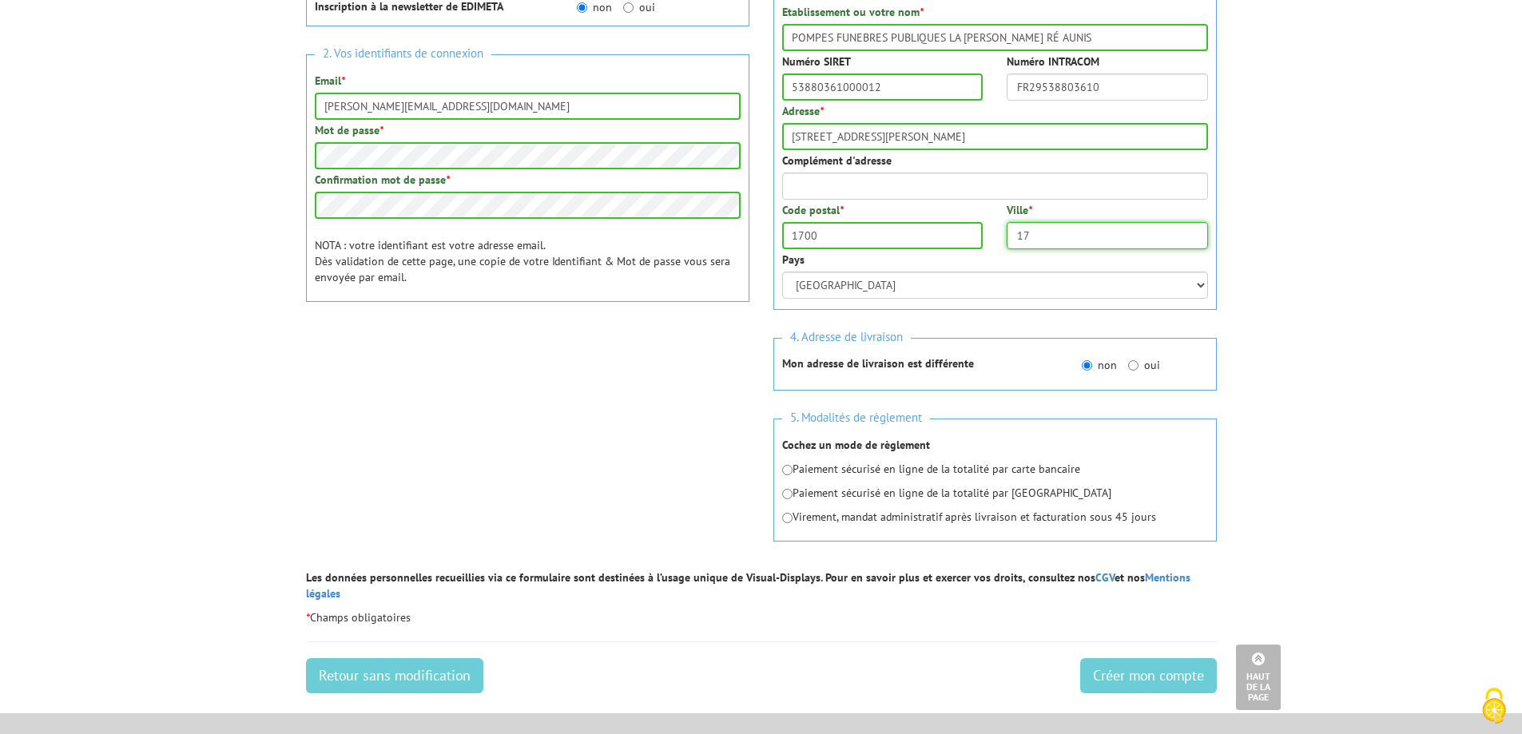
type input "17"
click at [849, 235] on input "1700" at bounding box center [882, 235] width 201 height 27
type input "17000"
type input "LA ROCHELLE"
click at [786, 470] on input "radio" at bounding box center [787, 470] width 10 height 10
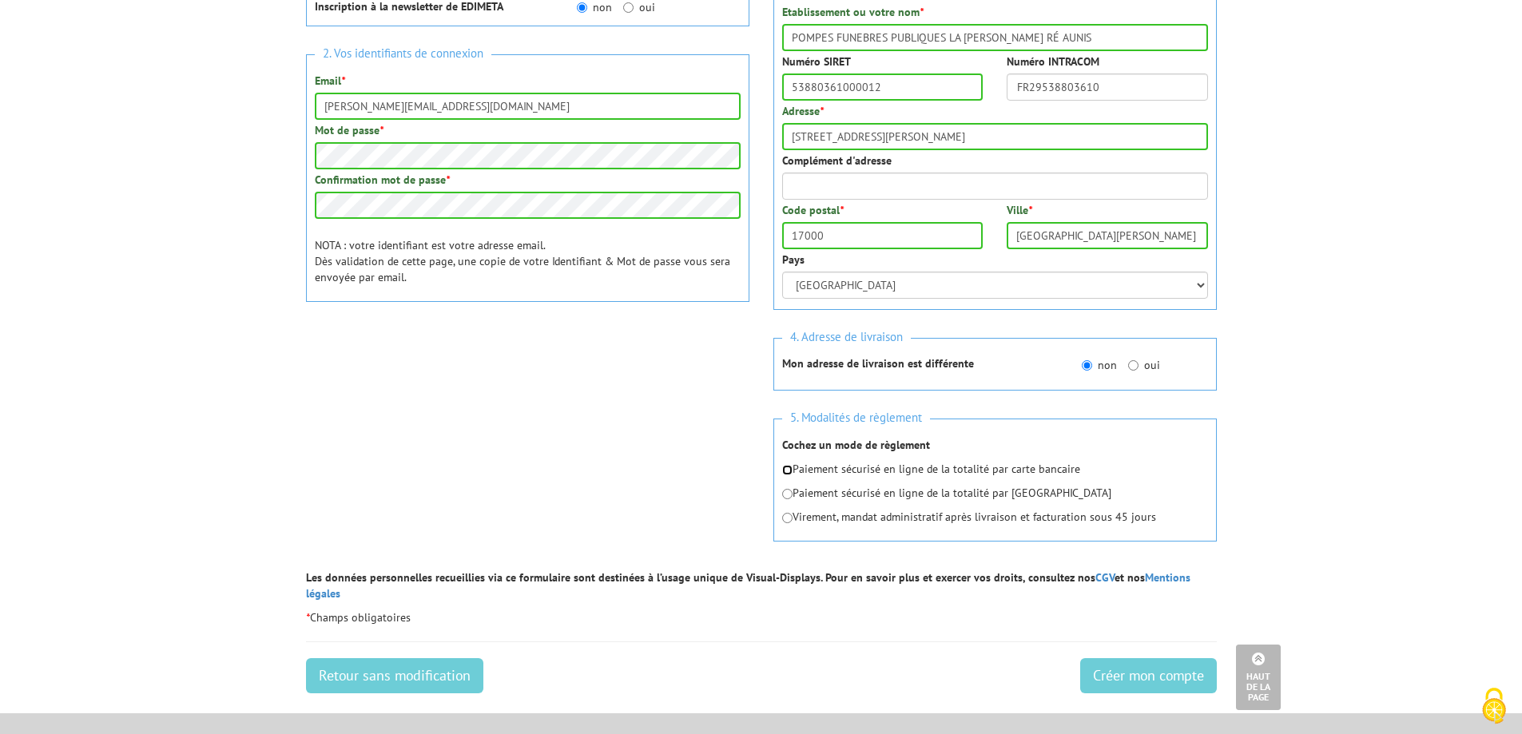
radio input "true"
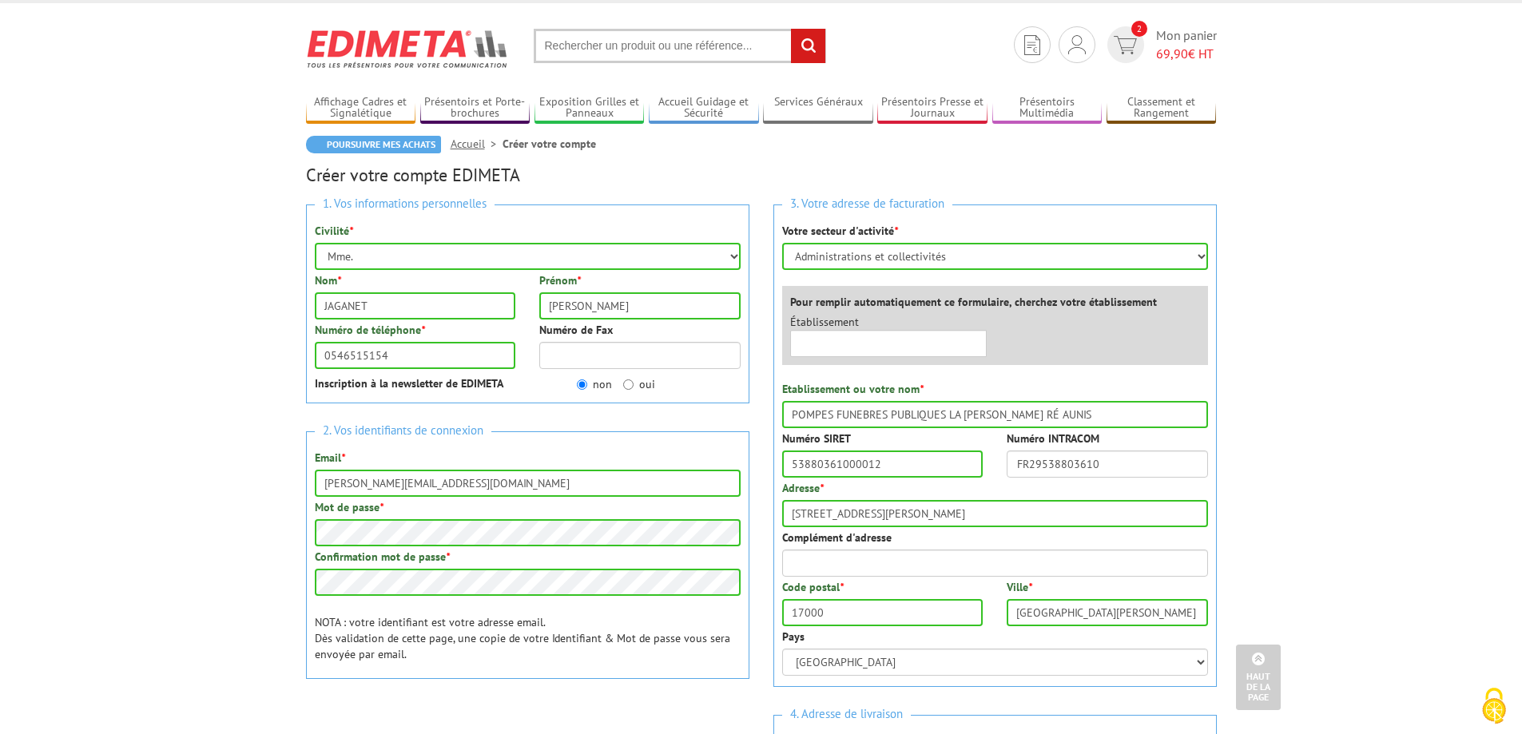
scroll to position [6, 0]
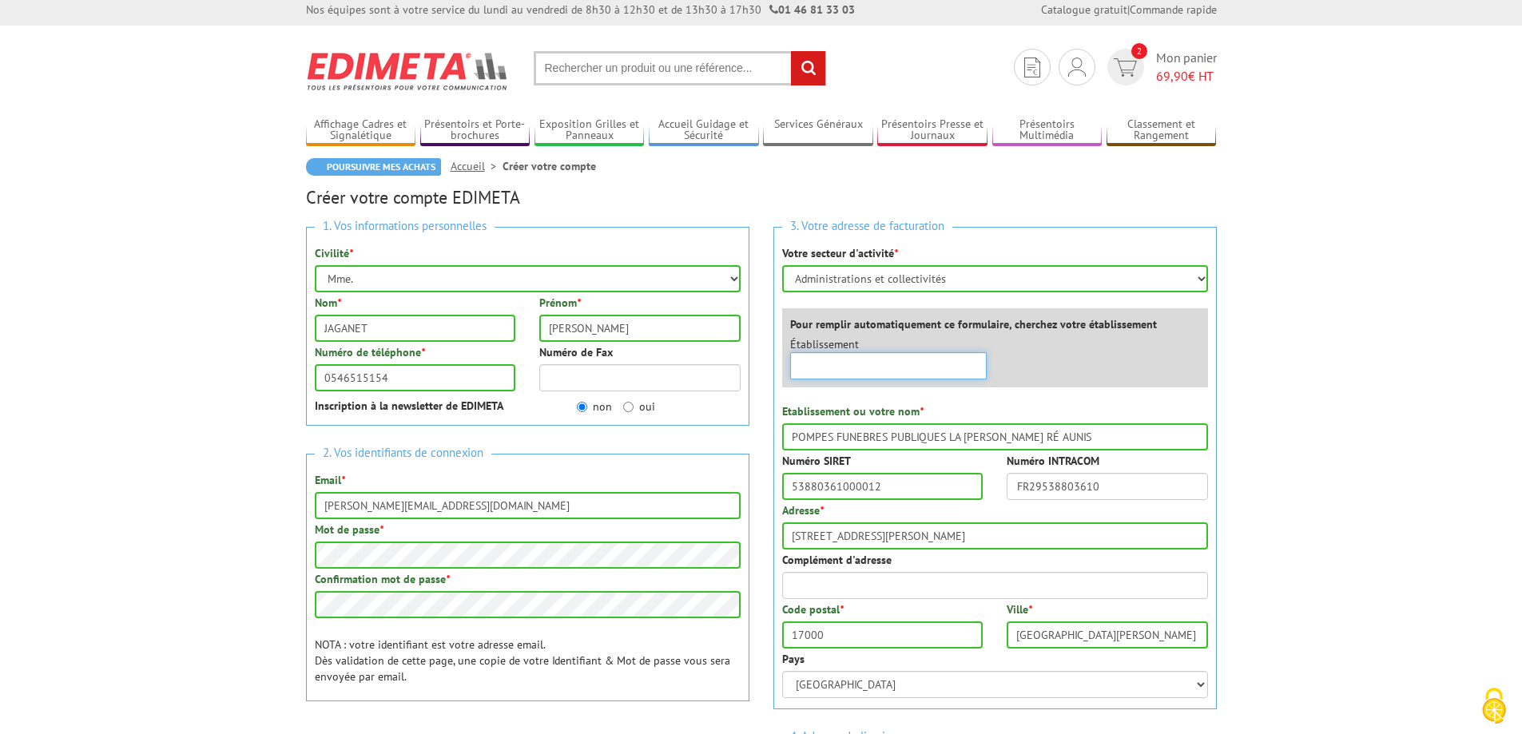
click at [859, 360] on input "text" at bounding box center [888, 365] width 197 height 27
click at [1199, 276] on select "Sélectionner votre secteur d'activité Administrations et collectivités Magasins…" at bounding box center [995, 278] width 426 height 27
click at [1201, 275] on select "Sélectionner votre secteur d'activité Administrations et collectivités Magasins…" at bounding box center [995, 278] width 426 height 27
select select "878"
click at [782, 265] on select "Sélectionner votre secteur d'activité Administrations et collectivités Magasins…" at bounding box center [995, 278] width 426 height 27
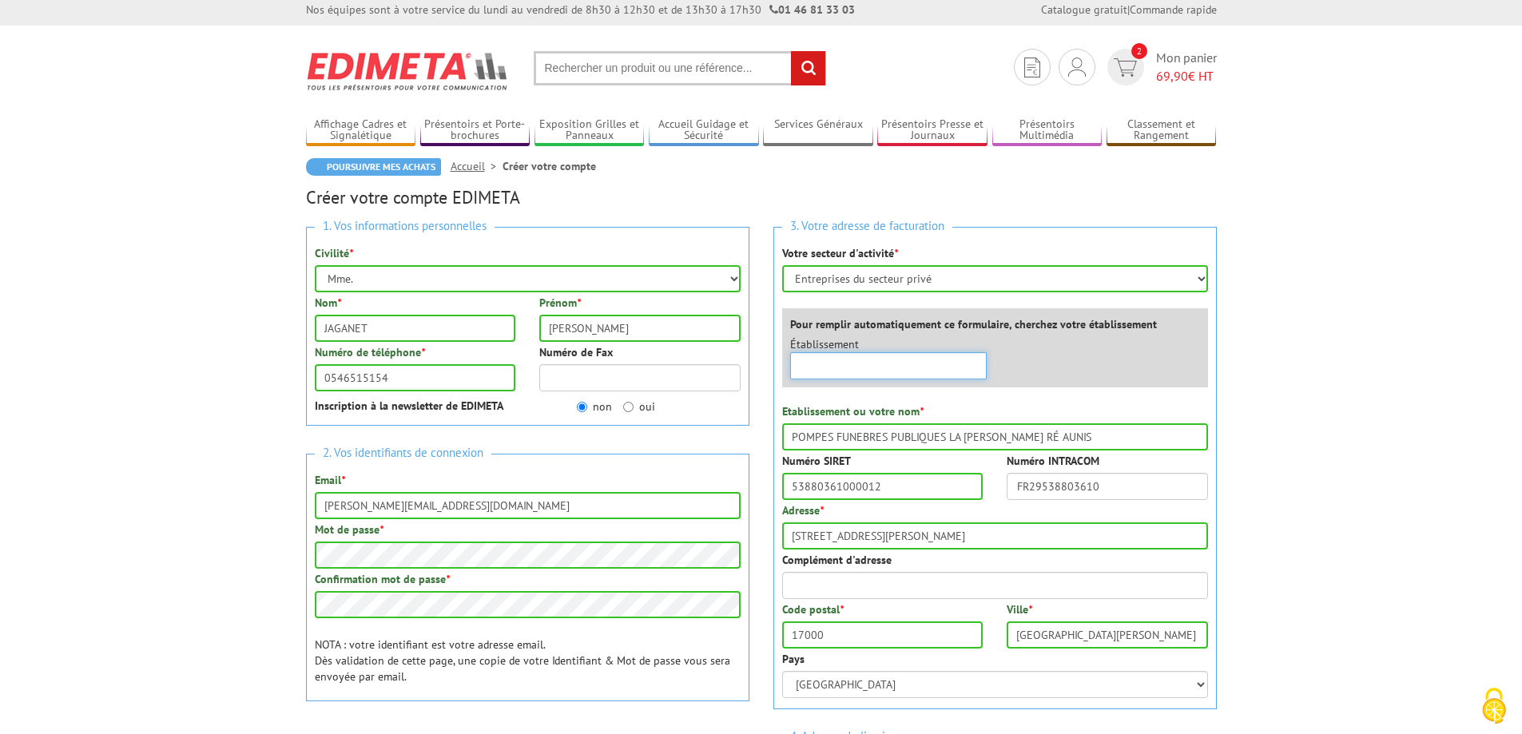
click at [847, 367] on input "text" at bounding box center [888, 365] width 197 height 27
click at [880, 364] on input "text" at bounding box center [888, 365] width 197 height 27
type input "POMPES FUNEBRES PUBLIQUES"
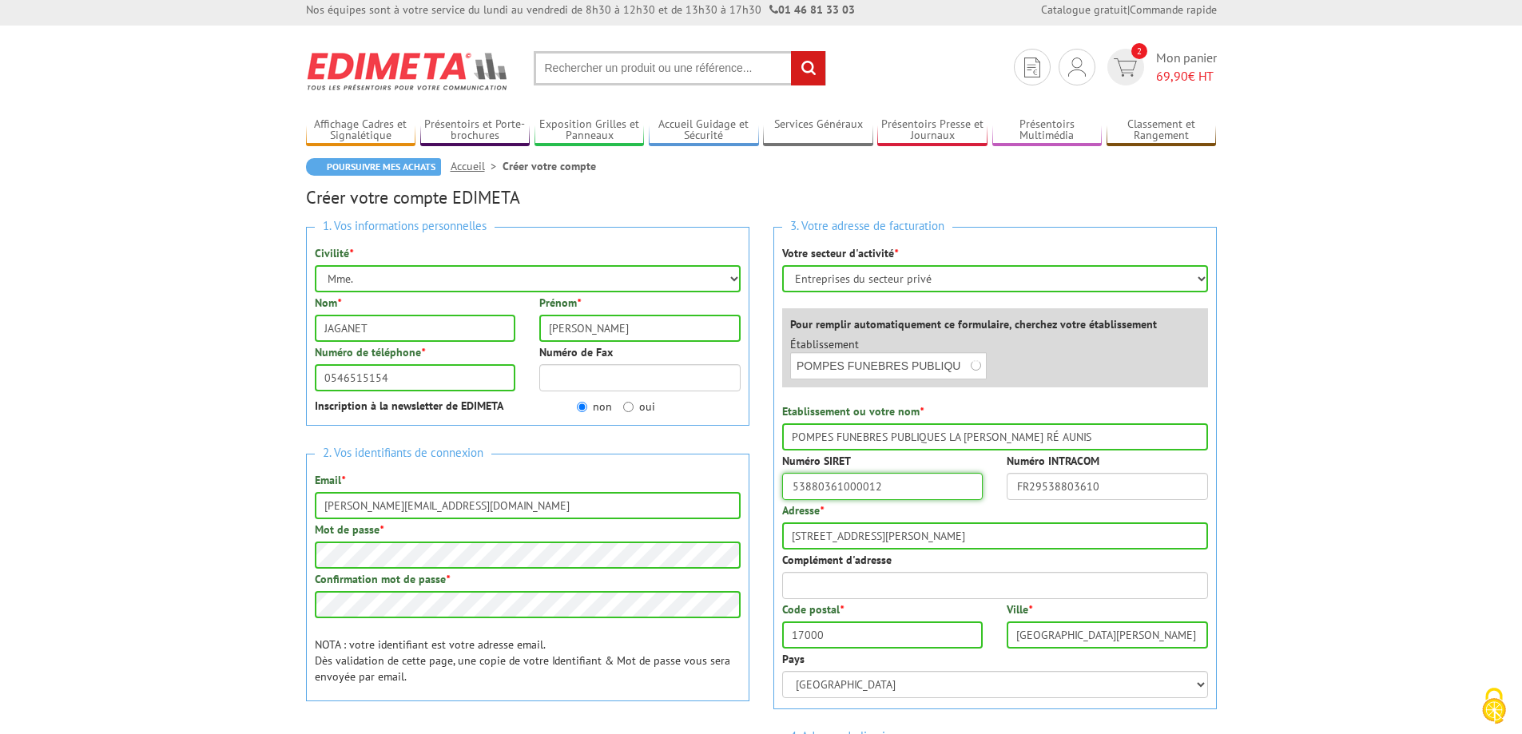
click at [911, 491] on input "53880361000012" at bounding box center [882, 486] width 201 height 27
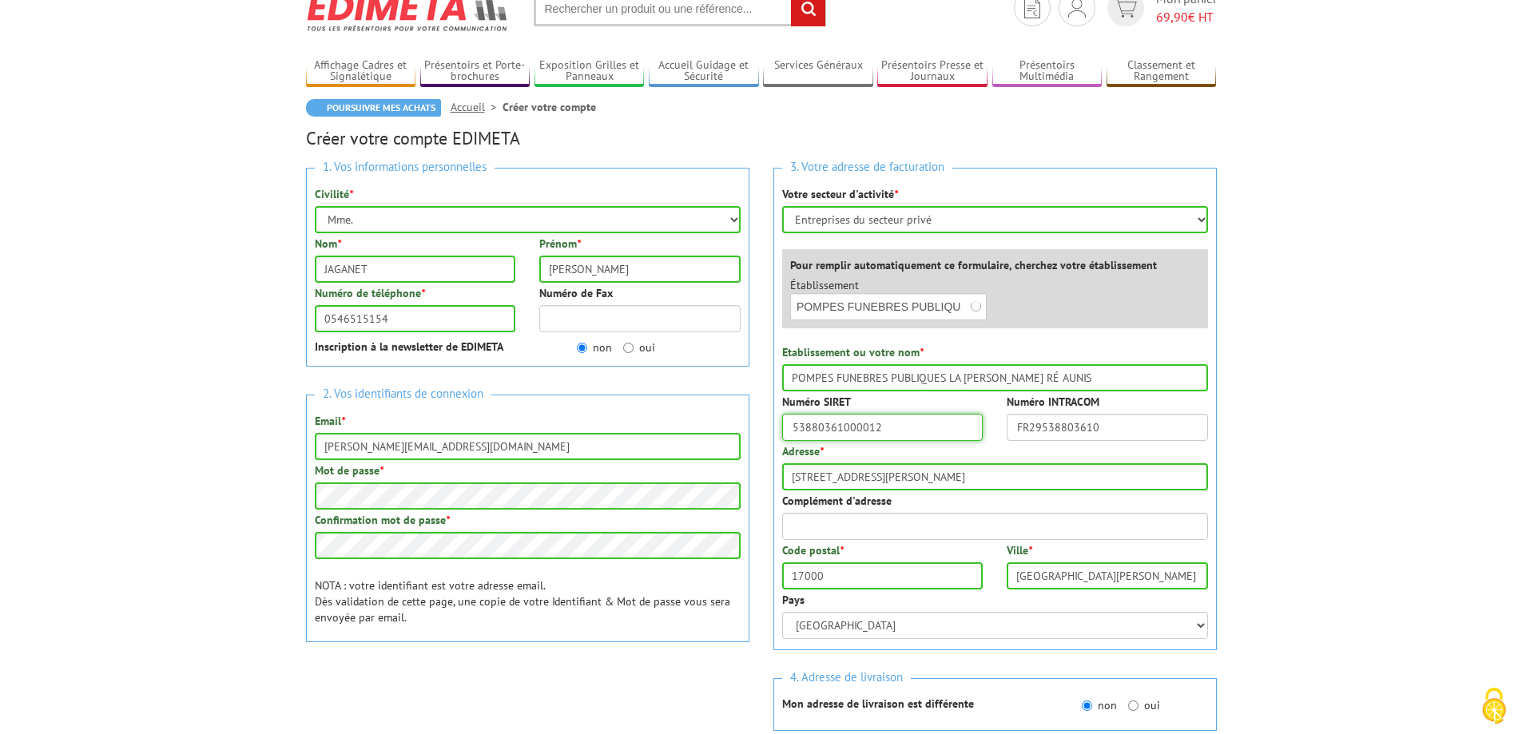
scroll to position [326, 0]
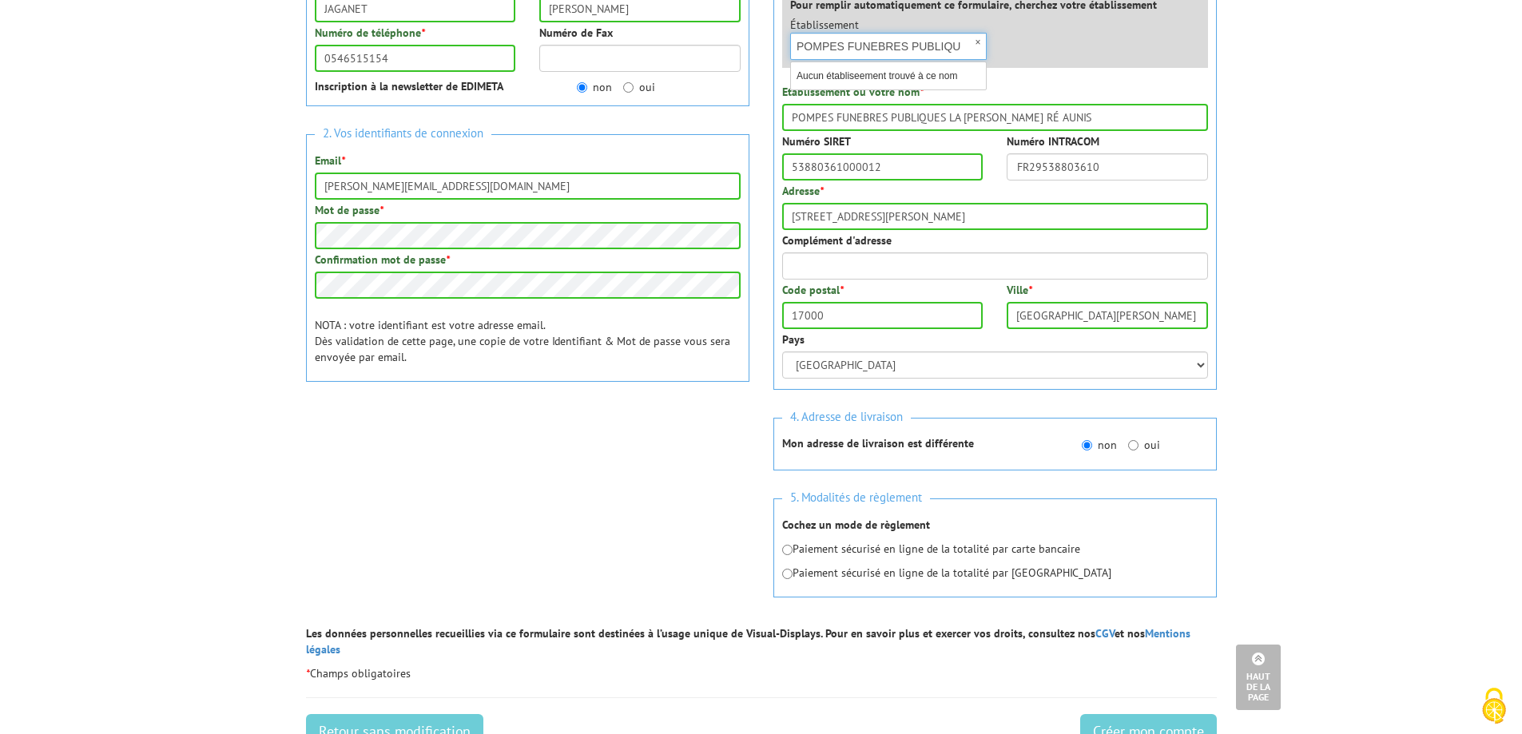
click at [958, 44] on input "POMPES FUNEBRES PUBLIQUES" at bounding box center [888, 46] width 197 height 27
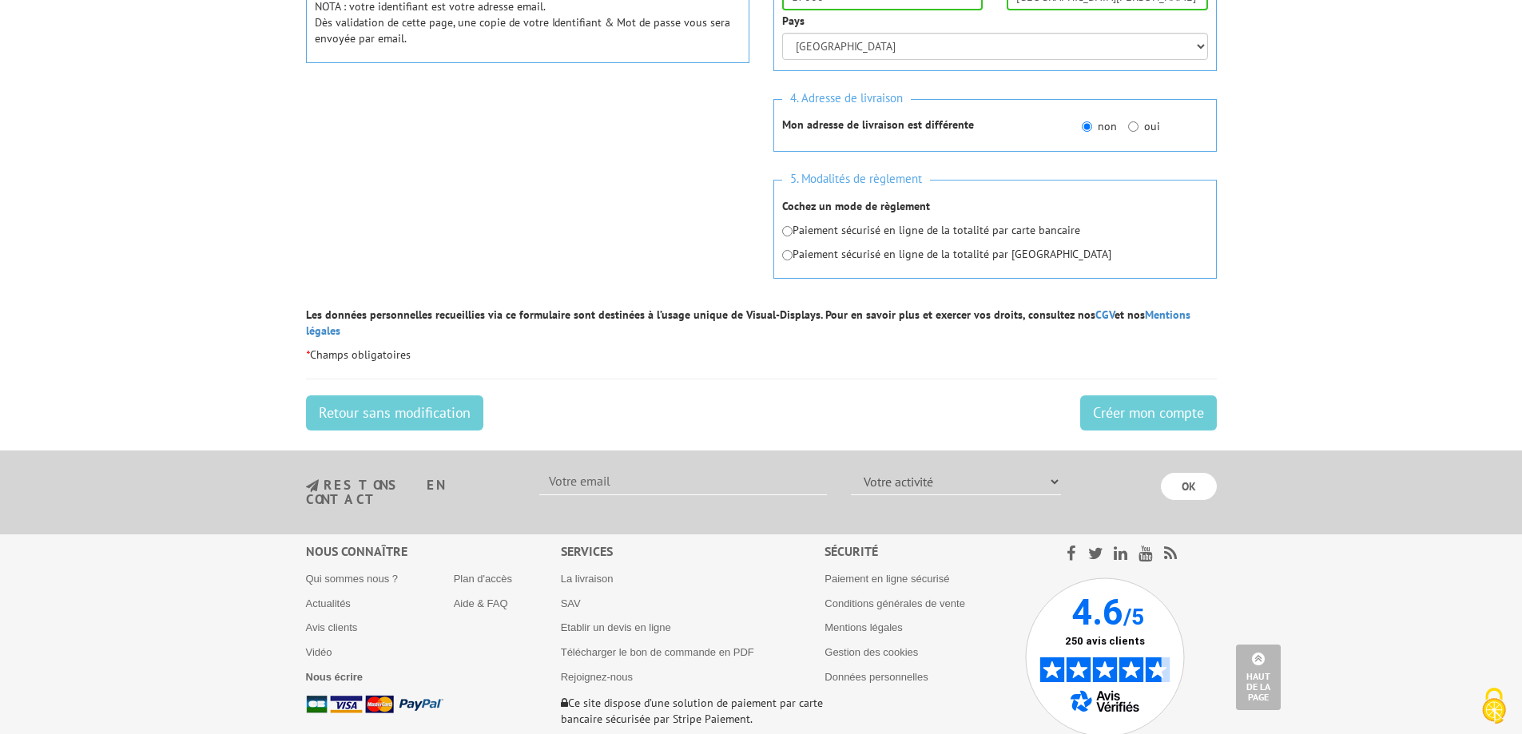
scroll to position [646, 0]
click at [787, 232] on input "radio" at bounding box center [787, 230] width 10 height 10
radio input "true"
click at [1126, 402] on input "Créer mon compte" at bounding box center [1148, 412] width 137 height 35
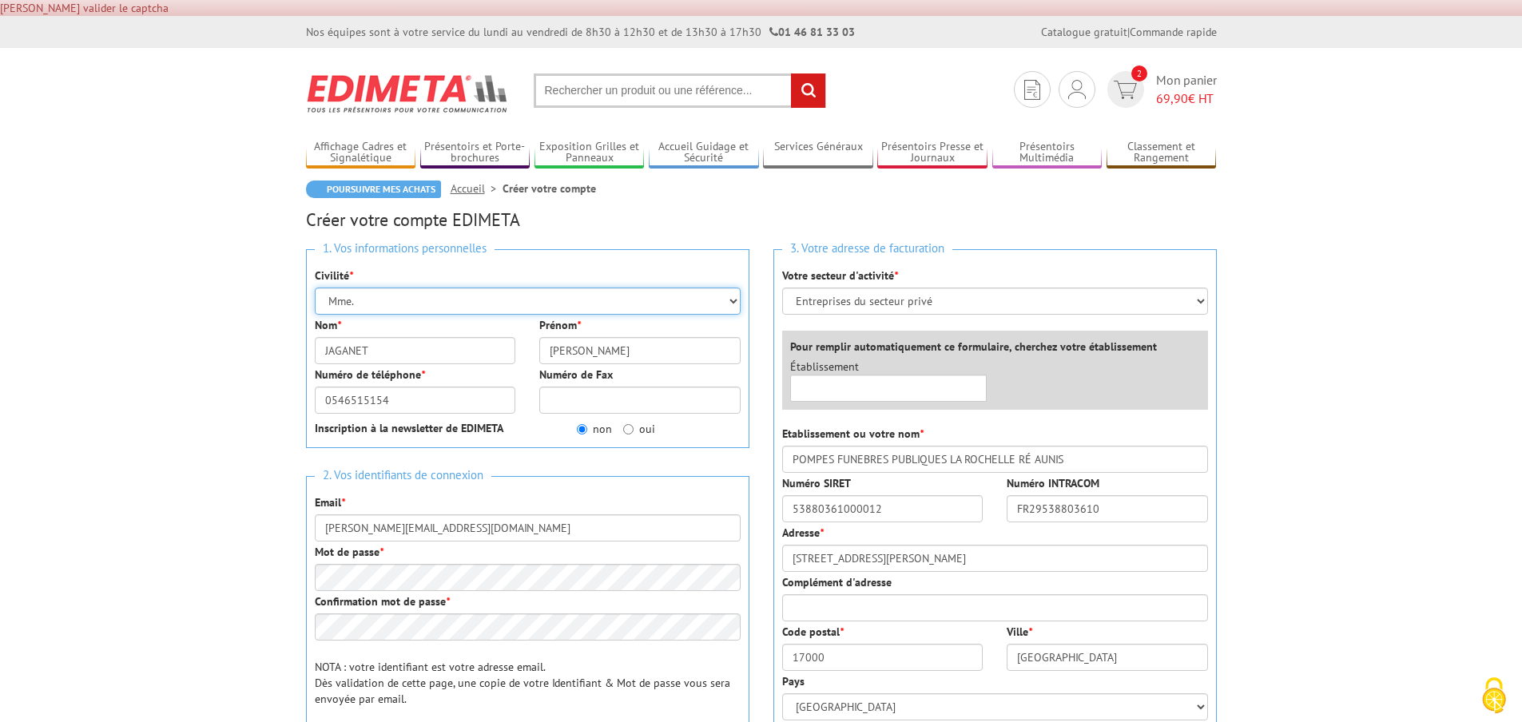
click at [376, 300] on select "Mr. Mme. Mlle." at bounding box center [528, 301] width 426 height 27
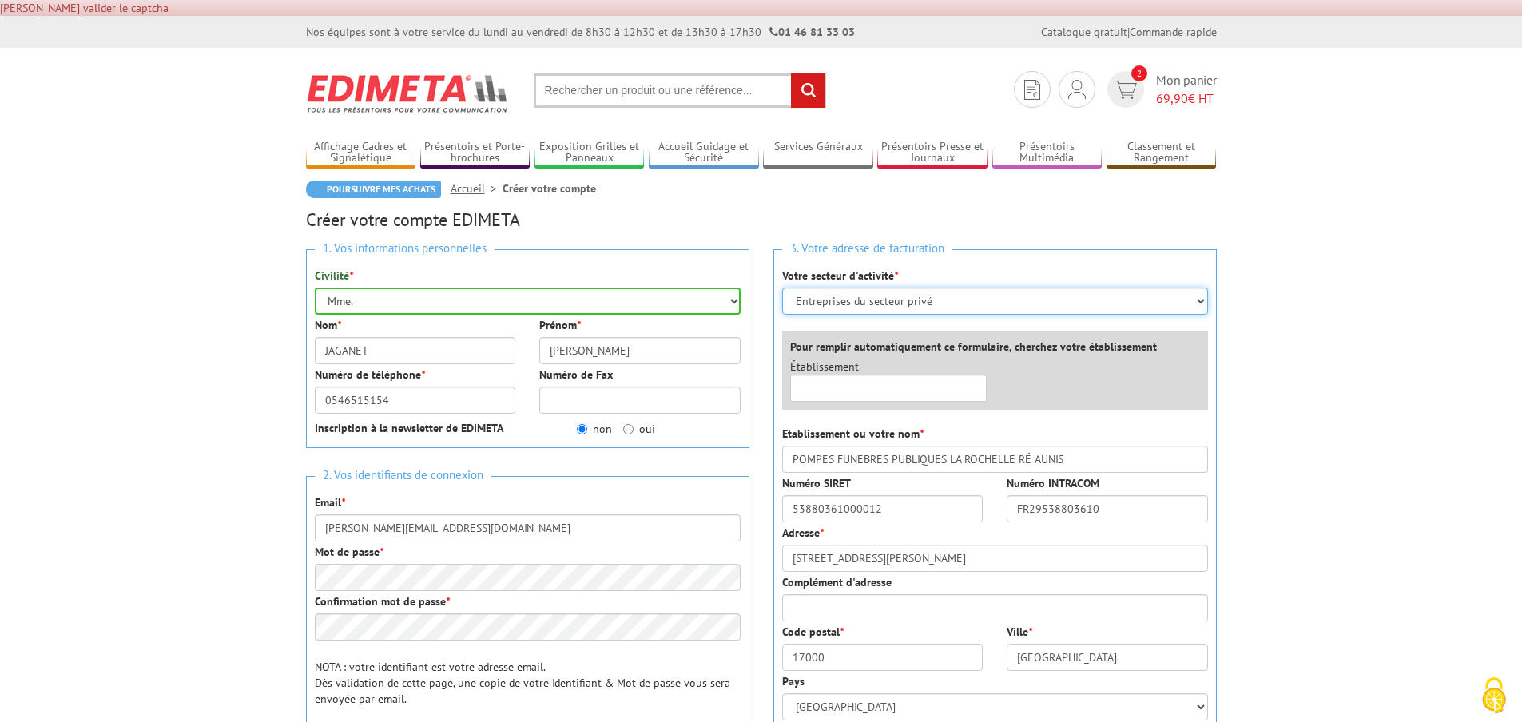
click at [1199, 301] on select "Sélectionner votre secteur d'activité Administrations et collectivités Magasins…" at bounding box center [995, 301] width 426 height 27
select select "876"
click at [782, 288] on select "Sélectionner votre secteur d'activité Administrations et collectivités Magasins…" at bounding box center [995, 301] width 426 height 27
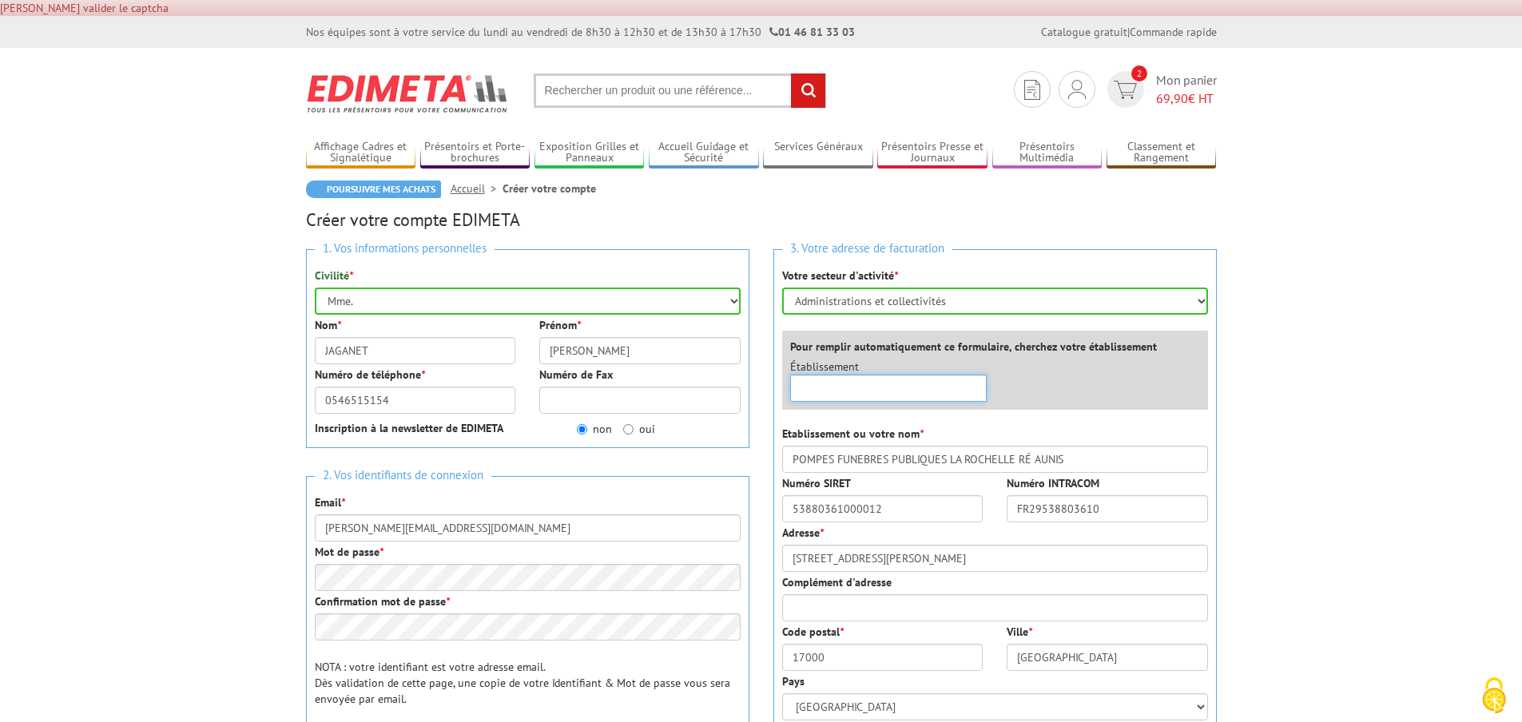
click at [816, 391] on input "text" at bounding box center [888, 388] width 197 height 27
click at [820, 389] on input "POPPES" at bounding box center [888, 388] width 197 height 27
click at [865, 387] on input "POMPES" at bounding box center [888, 388] width 197 height 27
type input "POMPES FUNEBRES PUBLIQUES LA ROCHELLE"
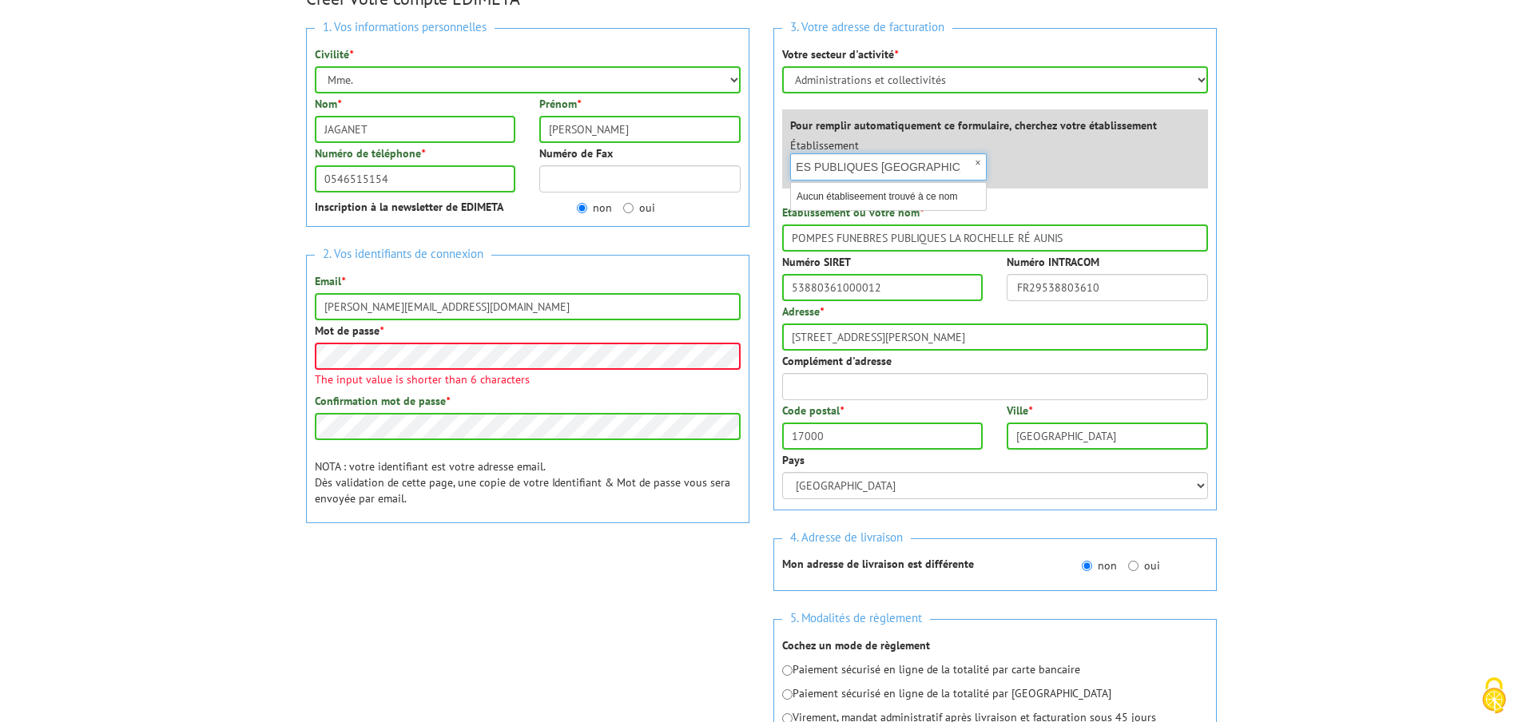
scroll to position [0, 0]
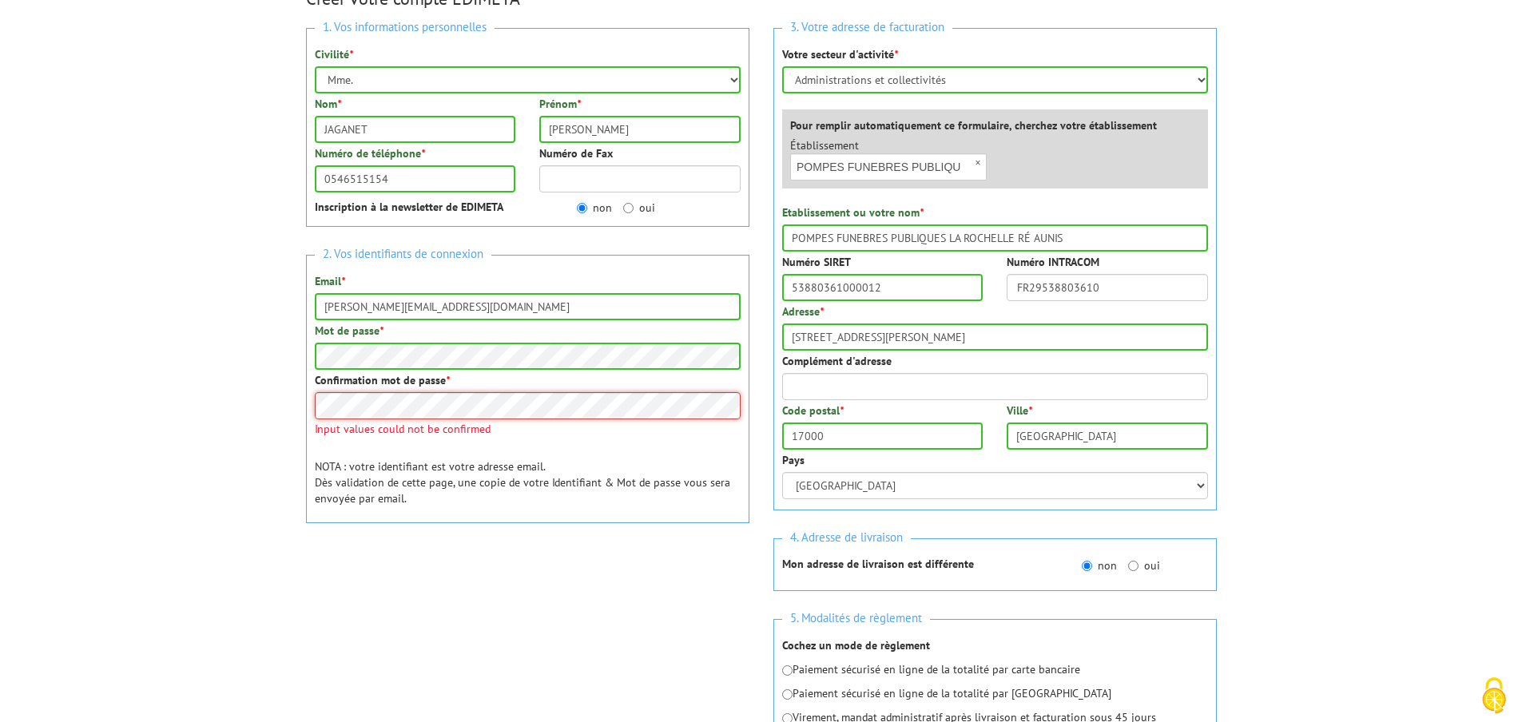
click at [372, 423] on div "Confirmation mot de passe * Input values could not be confirmed" at bounding box center [528, 403] width 426 height 62
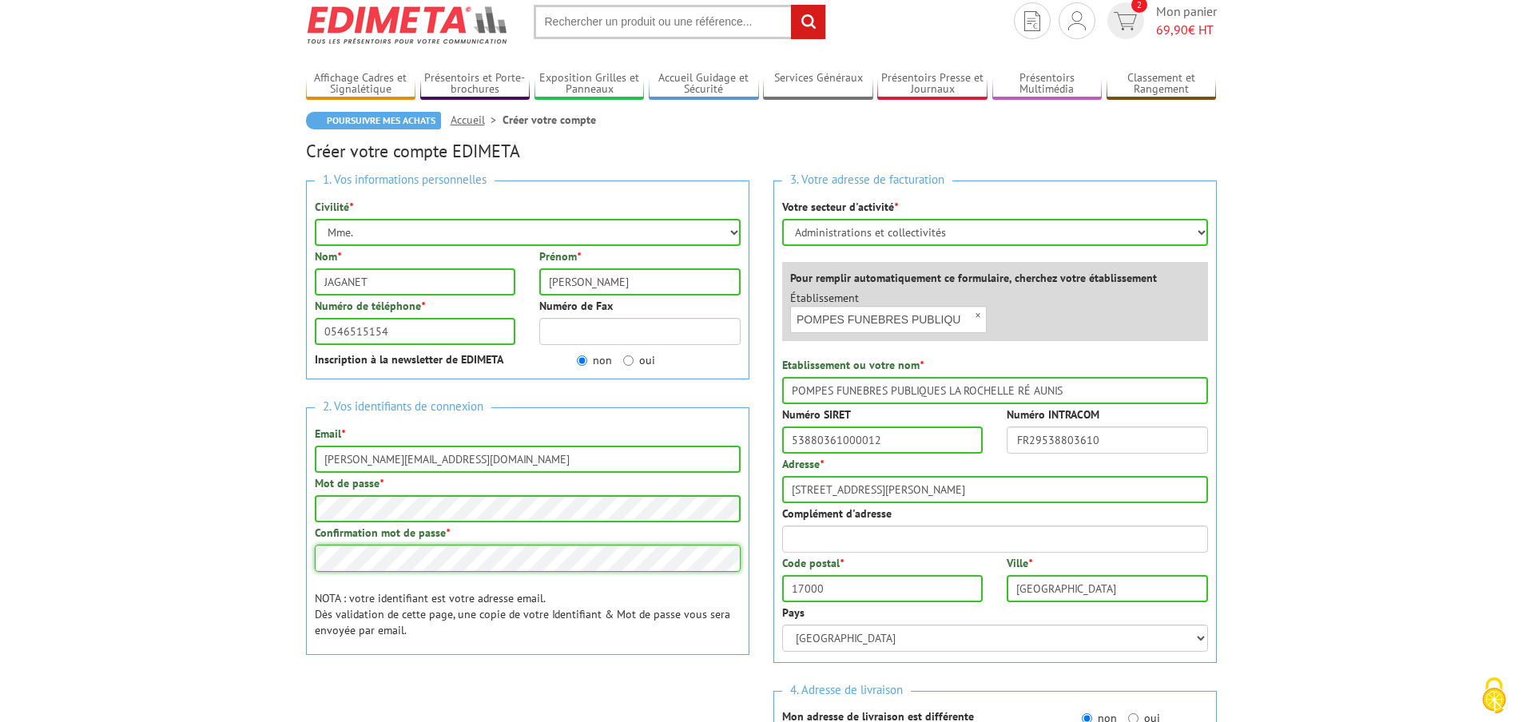
scroll to position [62, 0]
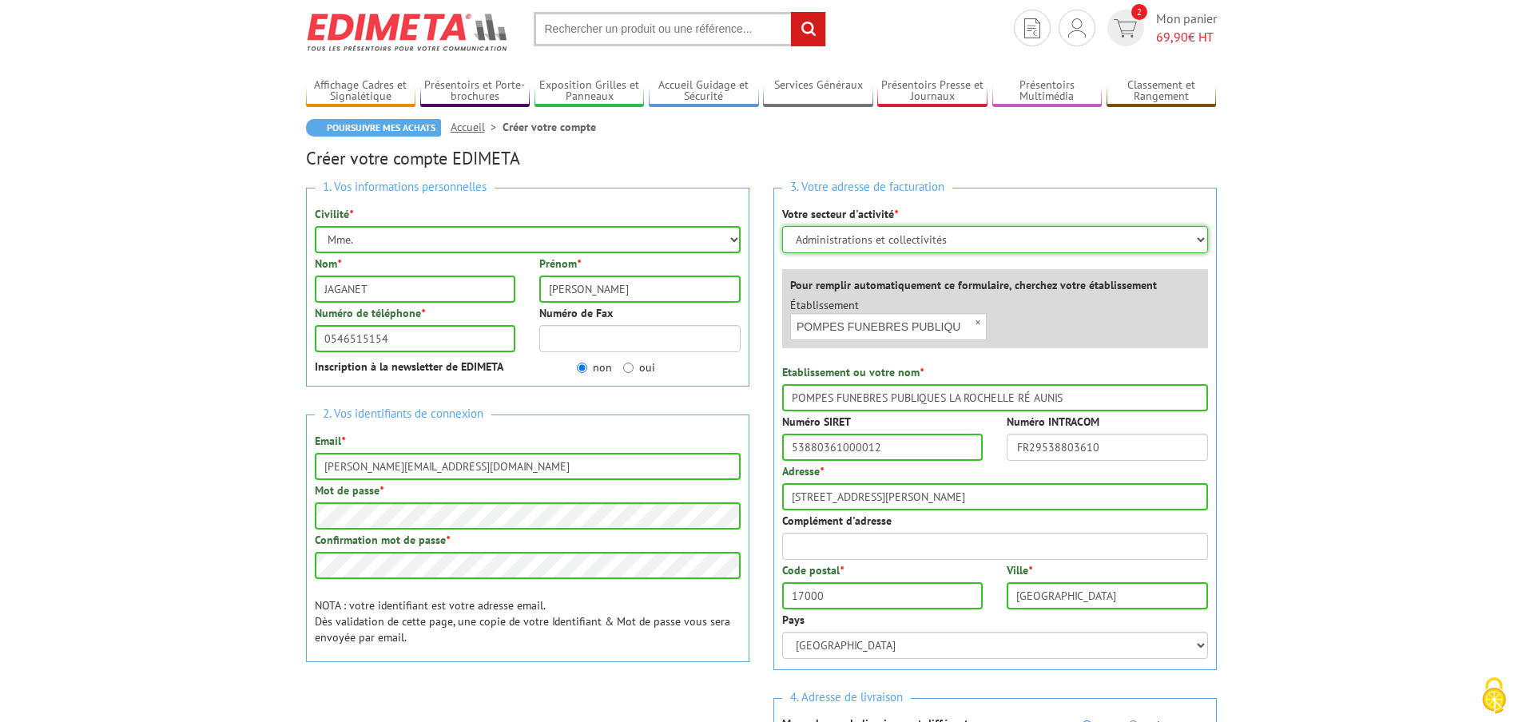
click at [1199, 239] on select "Sélectionner votre secteur d'activité Administrations et collectivités Magasins…" at bounding box center [995, 239] width 426 height 27
select select "878"
click at [782, 226] on select "Sélectionner votre secteur d'activité Administrations et collectivités Magasins…" at bounding box center [995, 239] width 426 height 27
click at [897, 400] on input "POMPES FUNEBRES PUBLIQUES LA ROCHELLE RÉ AUNIS" at bounding box center [995, 397] width 426 height 27
click at [897, 447] on input "53880361000012" at bounding box center [882, 447] width 201 height 27
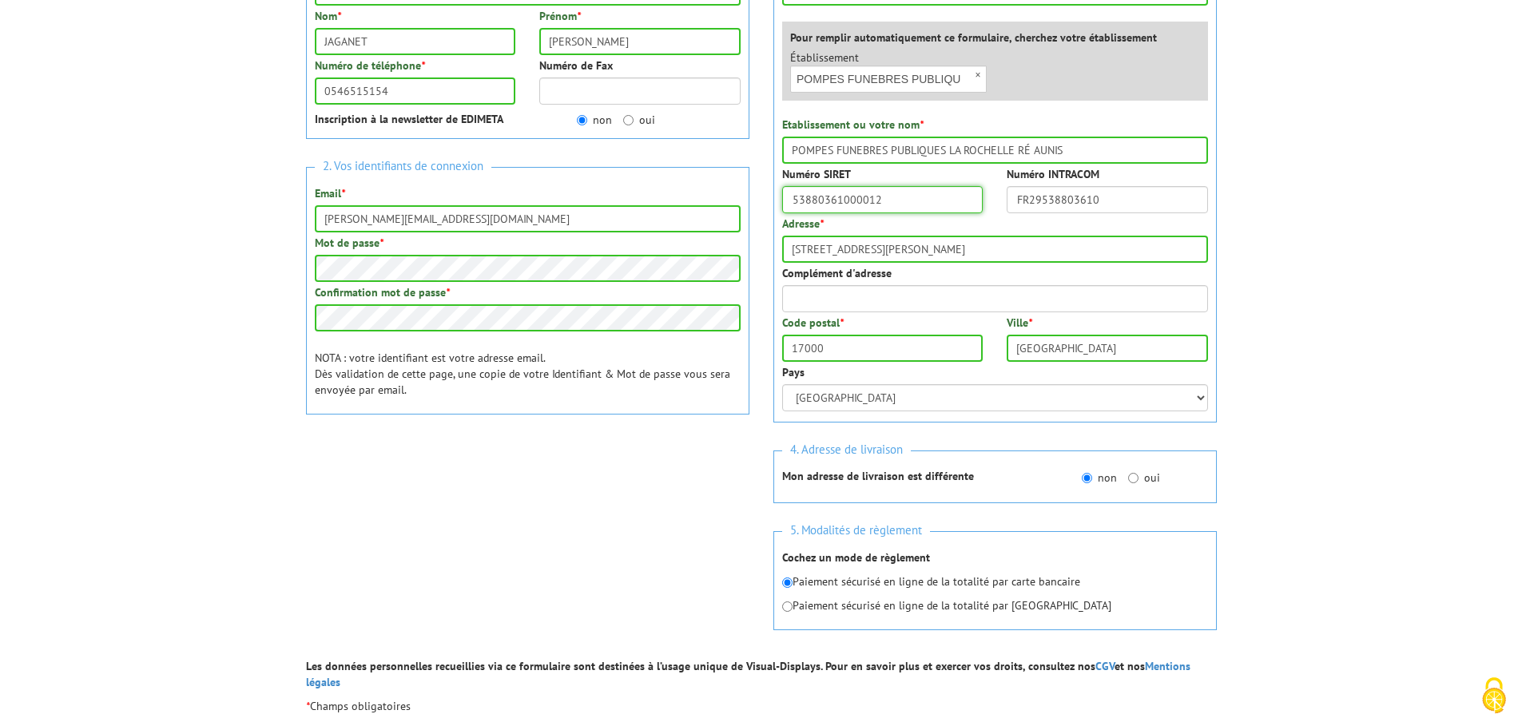
scroll to position [381, 0]
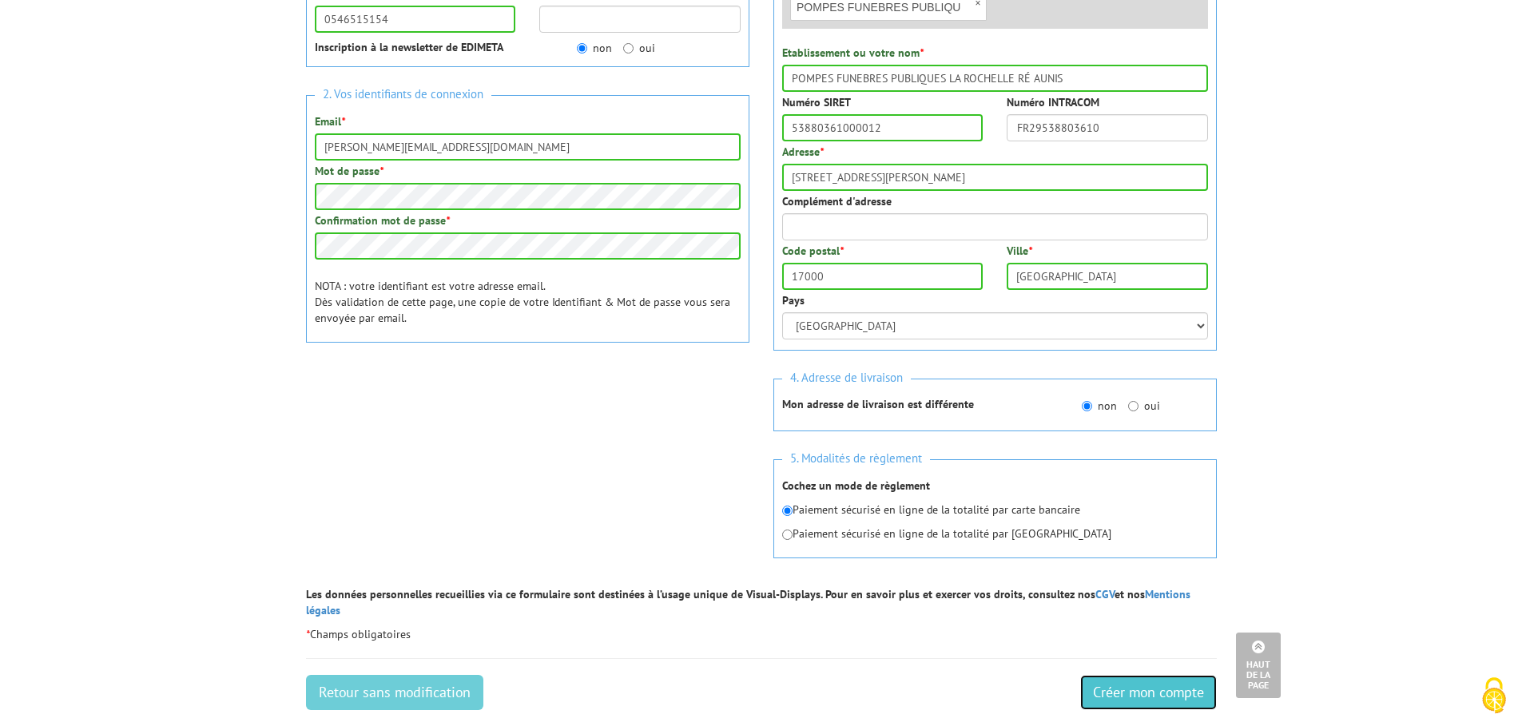
click at [1173, 676] on input "Créer mon compte" at bounding box center [1148, 692] width 137 height 35
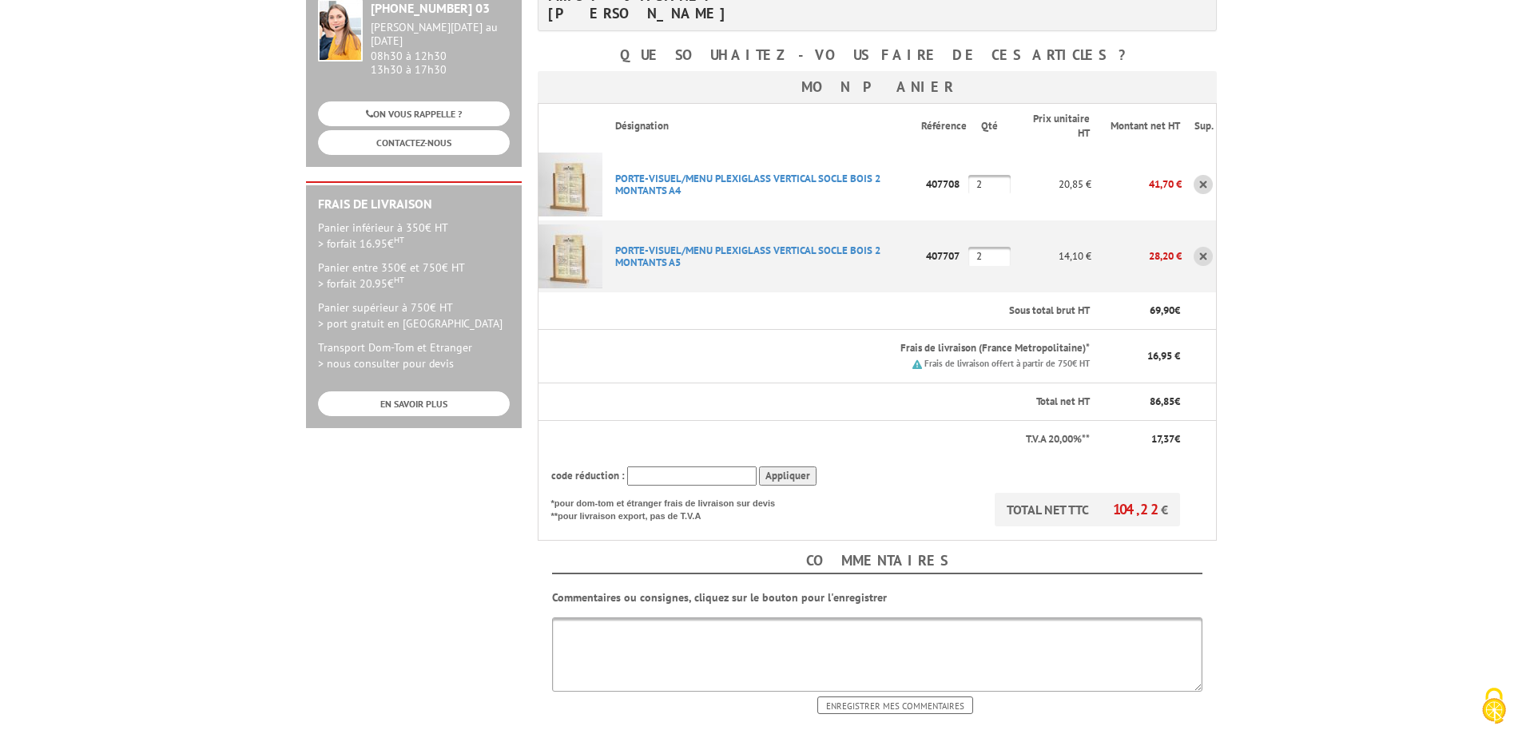
scroll to position [479, 0]
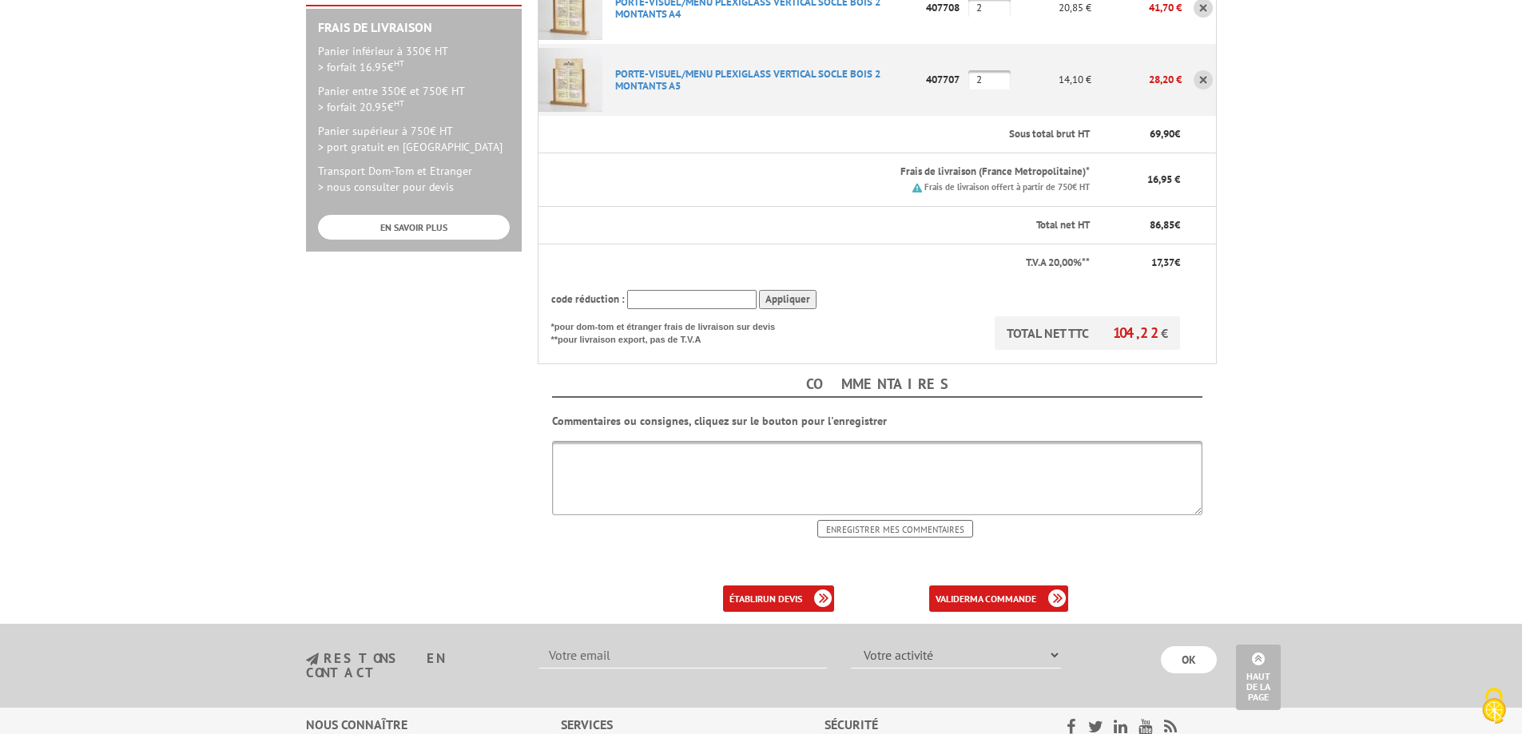
click at [605, 441] on textarea at bounding box center [877, 478] width 650 height 74
type textarea "l"
click at [993, 364] on div "Commentaires Commentaires ou consignes, cliquez sur le bouton pour l'enregistre…" at bounding box center [877, 448] width 679 height 169
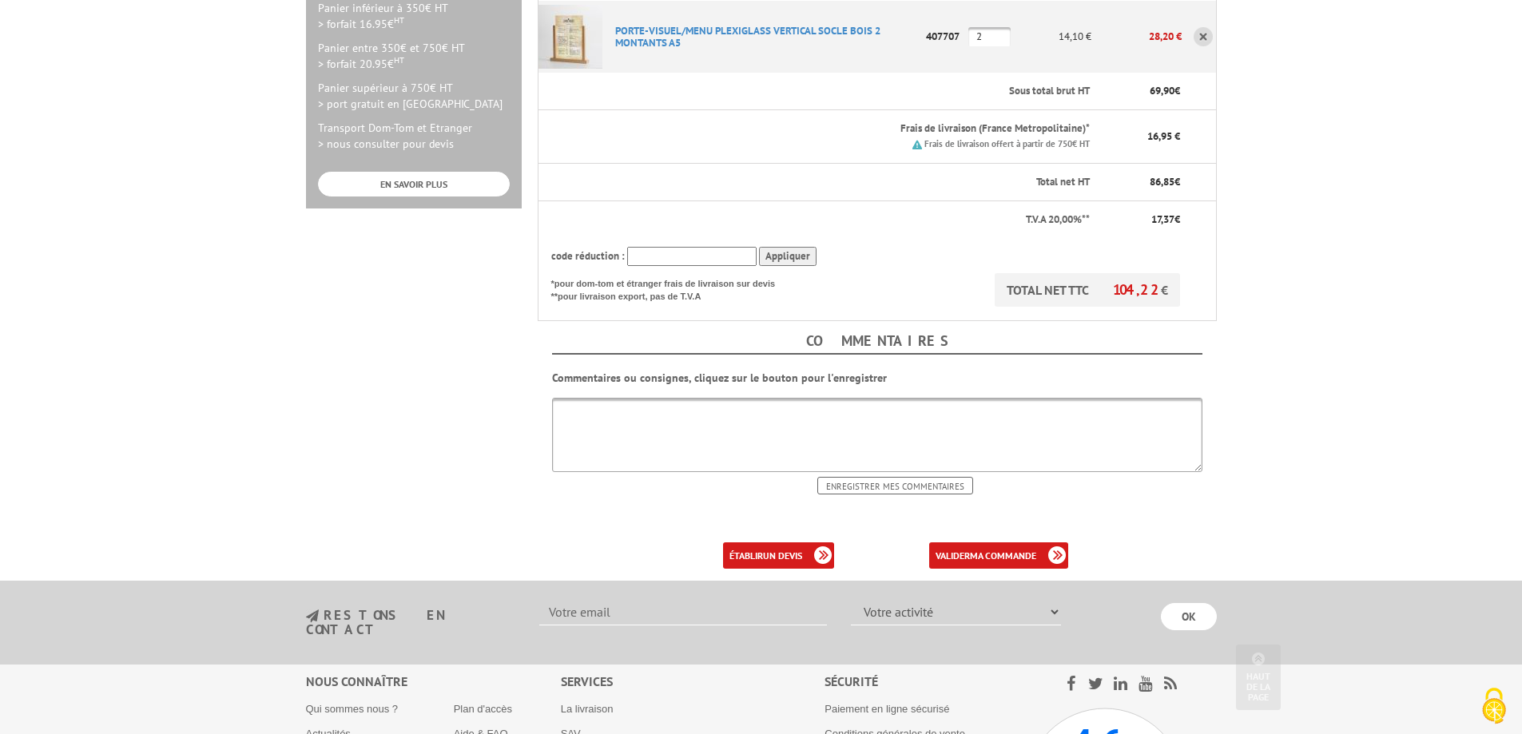
scroll to position [639, 0]
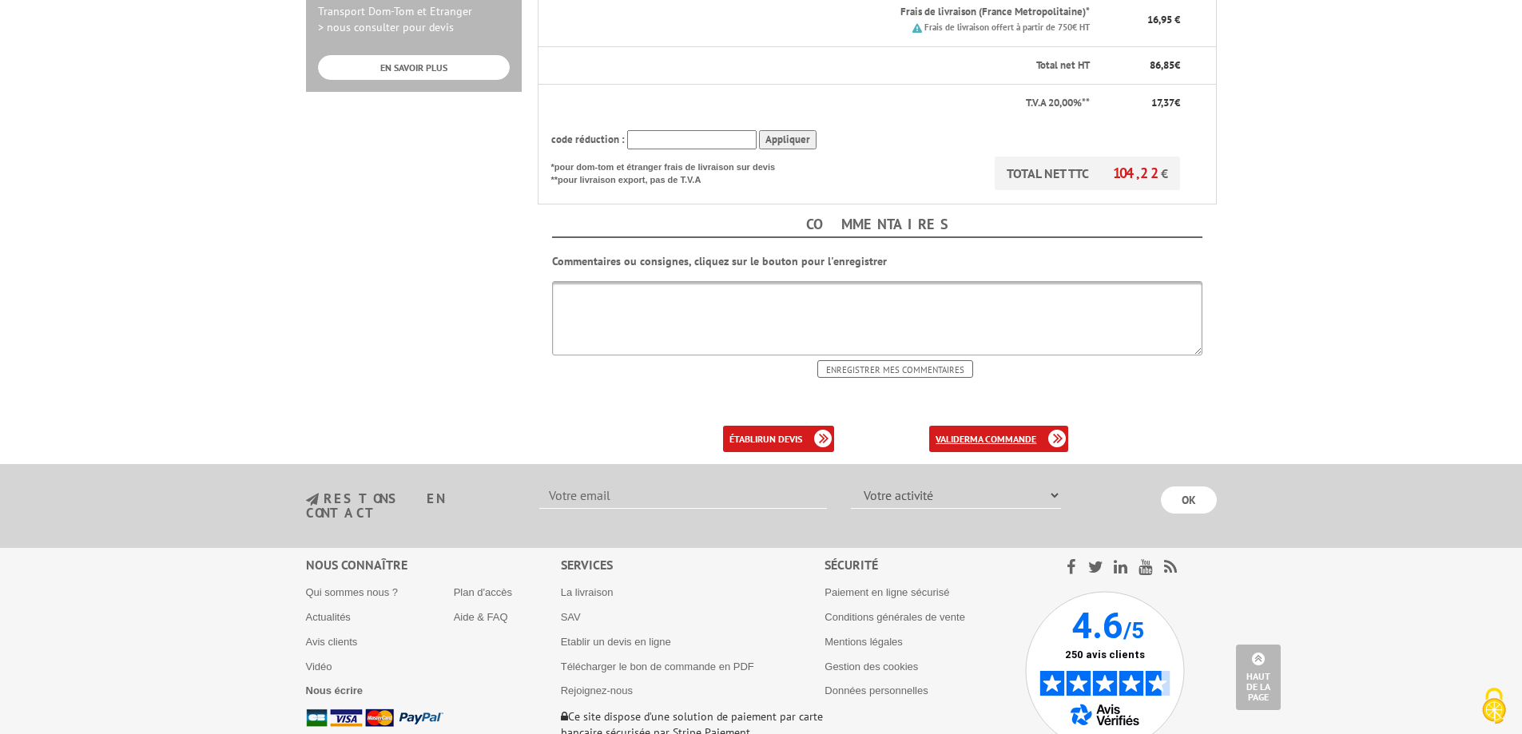
click at [997, 433] on b "ma commande" at bounding box center [1003, 439] width 66 height 12
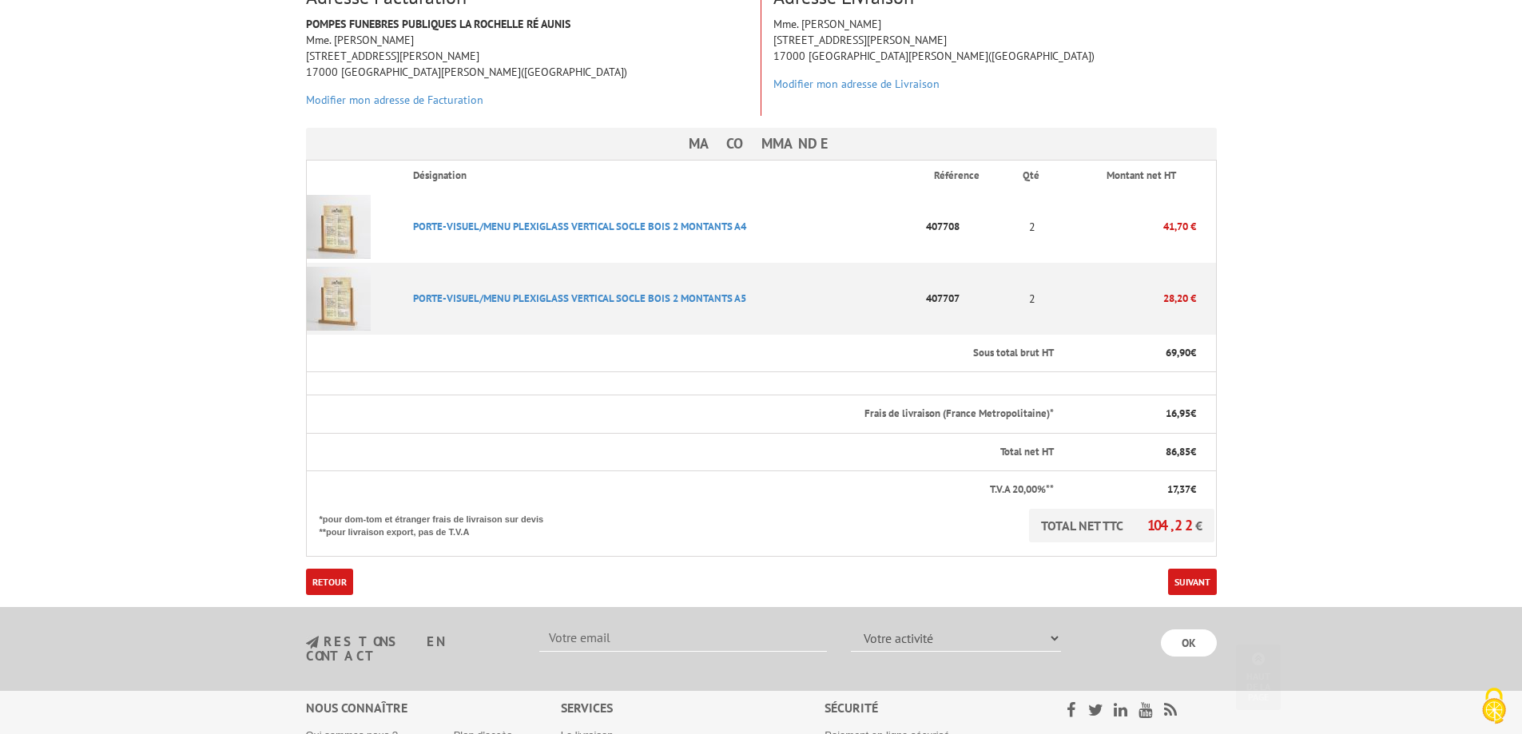
scroll to position [320, 0]
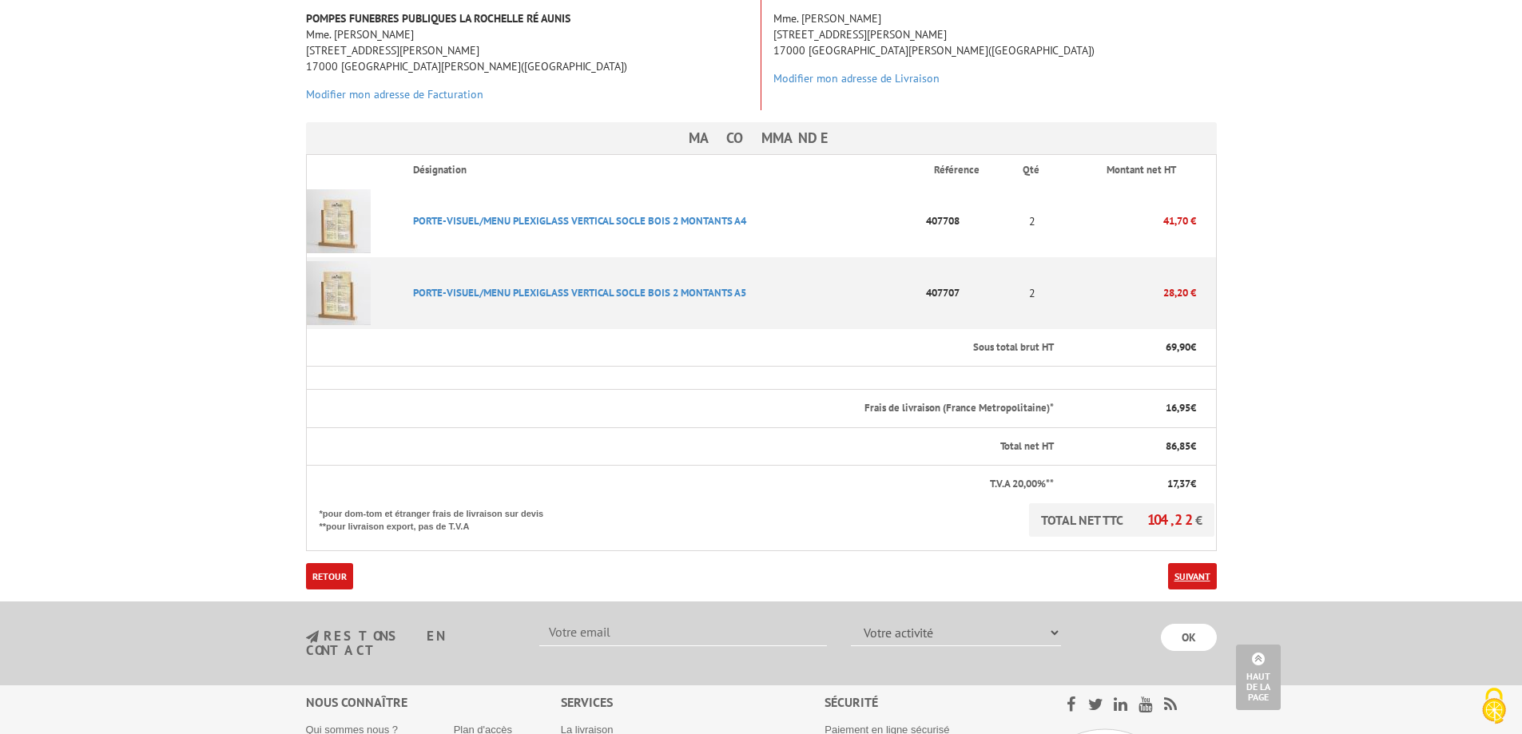
click at [1192, 563] on link "Suivant" at bounding box center [1192, 576] width 49 height 26
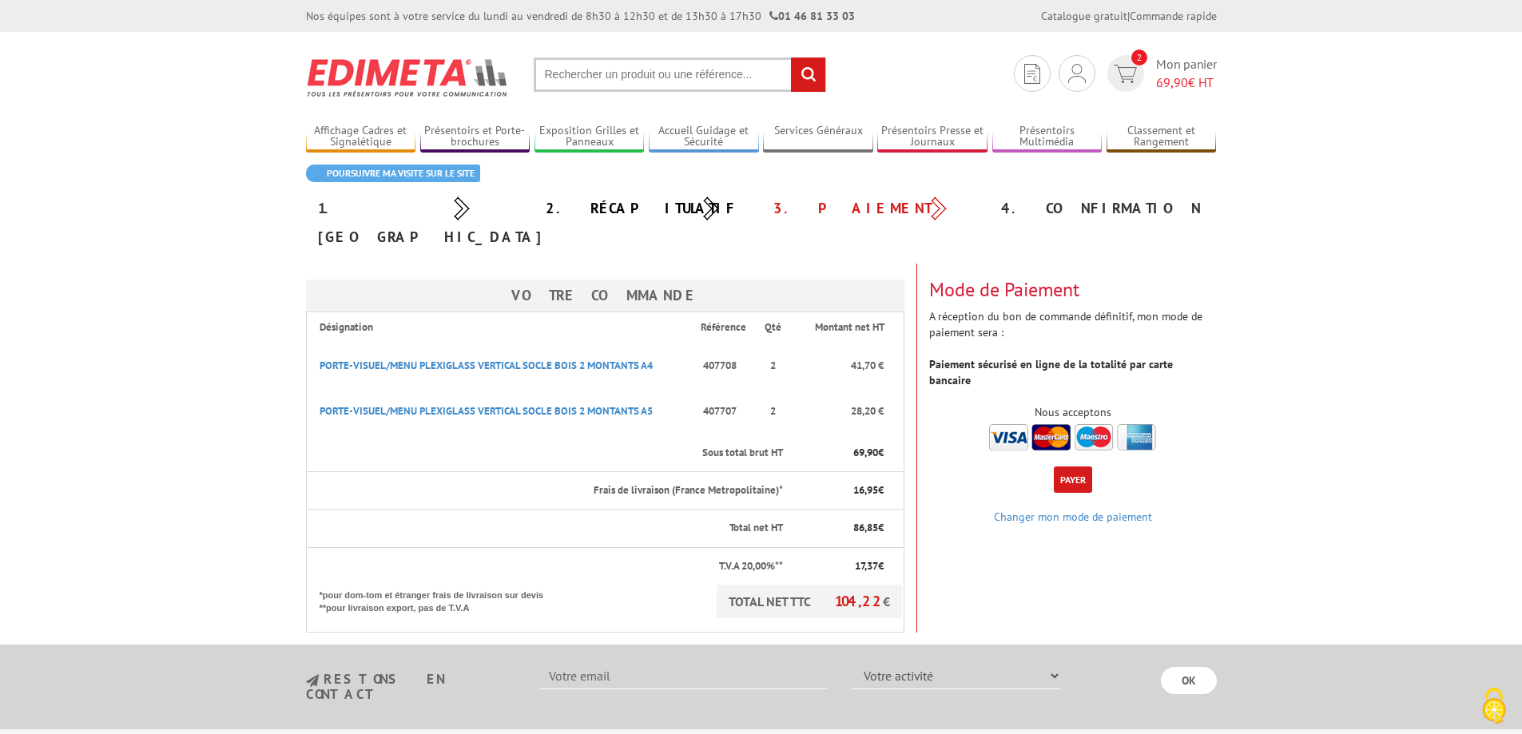
click at [1077, 467] on button "Payer" at bounding box center [1073, 480] width 38 height 26
